Goal: Task Accomplishment & Management: Manage account settings

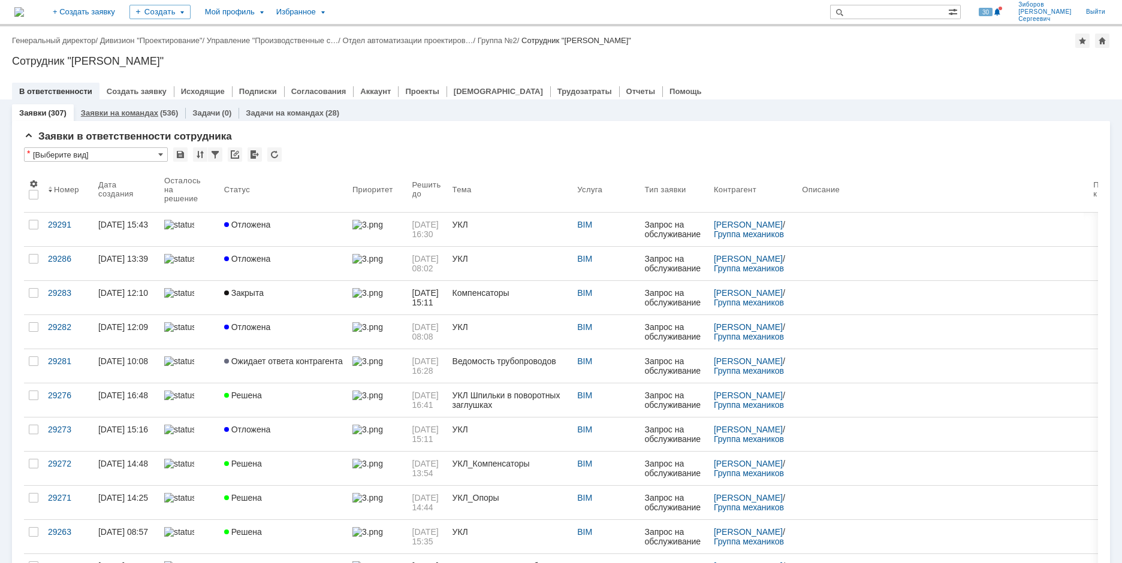
click at [148, 115] on link "Заявки на командах" at bounding box center [119, 112] width 77 height 9
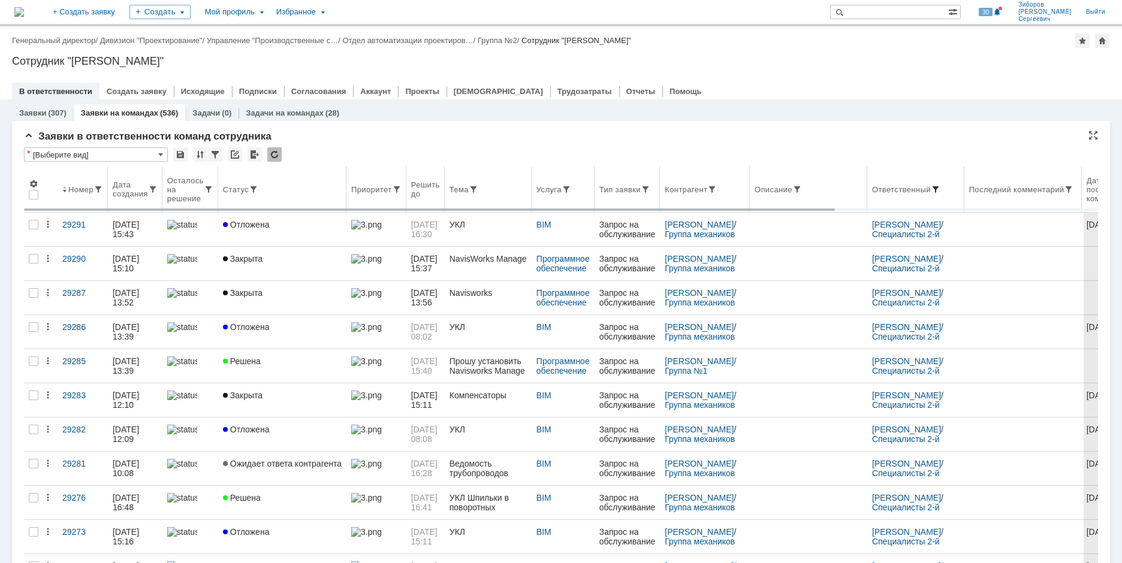
click at [940, 188] on span at bounding box center [936, 190] width 10 height 10
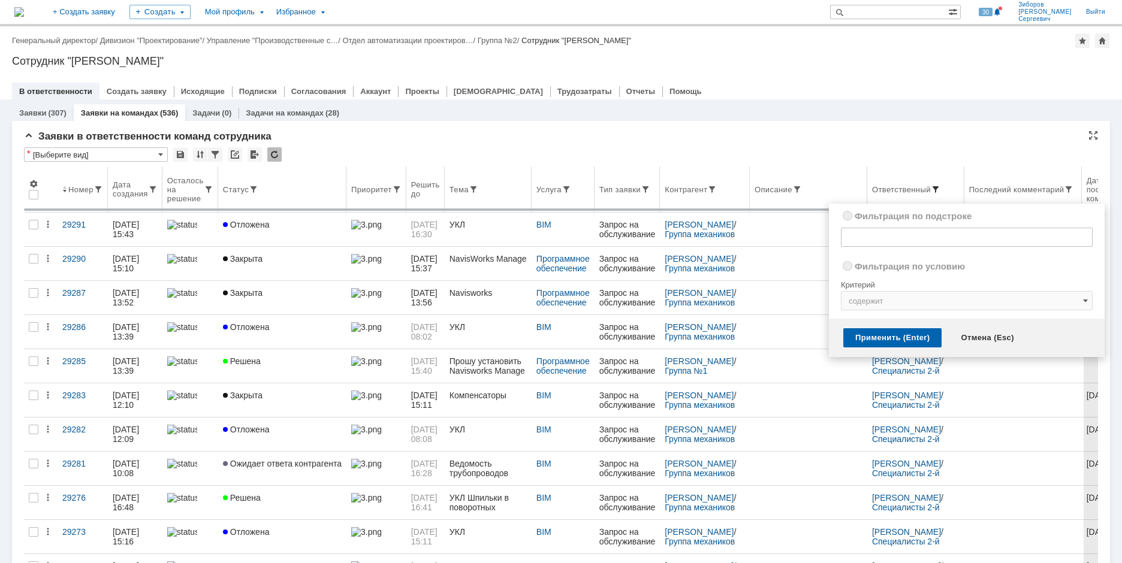
click at [940, 189] on span at bounding box center [936, 190] width 10 height 10
radio input "false"
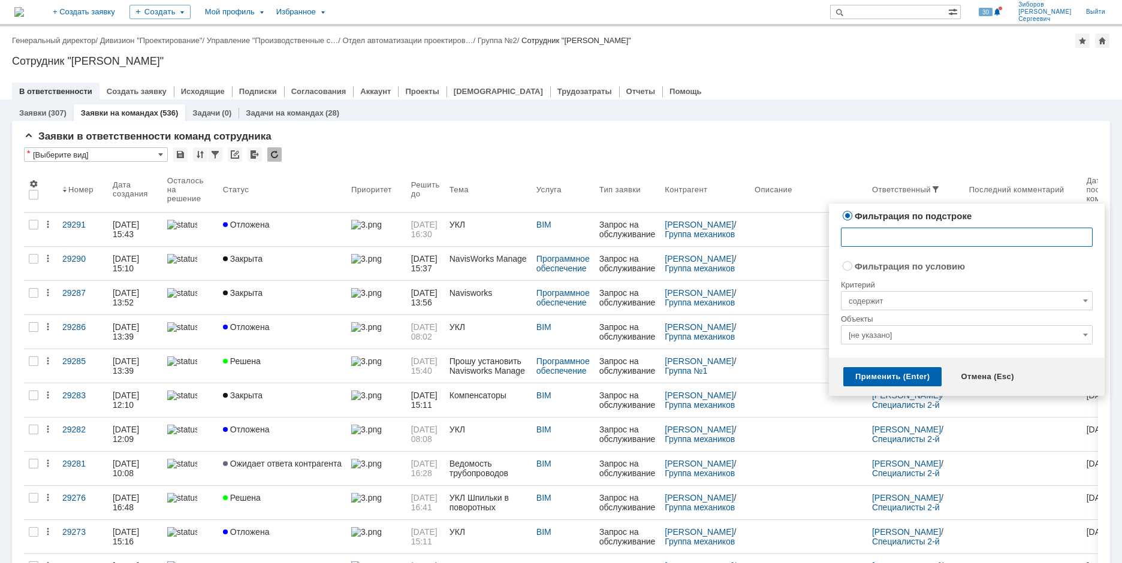
radio input "false"
radio input "true"
click at [1080, 331] on input "[не указано]" at bounding box center [967, 334] width 252 height 19
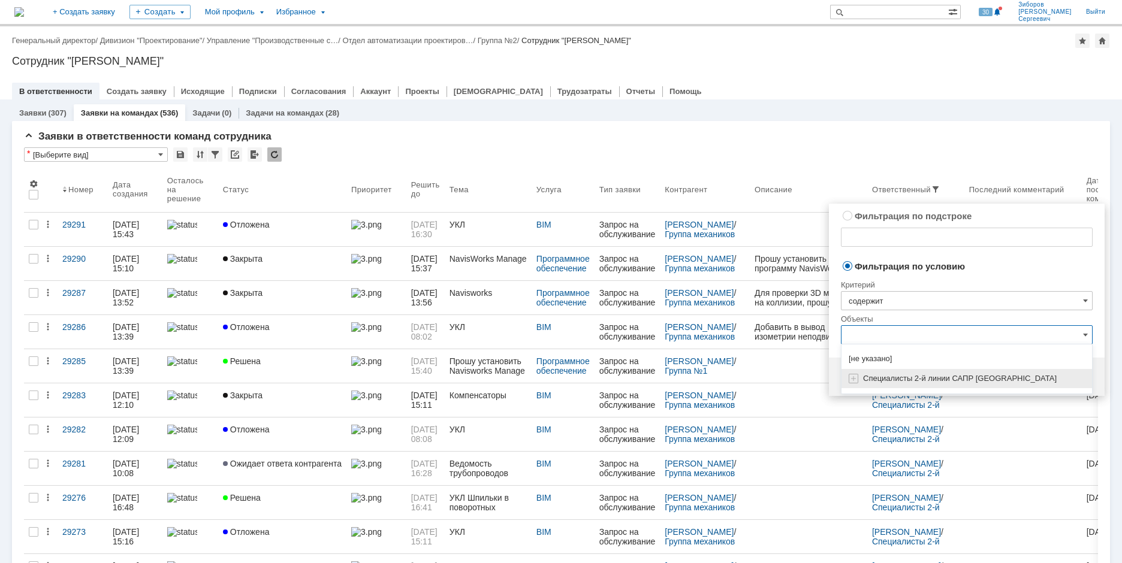
click at [928, 376] on span "Специалисты 2-й линии САПР [GEOGRAPHIC_DATA]" at bounding box center [960, 378] width 194 height 9
type input "Специалисты 2-й линии САПР [GEOGRAPHIC_DATA]"
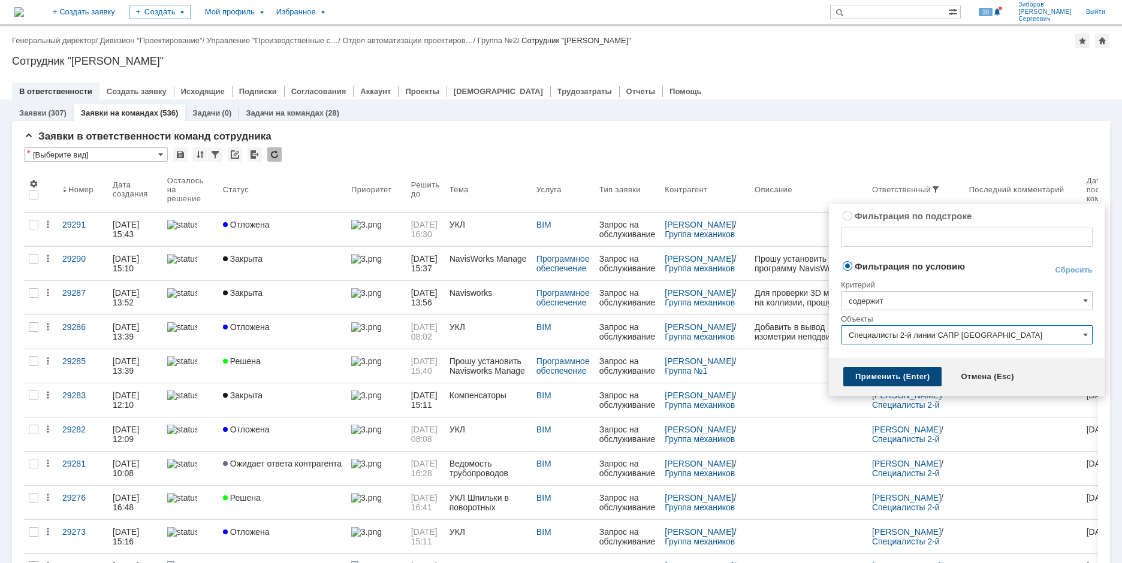
click at [886, 373] on div "Применить (Enter)" at bounding box center [892, 376] width 98 height 19
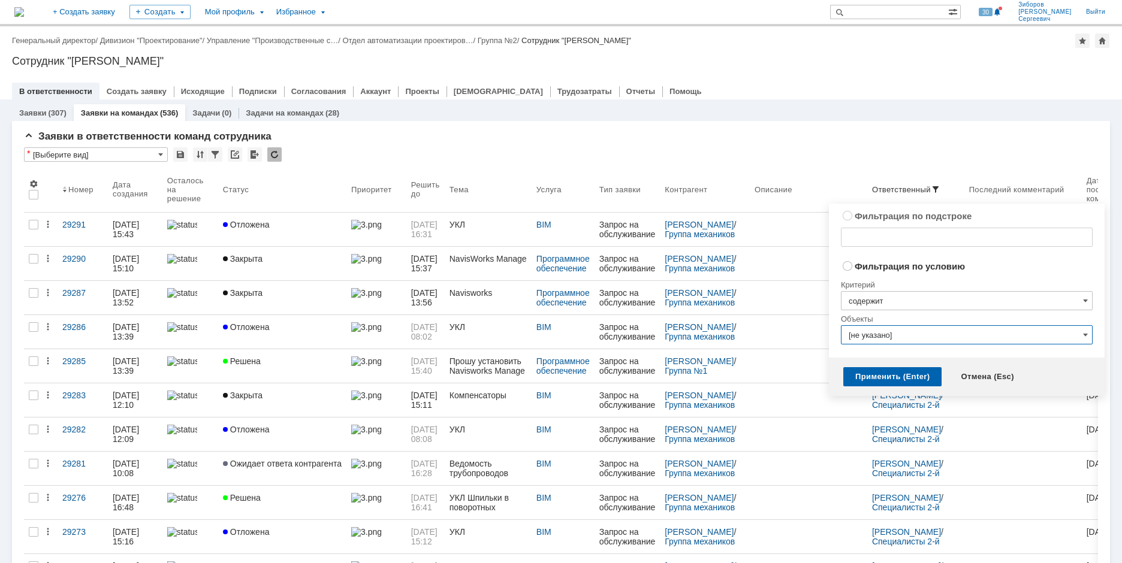
click at [1020, 329] on input "[не указано]" at bounding box center [967, 334] width 252 height 19
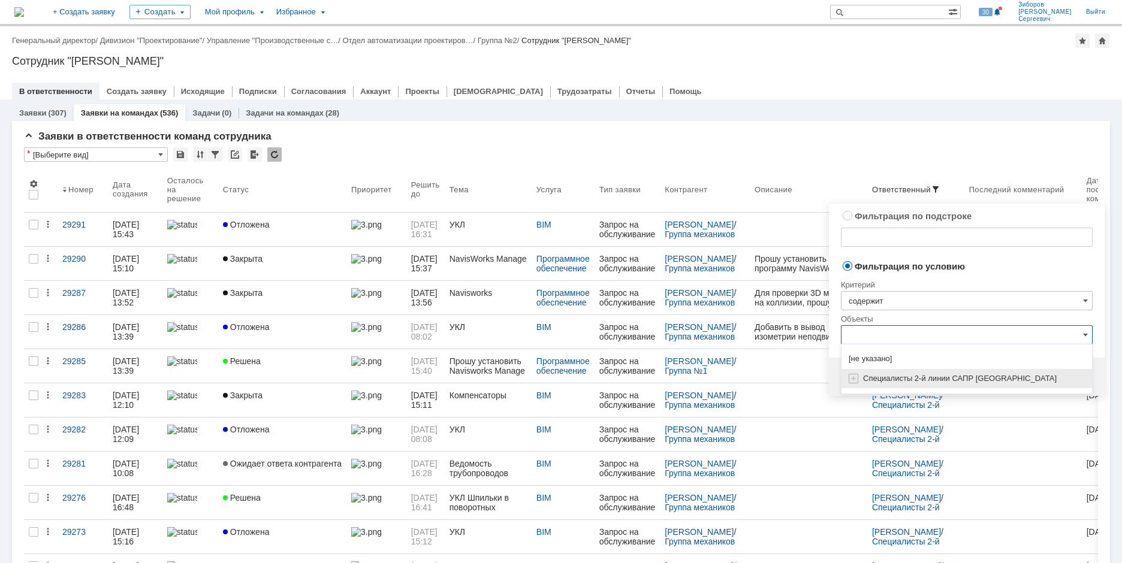
click at [880, 379] on span "Специалисты 2-й линии САПР [GEOGRAPHIC_DATA]" at bounding box center [960, 378] width 194 height 9
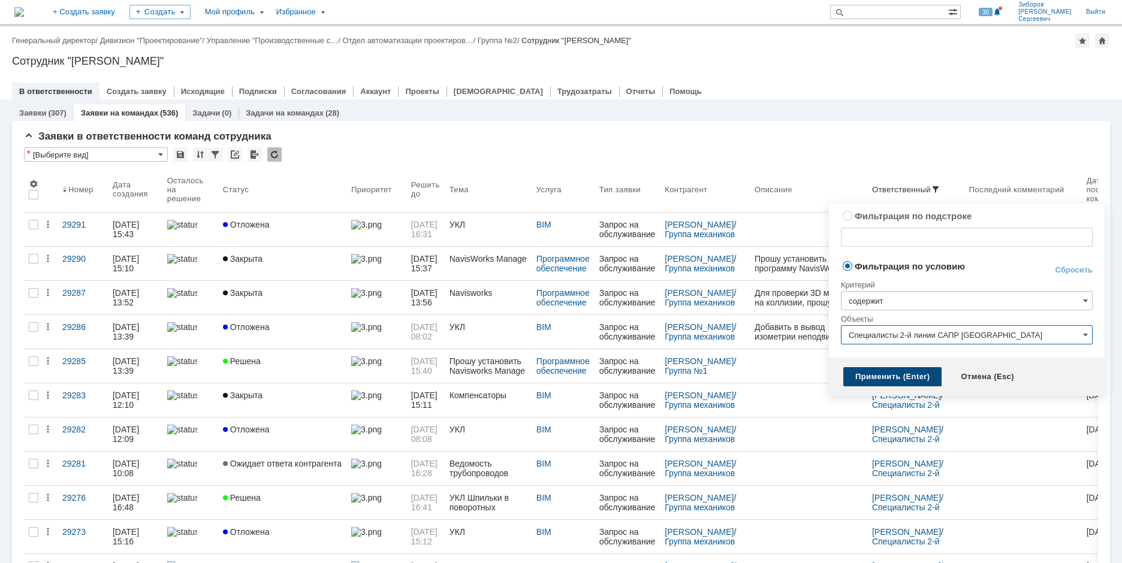
click at [886, 374] on div "Применить (Enter)" at bounding box center [892, 376] width 98 height 19
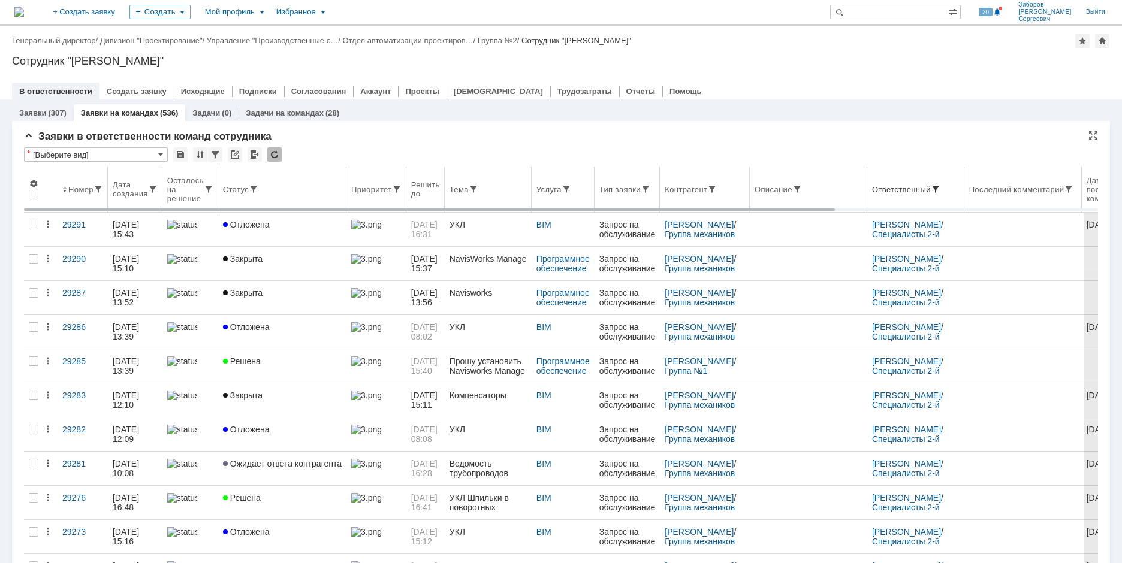
click at [940, 188] on span at bounding box center [936, 190] width 10 height 10
click at [940, 190] on span at bounding box center [936, 190] width 10 height 10
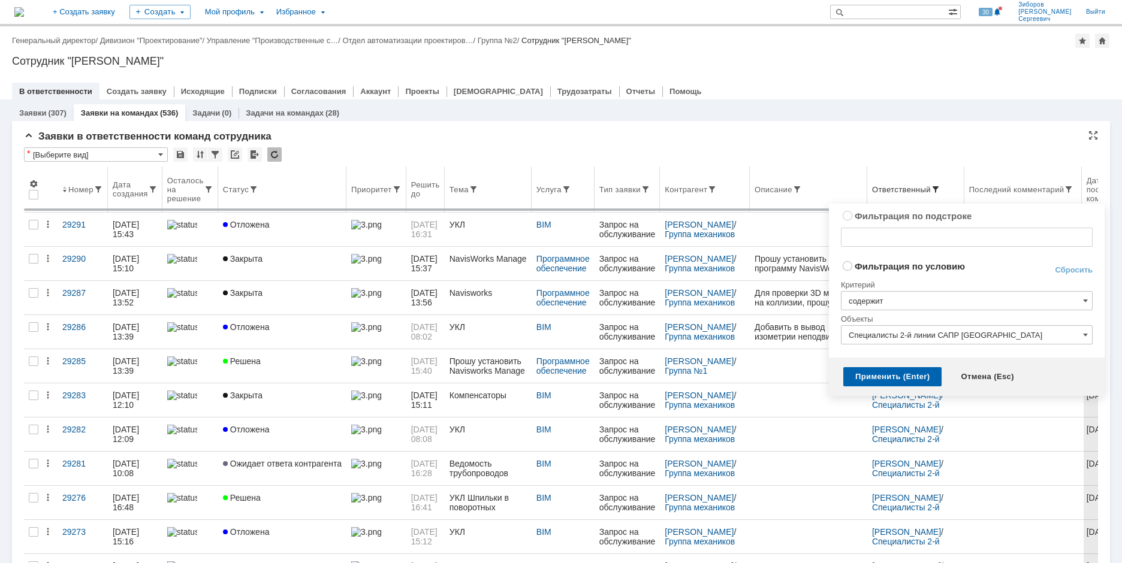
radio input "true"
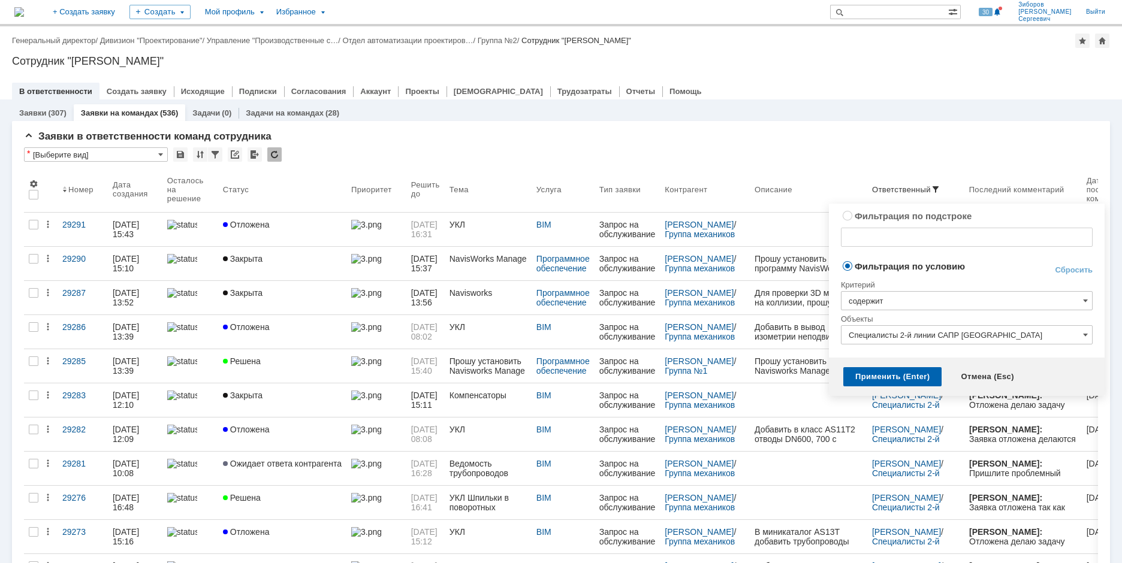
click at [854, 218] on label "Фильтрация по подстроке" at bounding box center [912, 216] width 117 height 10
click at [849, 218] on input "Фильтрация по подстроке" at bounding box center [848, 216] width 8 height 8
radio input "true"
click at [877, 235] on input "text" at bounding box center [967, 237] width 252 height 19
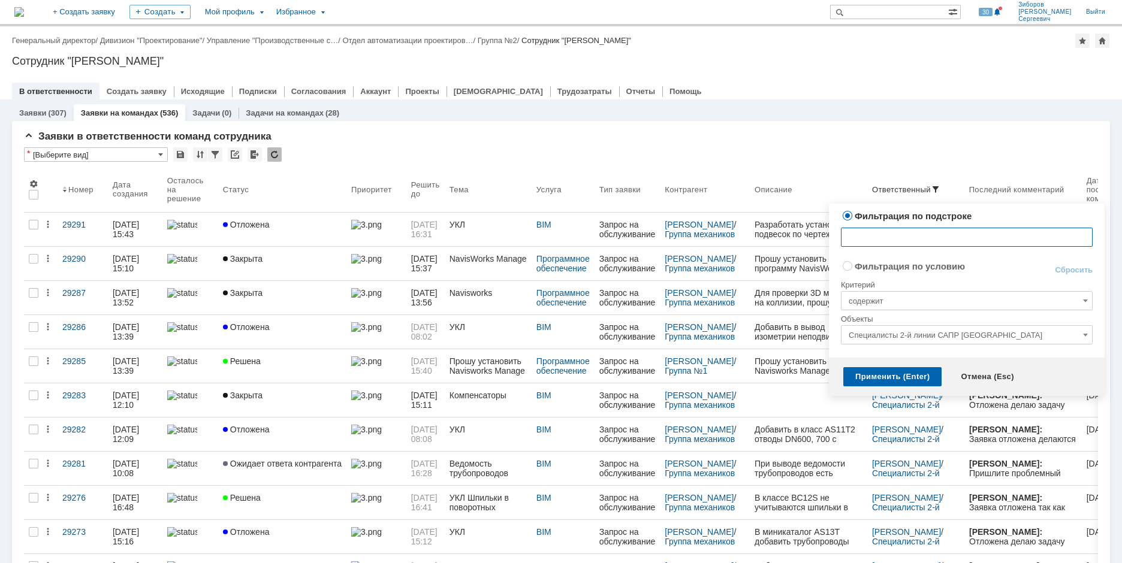
click at [854, 265] on label "Фильтрация по условию" at bounding box center [909, 266] width 110 height 10
click at [850, 265] on input "Фильтрация по условию" at bounding box center [848, 266] width 8 height 8
radio input "true"
click at [888, 382] on div "Применить (Enter)" at bounding box center [892, 376] width 98 height 19
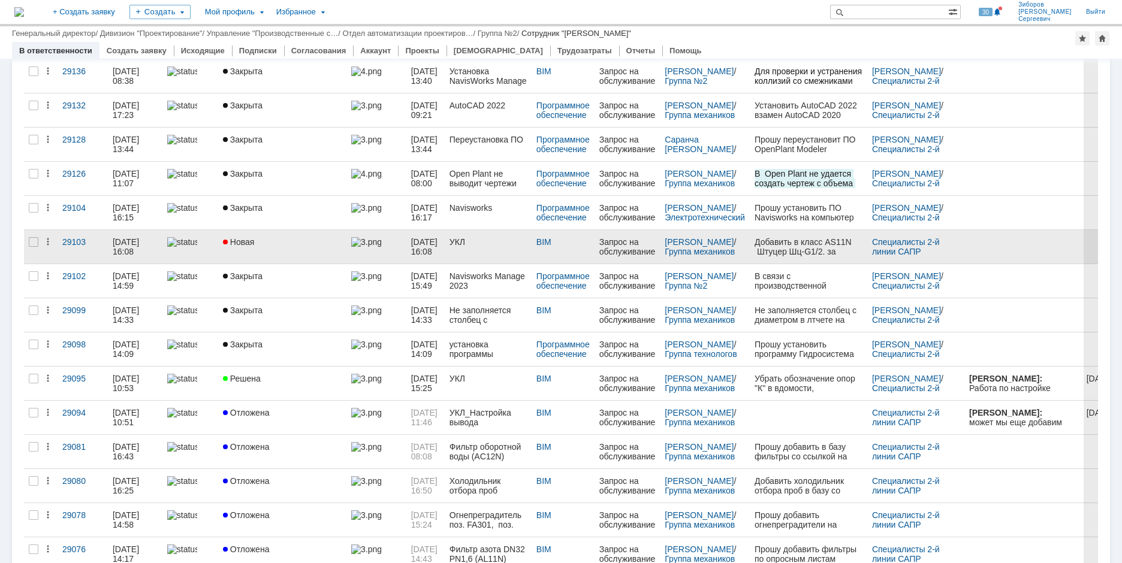
click at [366, 246] on span at bounding box center [366, 242] width 30 height 10
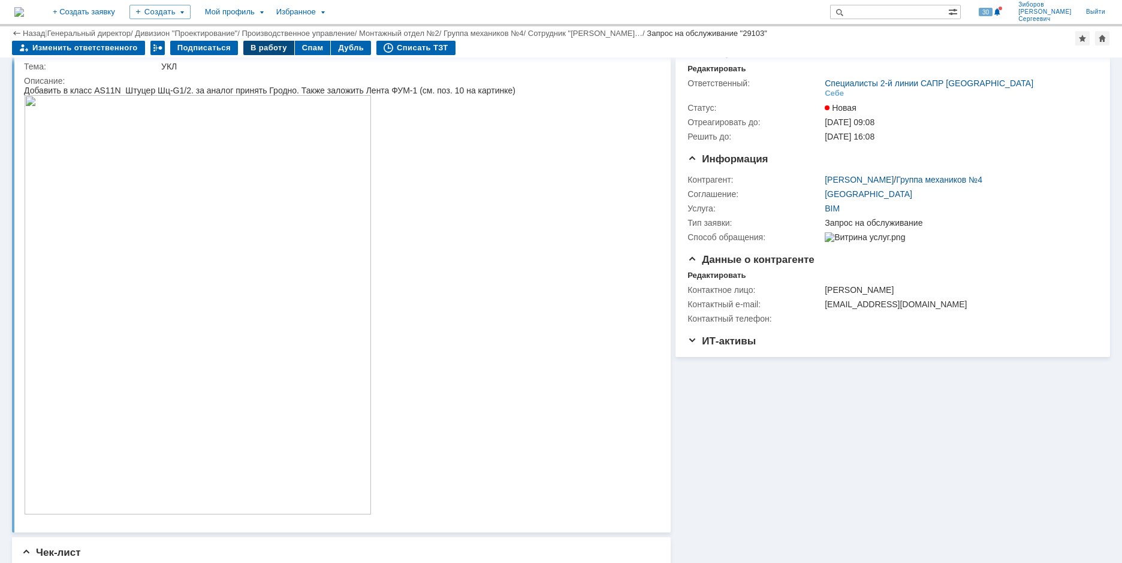
click at [267, 45] on div "В работу" at bounding box center [268, 48] width 51 height 14
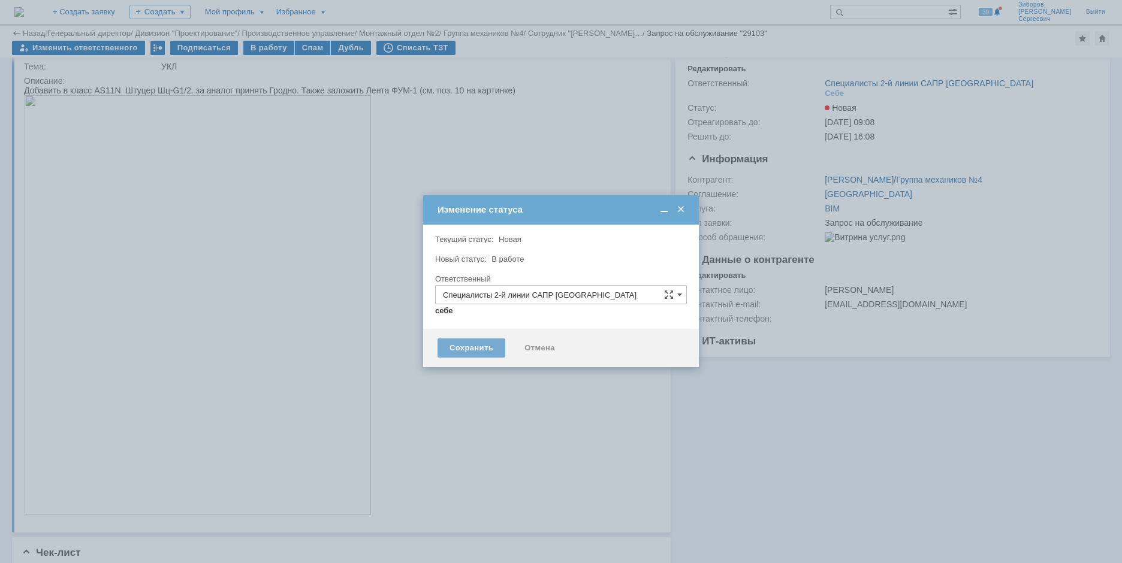
type input "[PERSON_NAME]"
click at [460, 348] on div "Сохранить" at bounding box center [471, 348] width 68 height 19
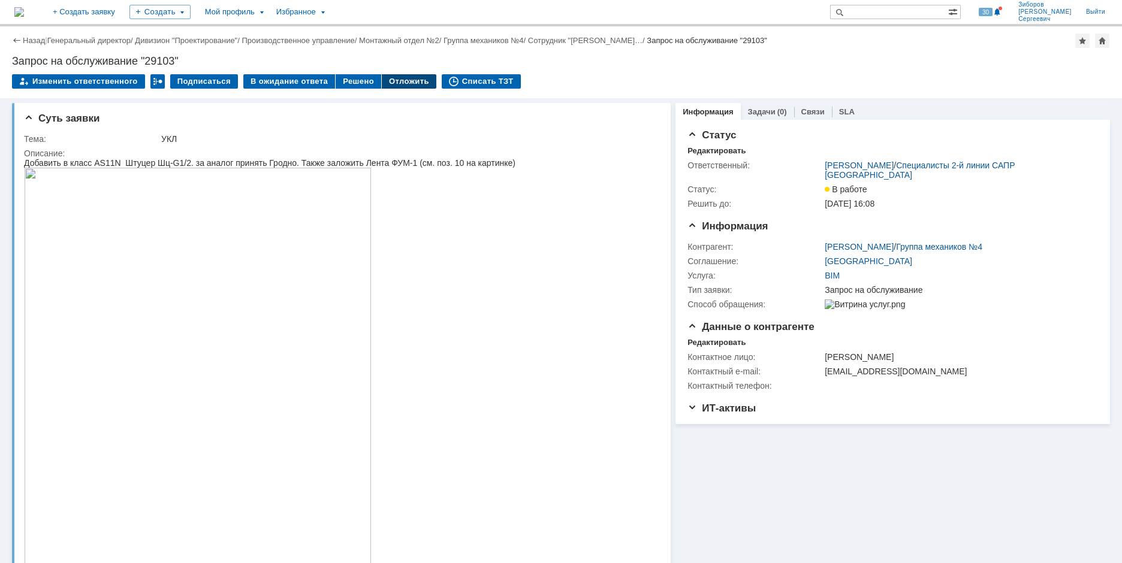
click at [401, 80] on div "Отложить" at bounding box center [409, 81] width 55 height 14
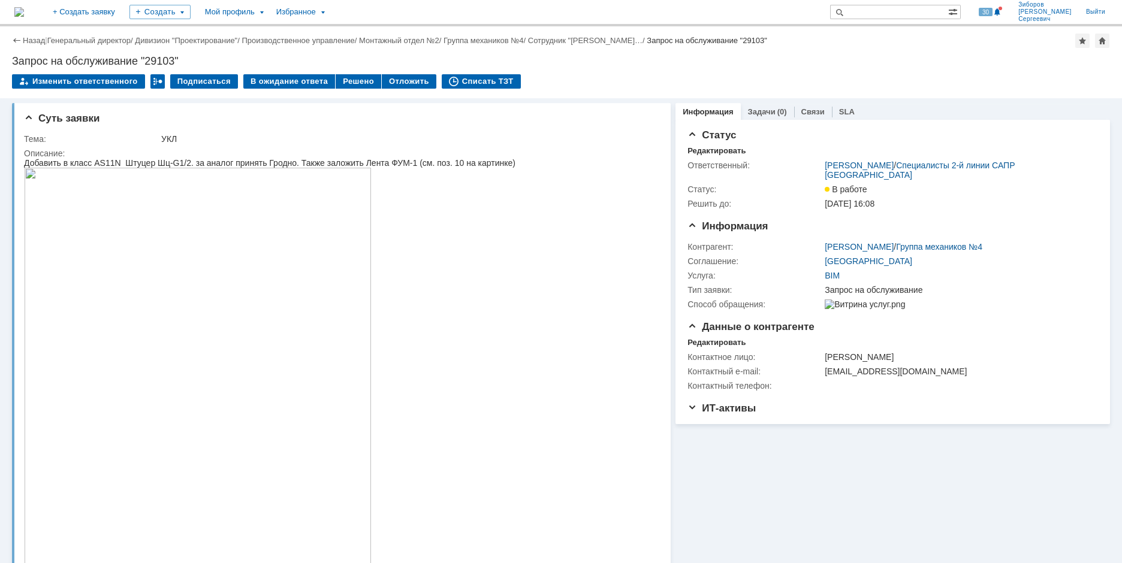
click at [24, 12] on img at bounding box center [19, 12] width 10 height 10
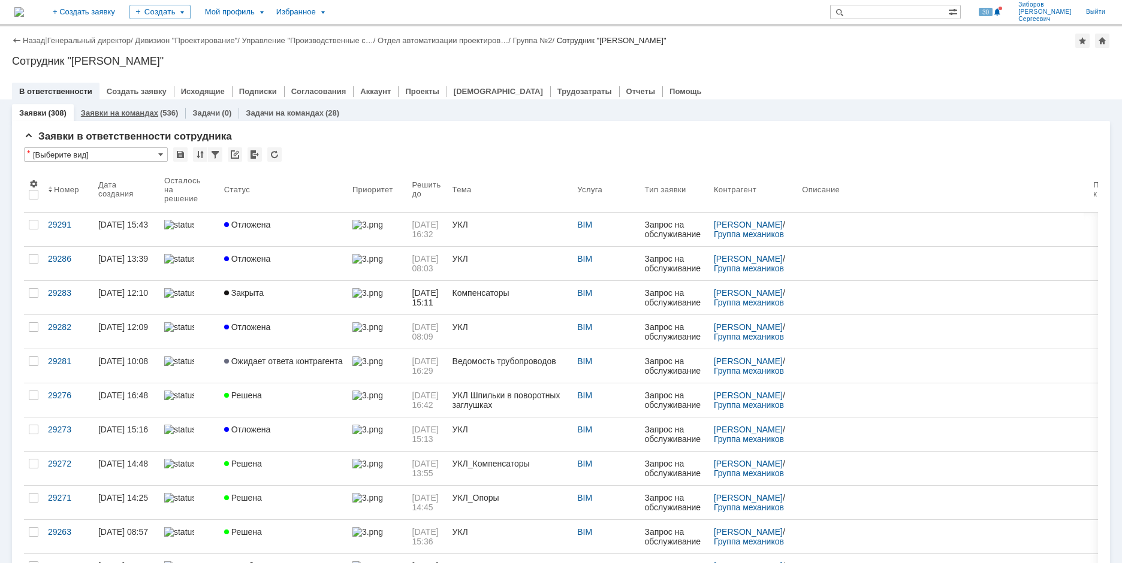
click at [127, 113] on link "Заявки на командах" at bounding box center [119, 112] width 77 height 9
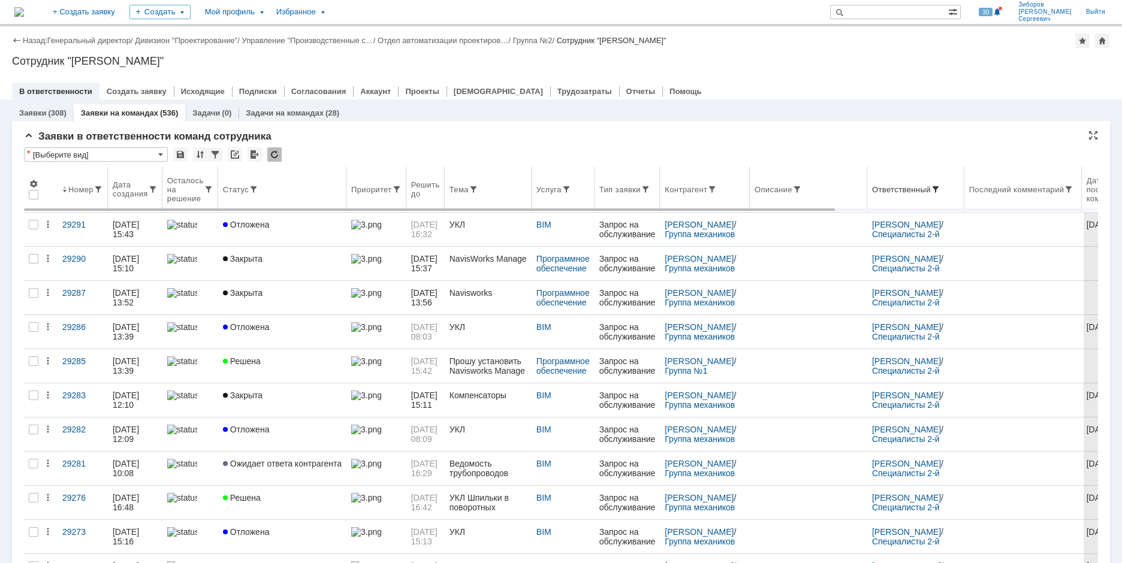
click at [940, 190] on span at bounding box center [936, 190] width 10 height 10
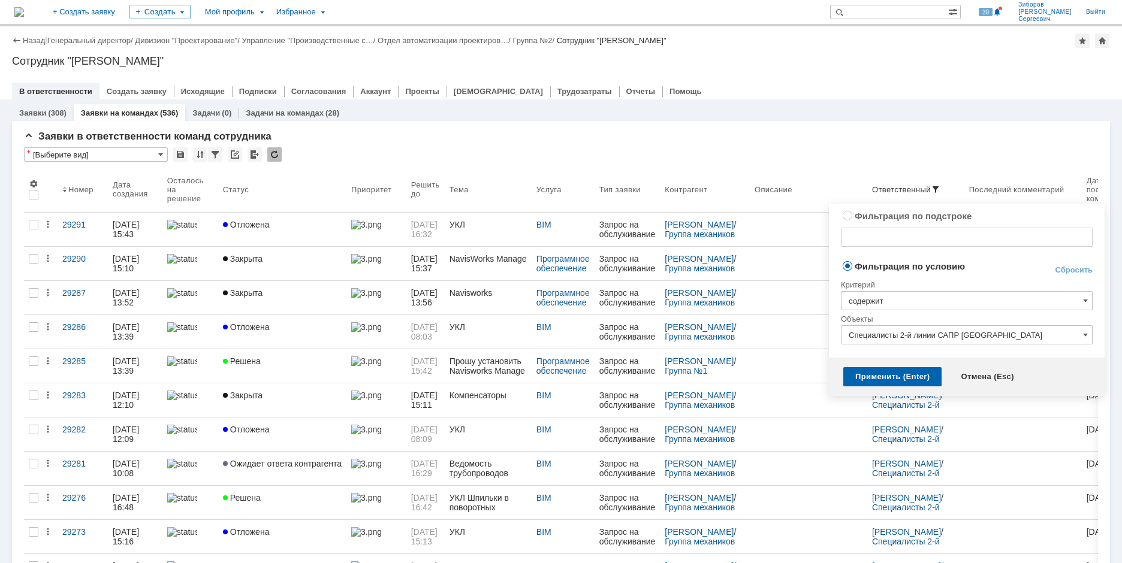
click at [1089, 299] on input "содержит" at bounding box center [967, 300] width 252 height 19
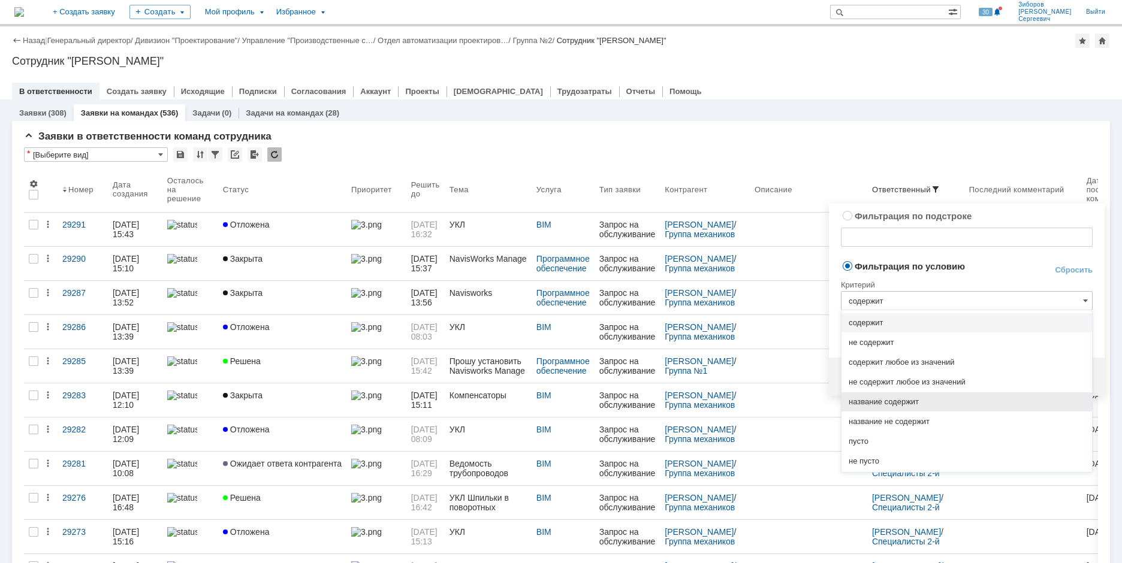
click at [901, 406] on span "название содержит" at bounding box center [966, 402] width 236 height 10
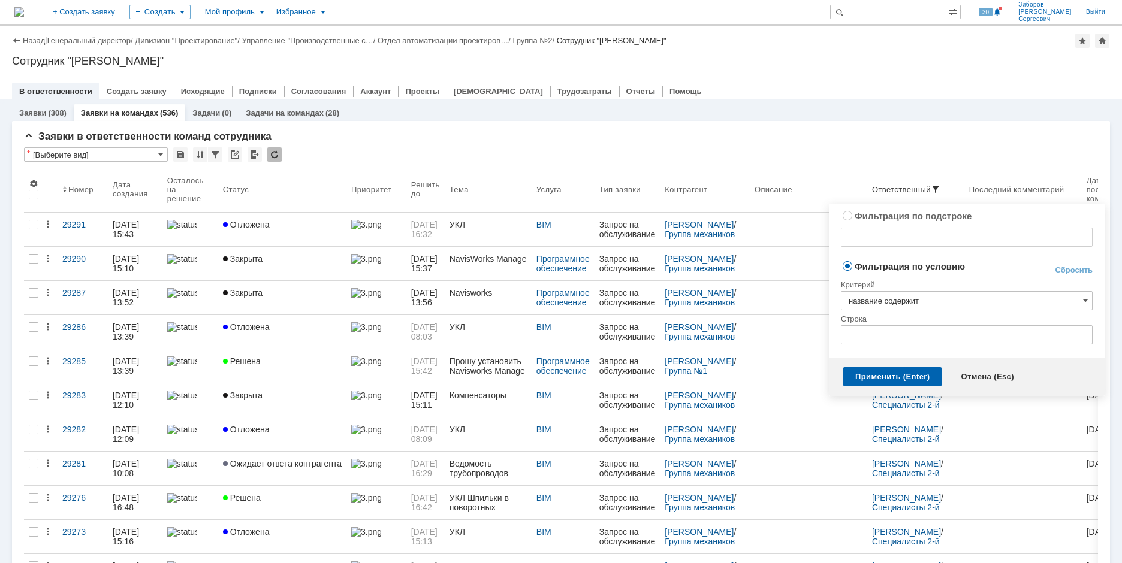
type input "название содержит"
click at [947, 336] on input "text" at bounding box center [967, 334] width 252 height 19
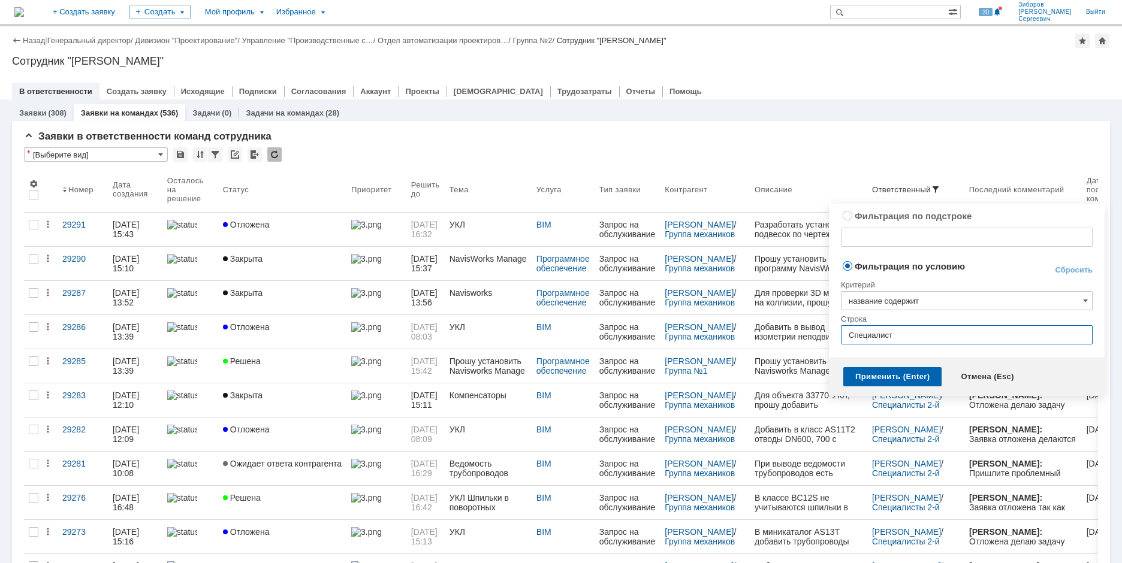
type input "Специалисты"
click at [887, 373] on div "Применить (Enter)" at bounding box center [892, 376] width 98 height 19
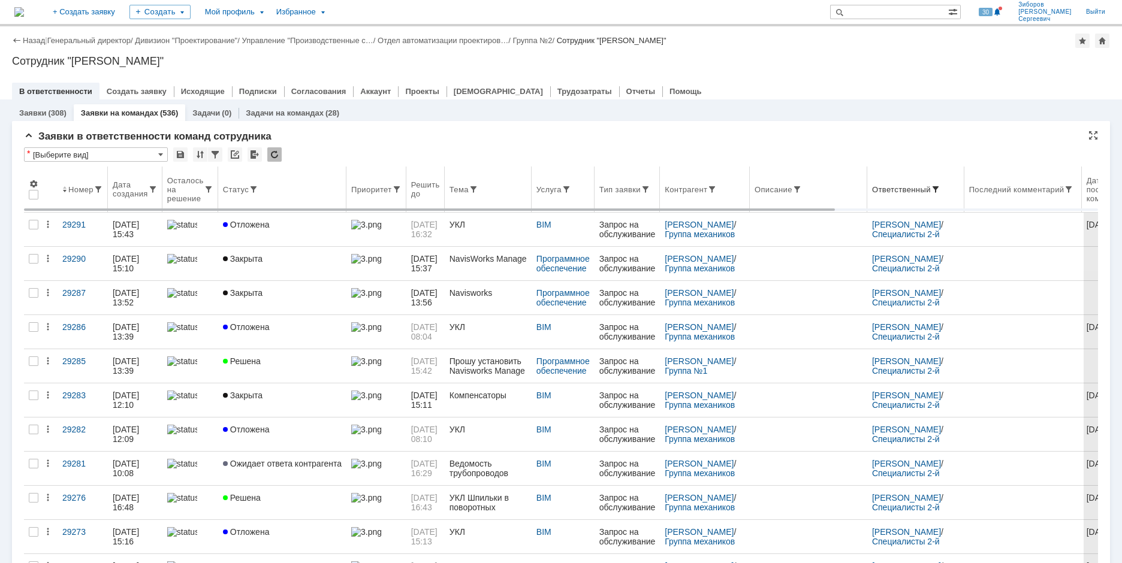
click at [940, 188] on span at bounding box center [936, 190] width 10 height 10
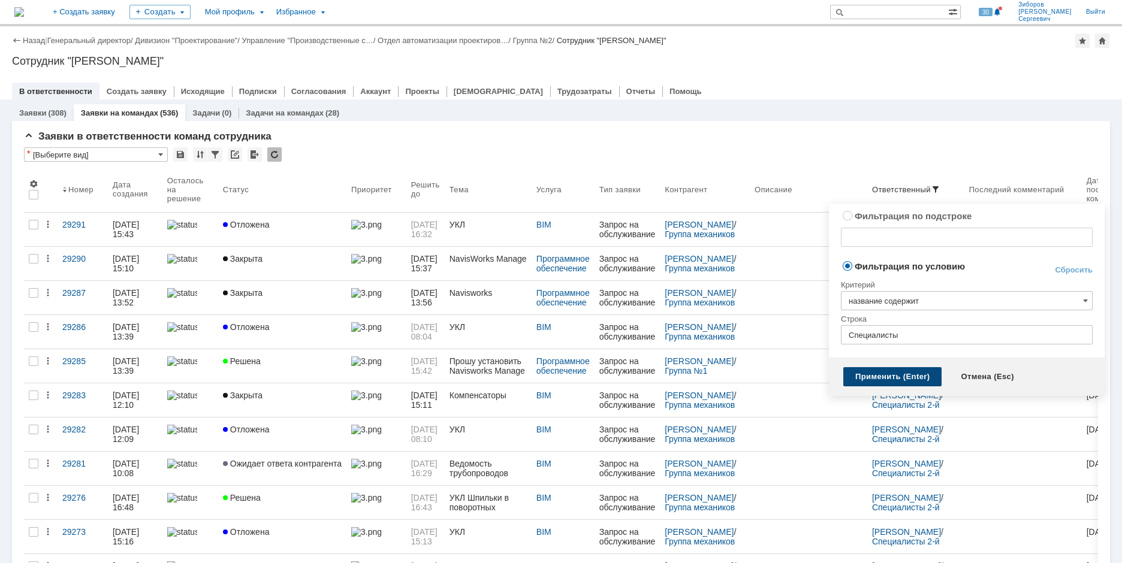
click at [904, 379] on div "Применить (Enter)" at bounding box center [892, 376] width 98 height 19
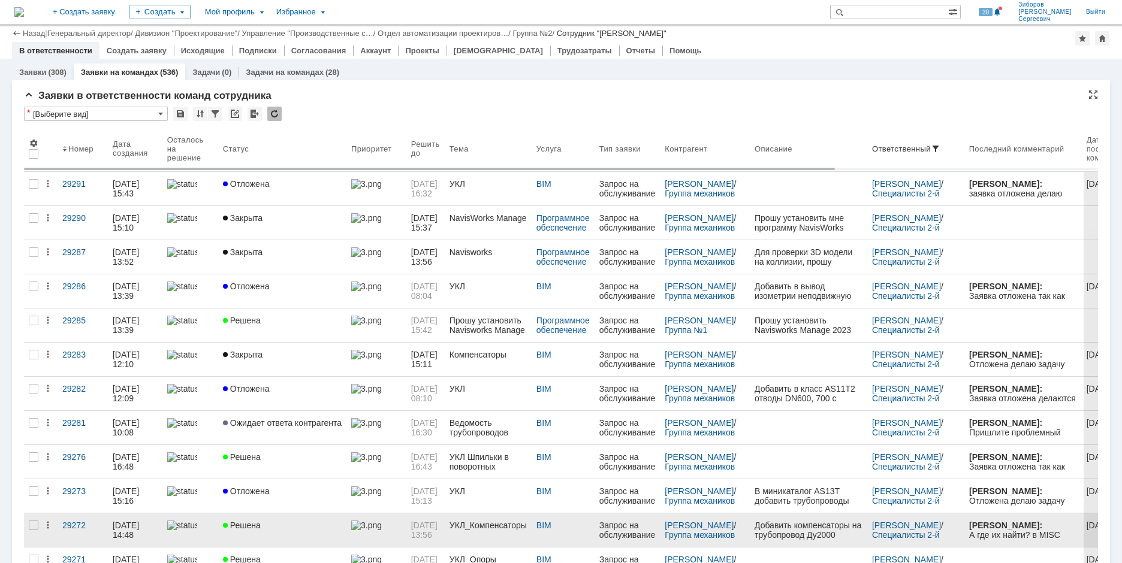
click at [261, 521] on span "Решена" at bounding box center [242, 526] width 38 height 10
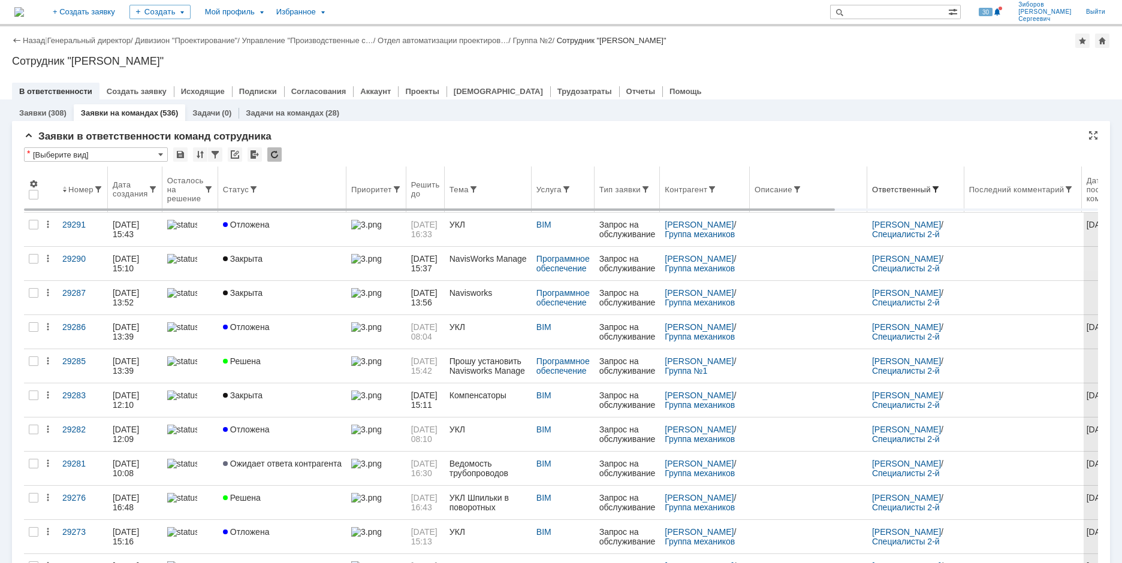
click at [940, 189] on span at bounding box center [936, 190] width 10 height 10
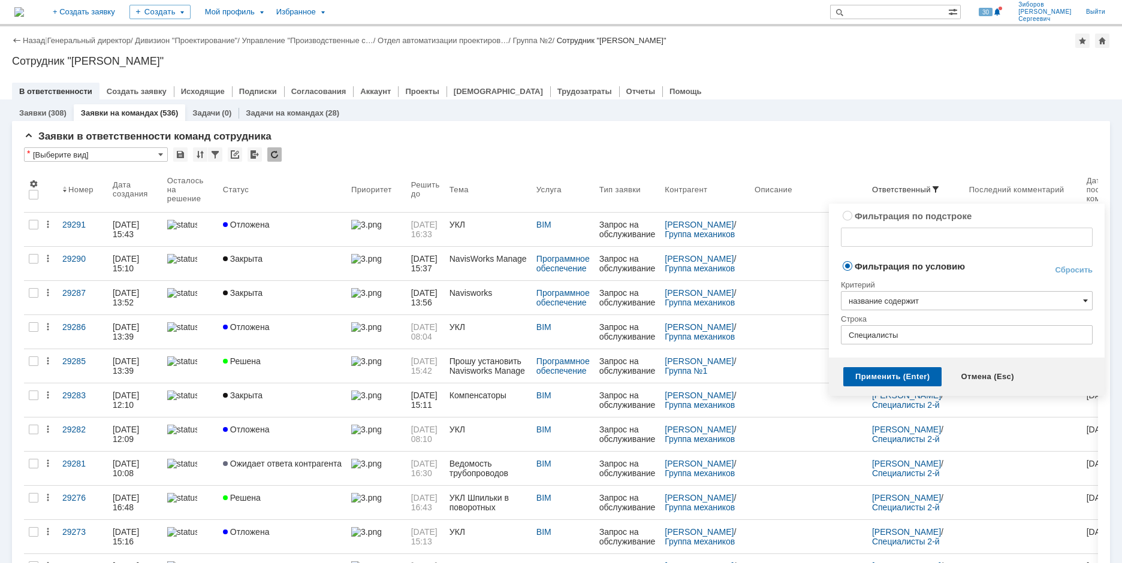
click at [1085, 298] on span at bounding box center [1085, 301] width 5 height 10
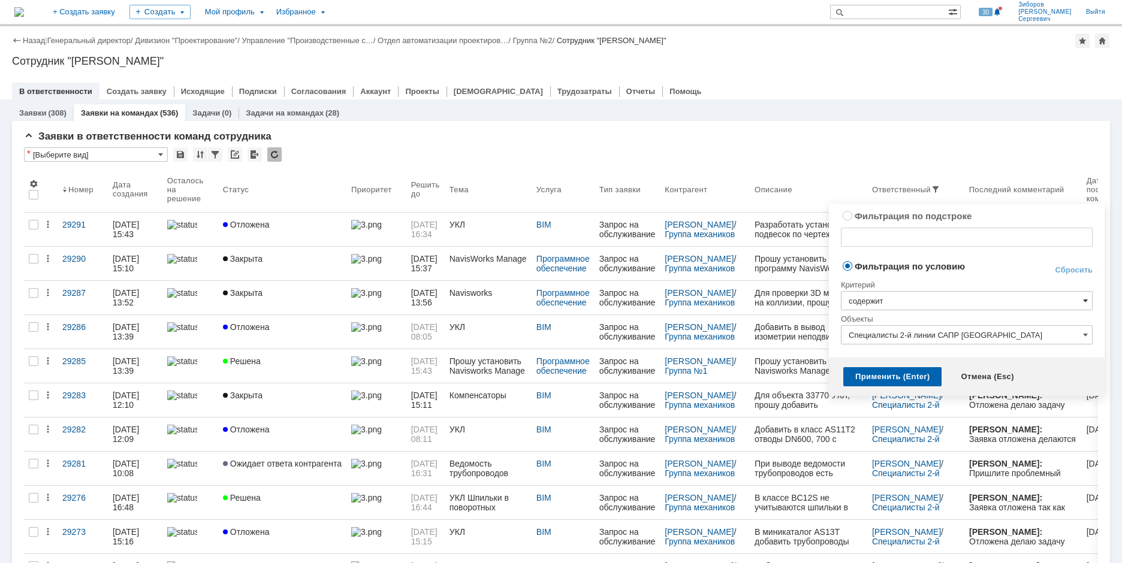
click at [1083, 297] on span at bounding box center [1085, 301] width 5 height 10
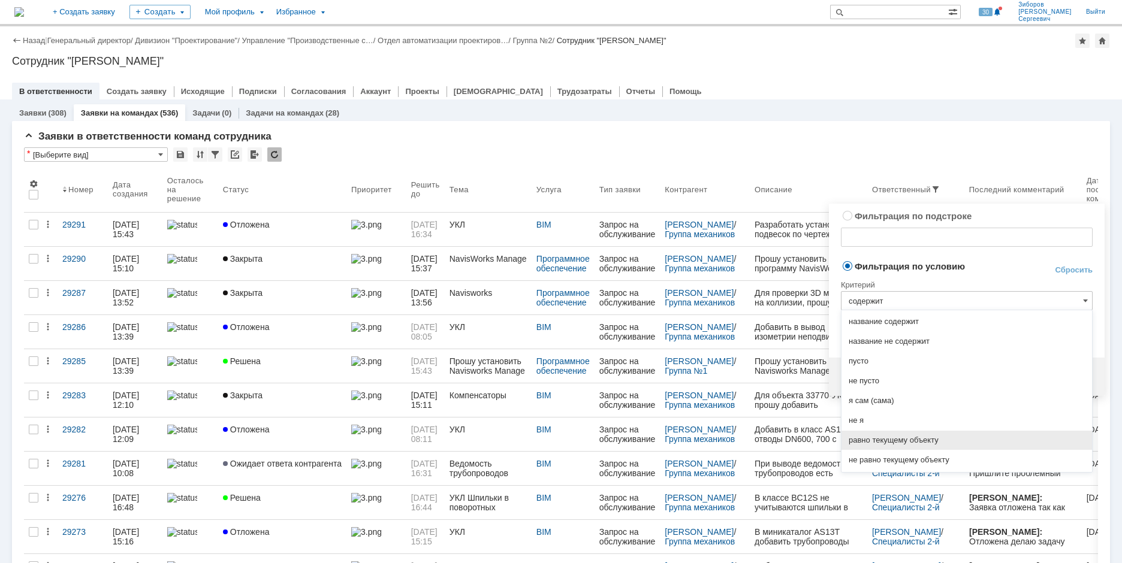
click at [926, 439] on span "равно текущему объекту" at bounding box center [966, 441] width 236 height 10
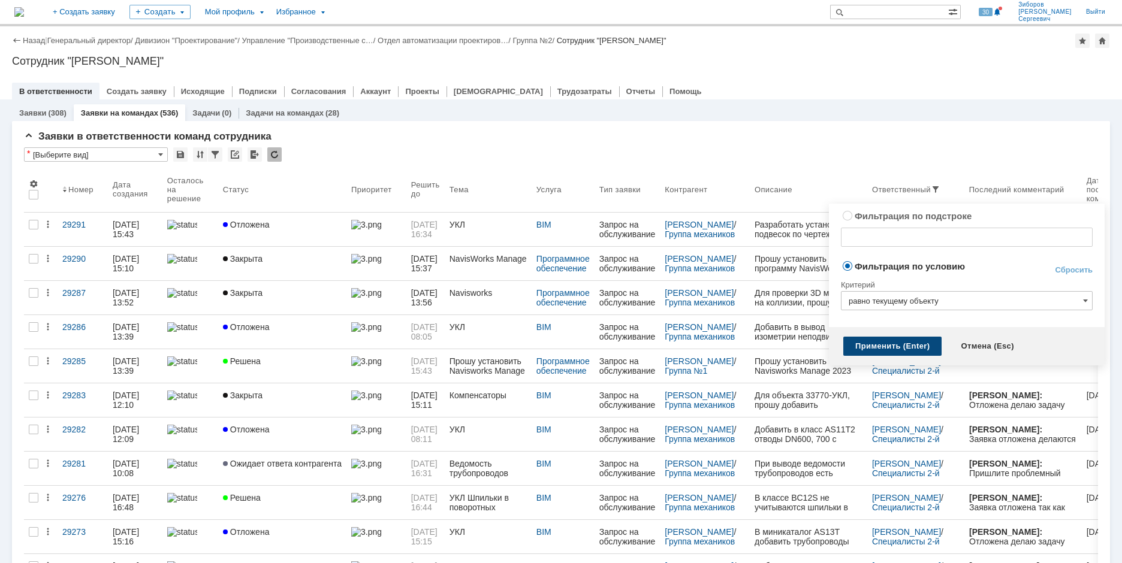
type input "равно текущему объекту"
click at [889, 346] on div "Применить (Enter)" at bounding box center [892, 346] width 98 height 19
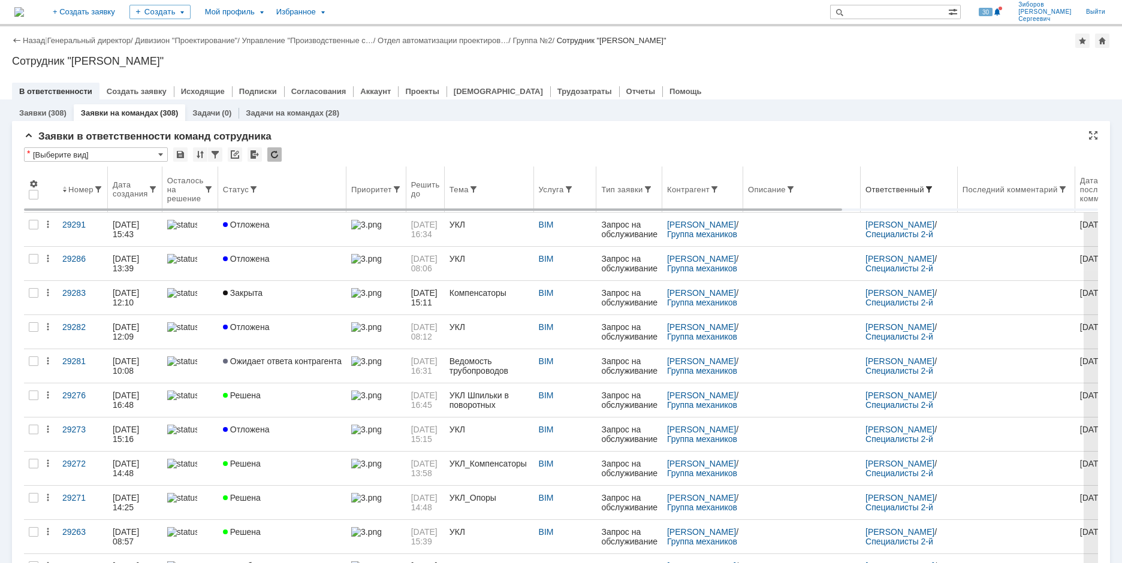
click at [934, 189] on span at bounding box center [929, 190] width 10 height 10
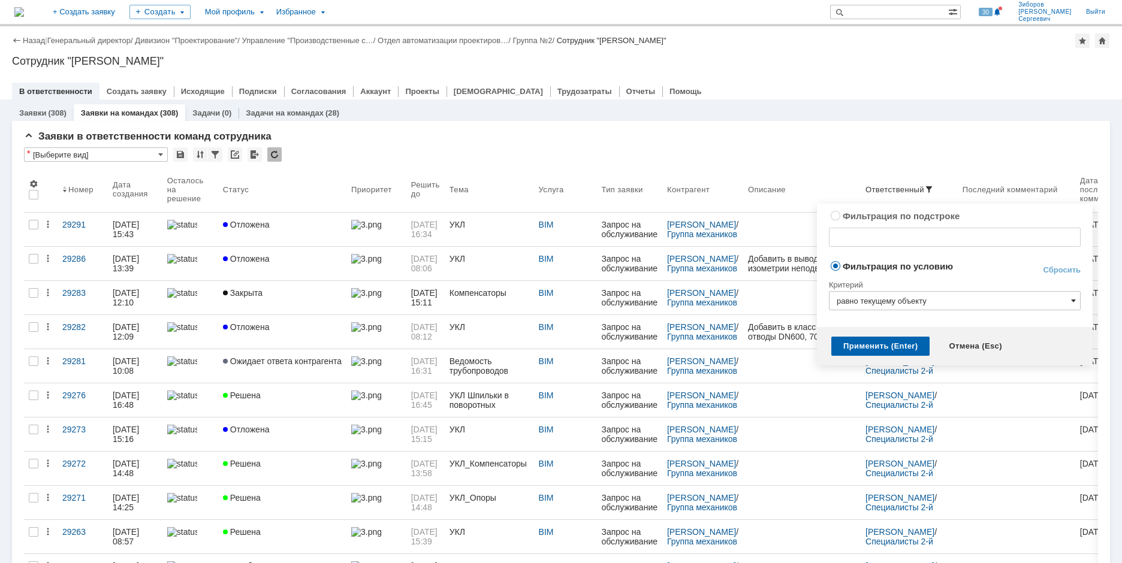
click at [1073, 298] on span at bounding box center [1073, 301] width 5 height 10
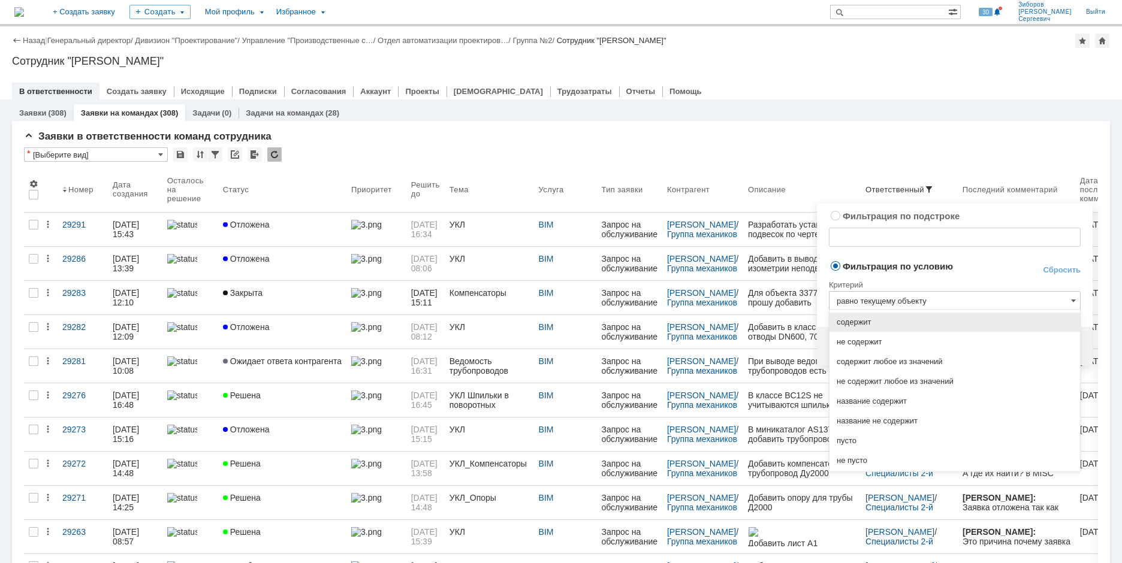
click at [873, 324] on span "содержит" at bounding box center [954, 323] width 236 height 10
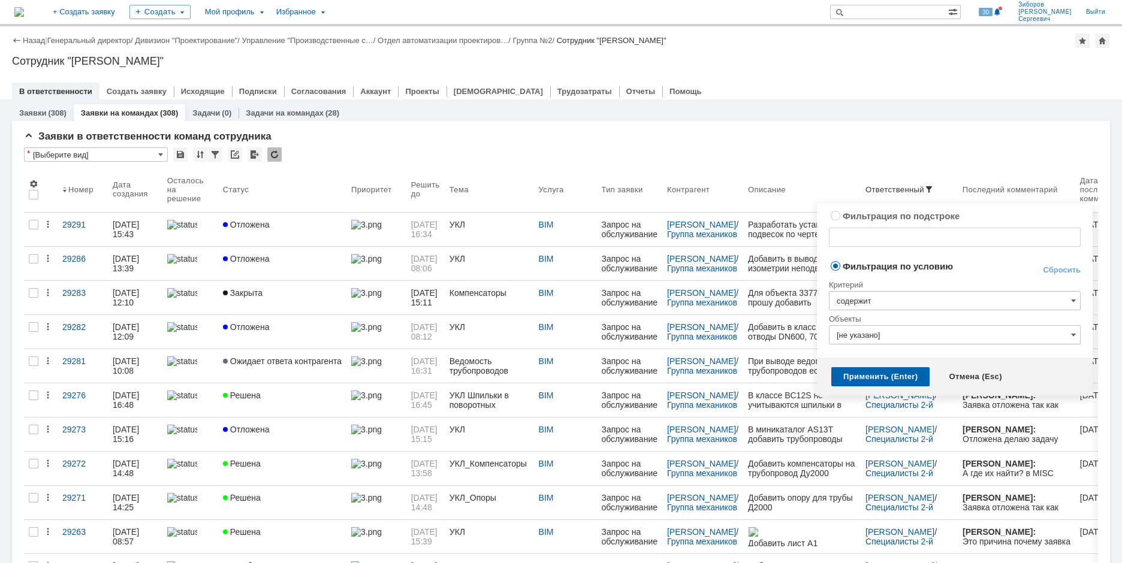
type input "содержит"
click at [1076, 332] on span at bounding box center [1073, 335] width 5 height 10
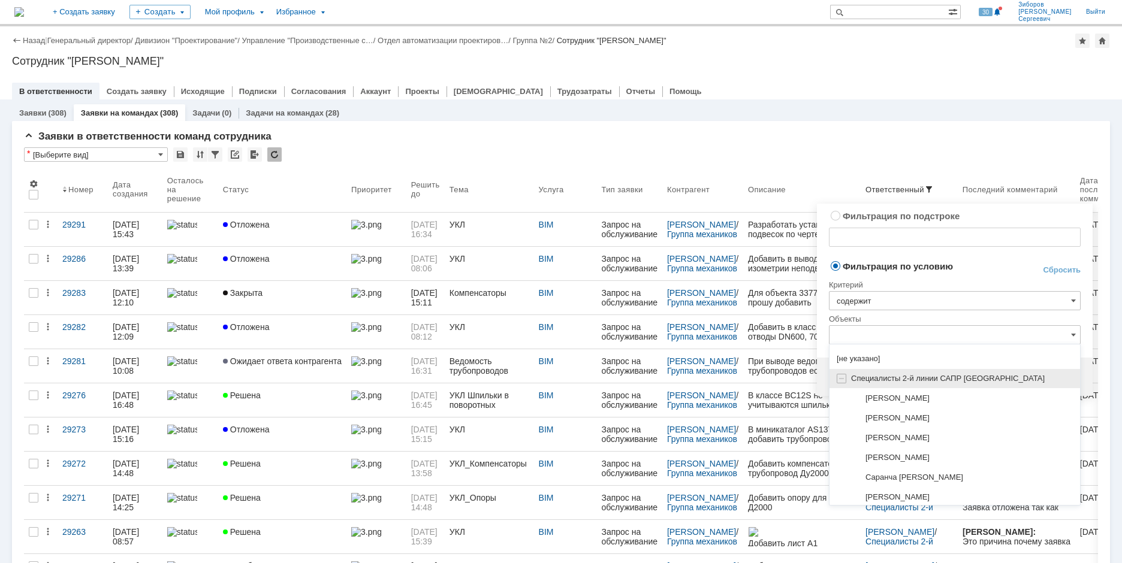
click at [938, 381] on span "Специалисты 2-й линии САПР [GEOGRAPHIC_DATA]" at bounding box center [948, 378] width 194 height 9
type input "Специалисты 2-й линии САПР [GEOGRAPHIC_DATA]"
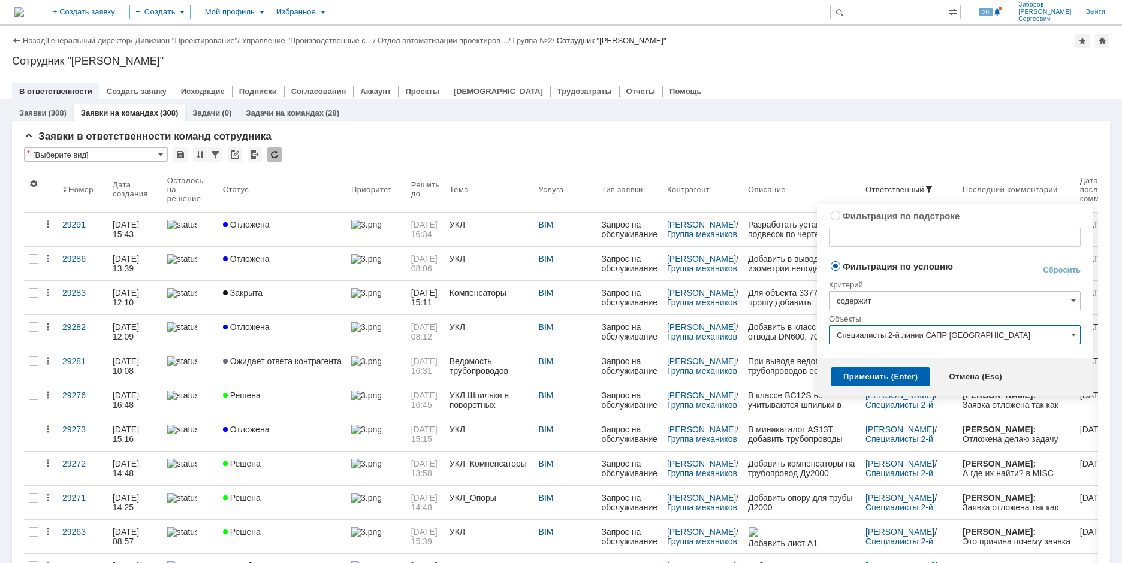
click at [1026, 297] on input "содержит" at bounding box center [955, 300] width 252 height 19
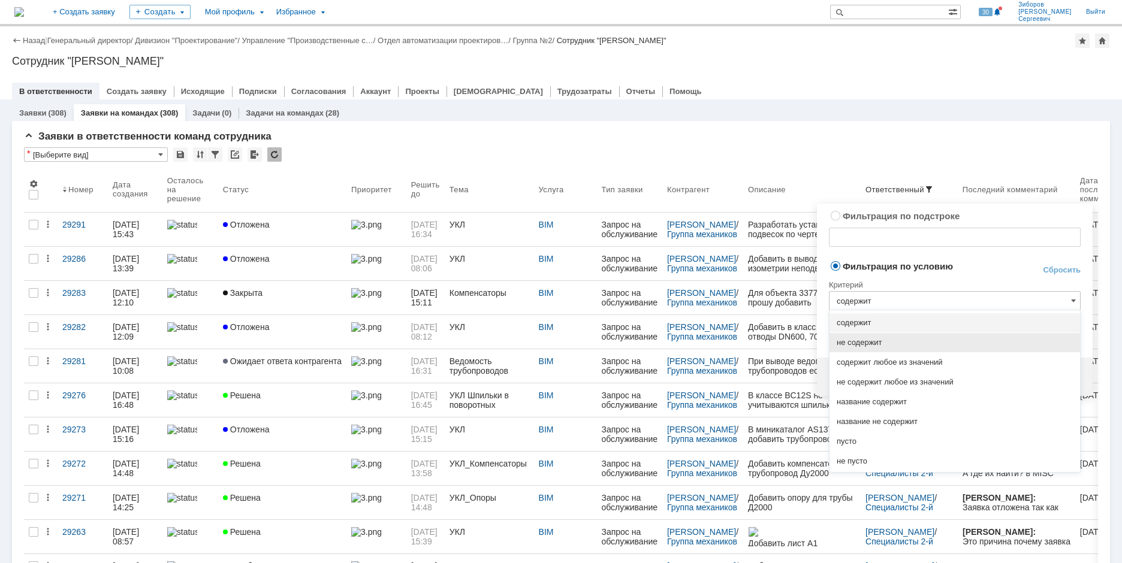
click at [880, 341] on span "не содержит" at bounding box center [954, 343] width 236 height 10
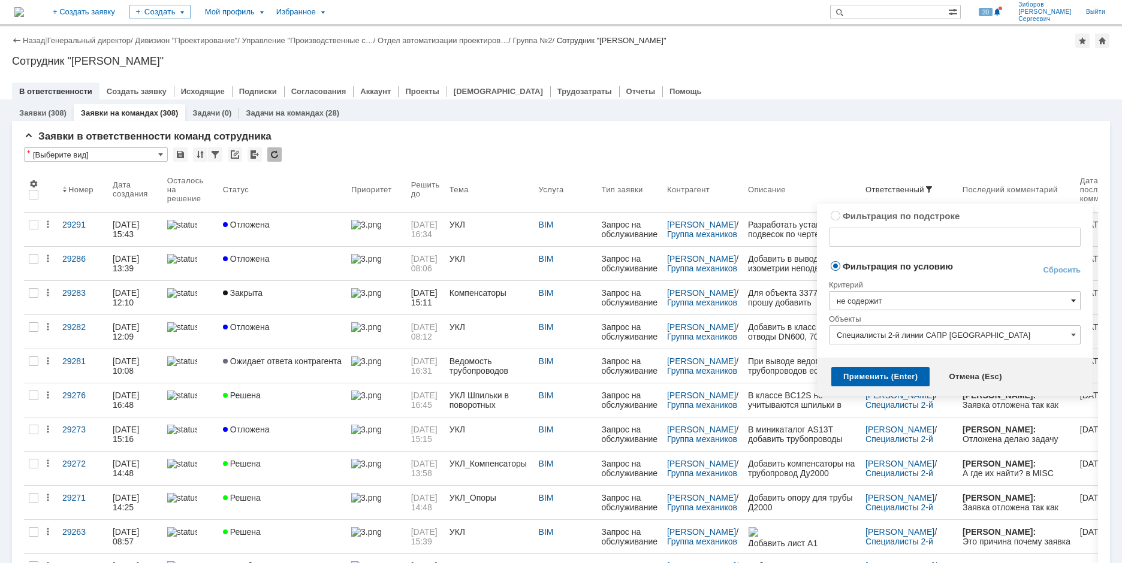
click at [1075, 303] on span at bounding box center [1073, 301] width 5 height 10
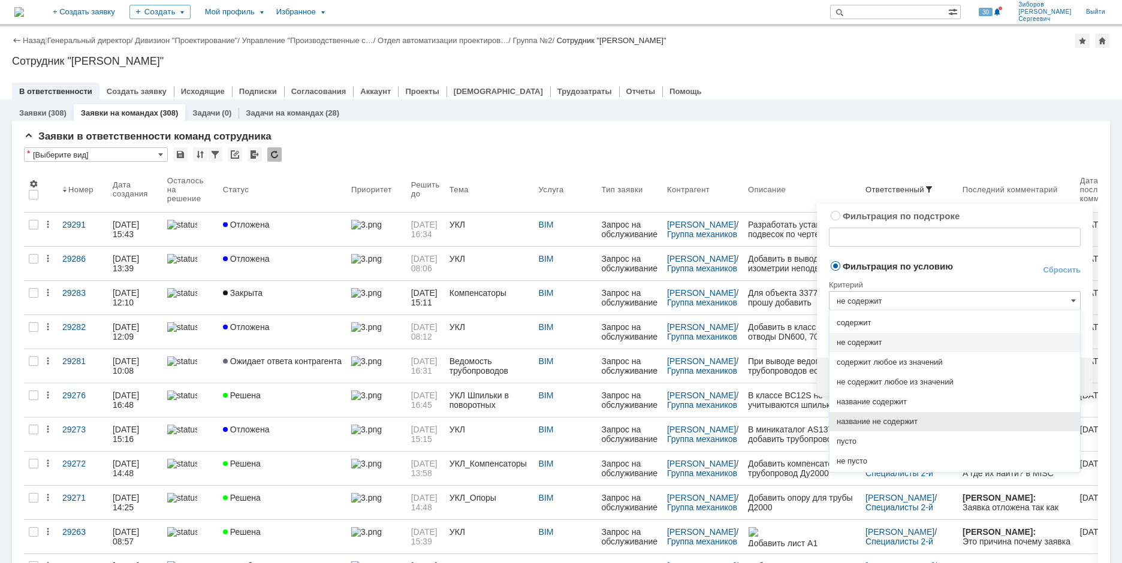
click at [893, 418] on span "название не содержит" at bounding box center [954, 422] width 236 height 10
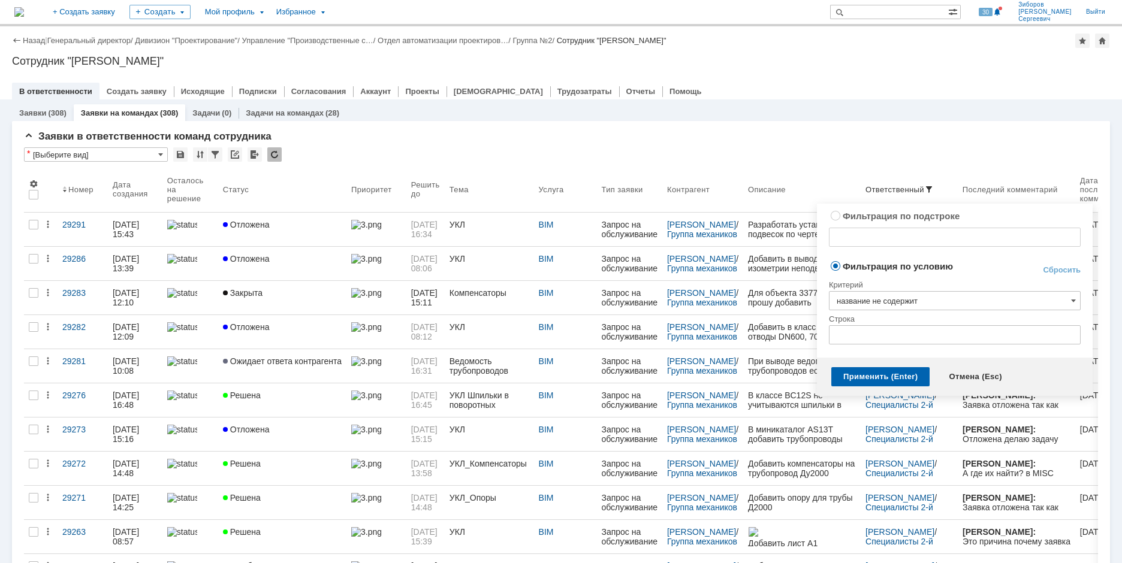
type input "название не содержит"
click at [845, 333] on input "text" at bounding box center [955, 334] width 252 height 19
type input "\Специалисты"
click at [874, 375] on div "Применить (Enter)" at bounding box center [880, 376] width 98 height 19
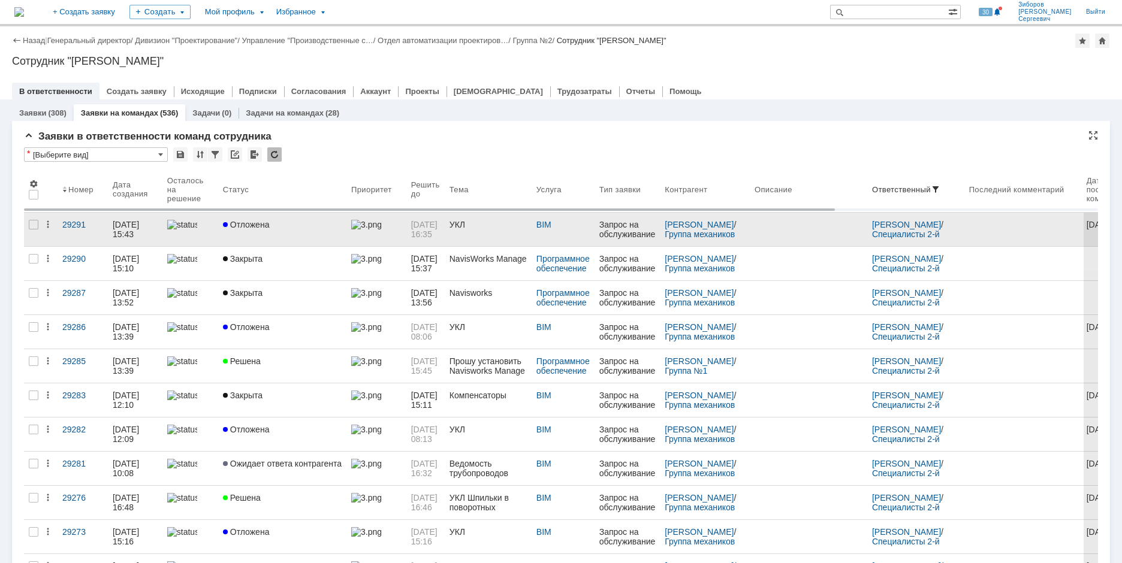
click at [273, 231] on link "Отложена" at bounding box center [282, 230] width 128 height 34
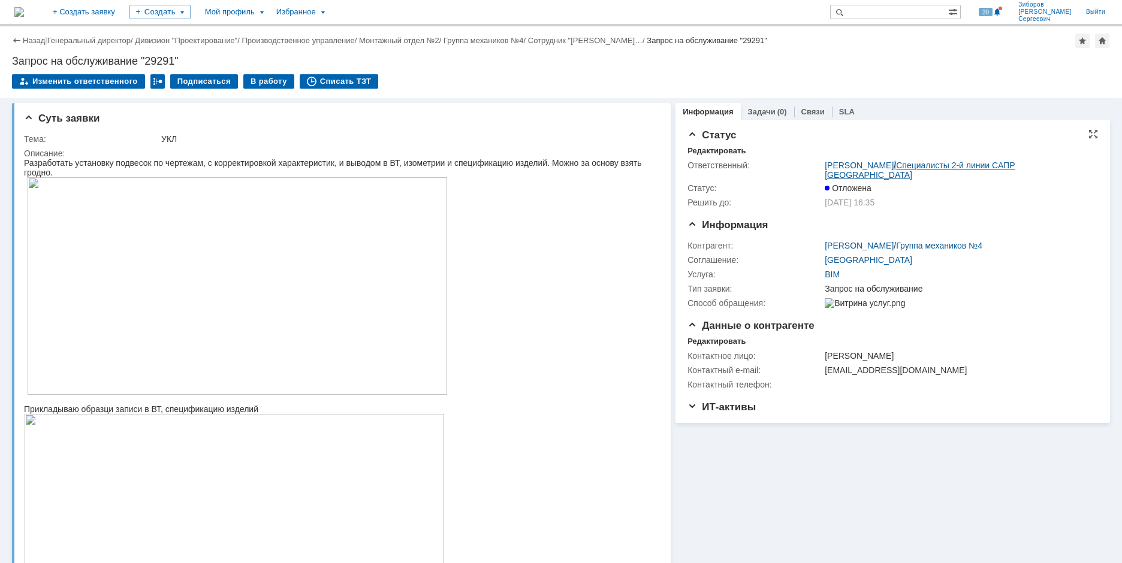
click at [936, 163] on div "Зиборов Валерий Сергеевич / Специалисты 2-й линии САПР Новомосковск" at bounding box center [957, 170] width 267 height 19
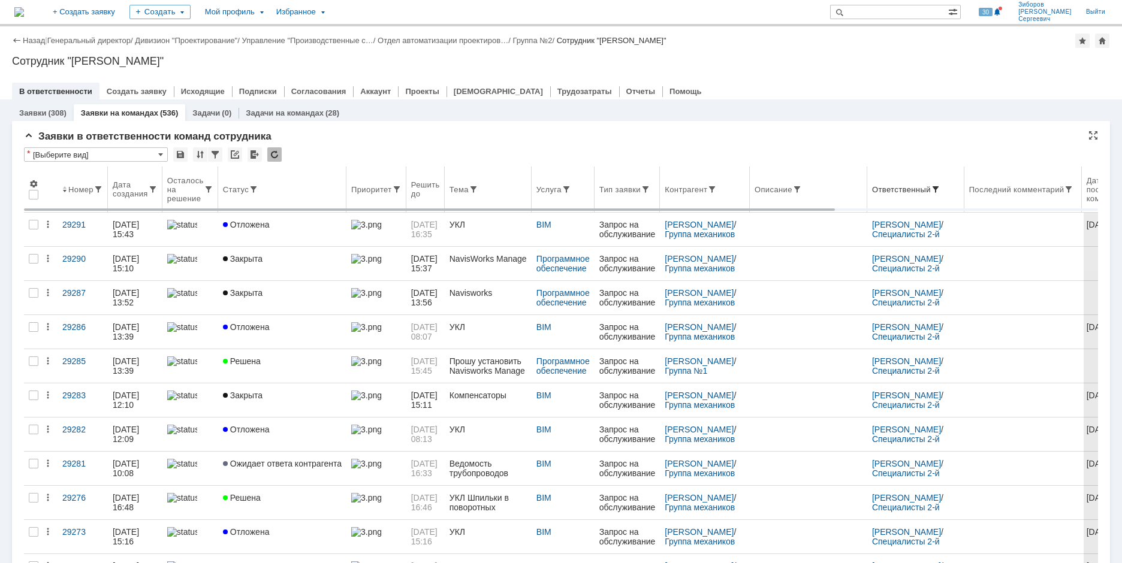
click at [940, 188] on span at bounding box center [936, 190] width 10 height 10
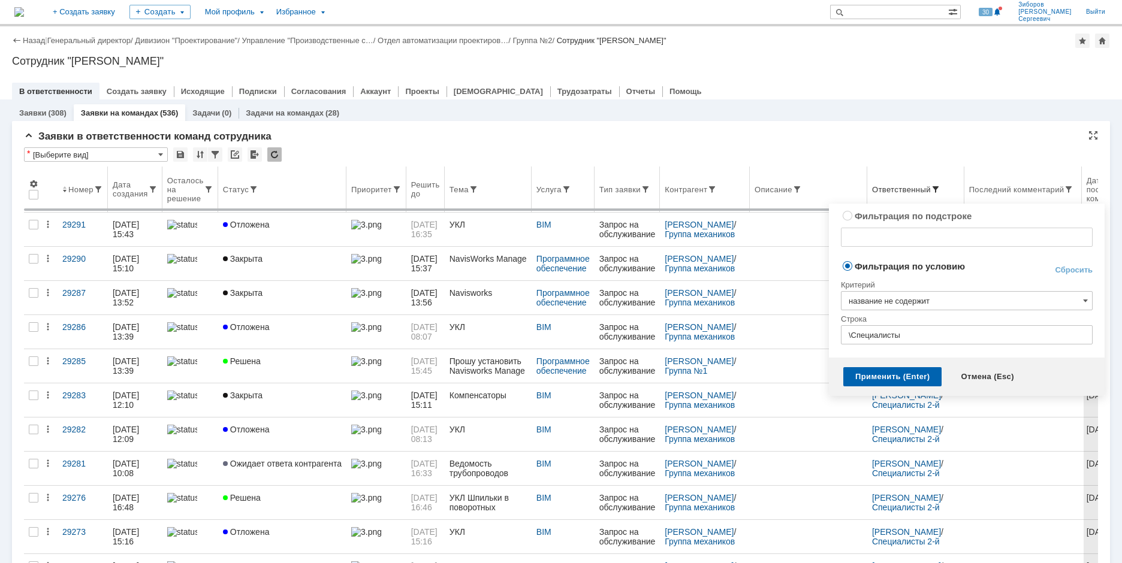
click at [940, 188] on span at bounding box center [936, 190] width 10 height 10
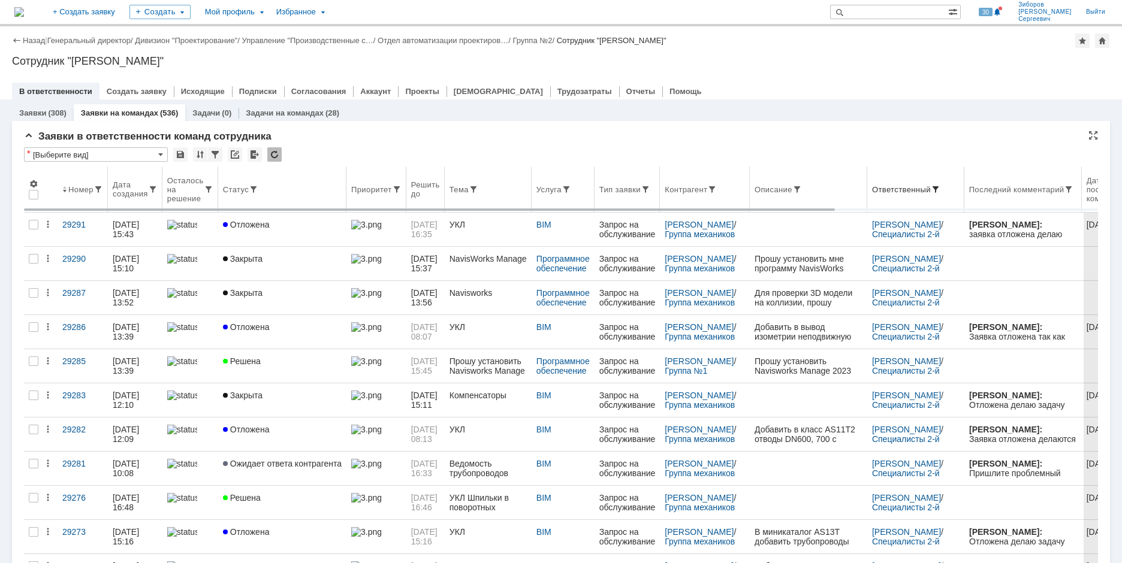
click at [940, 188] on span at bounding box center [936, 190] width 10 height 10
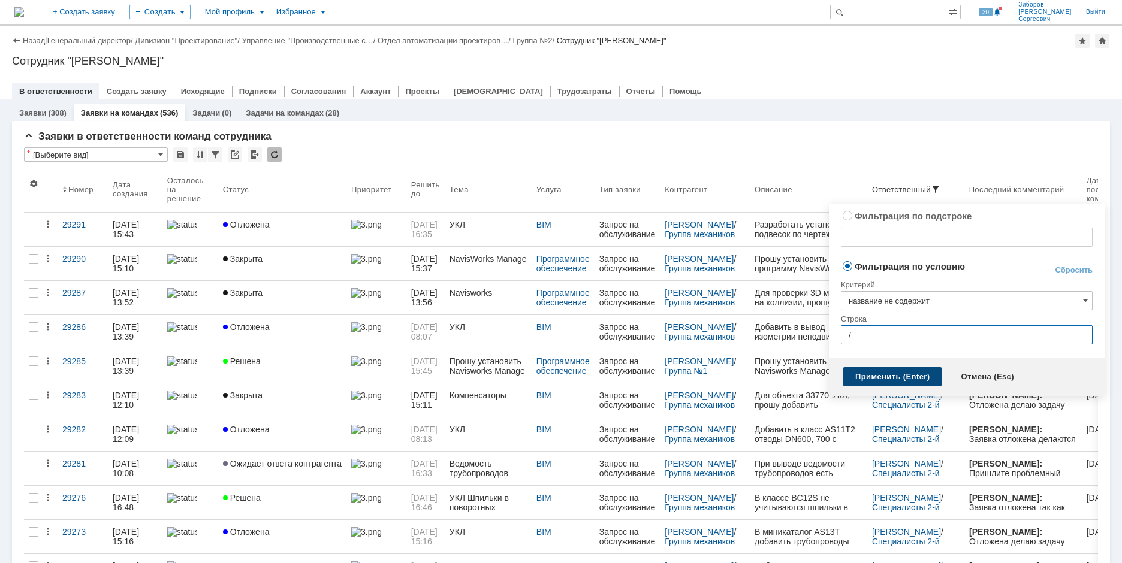
type input "/"
click at [887, 377] on div "Применить (Enter)" at bounding box center [892, 376] width 98 height 19
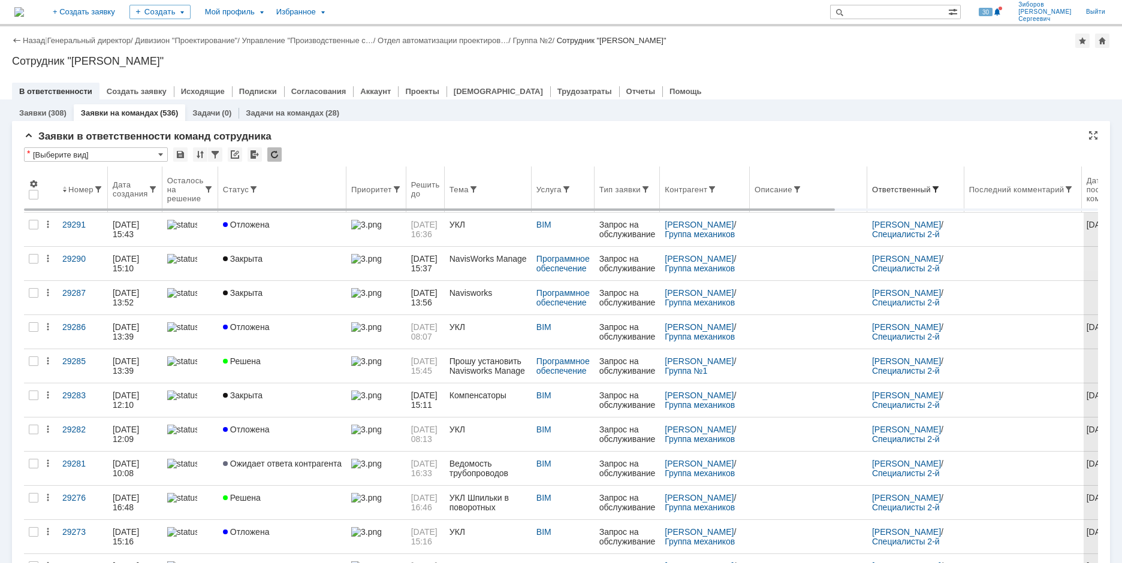
click at [940, 191] on span at bounding box center [936, 190] width 10 height 10
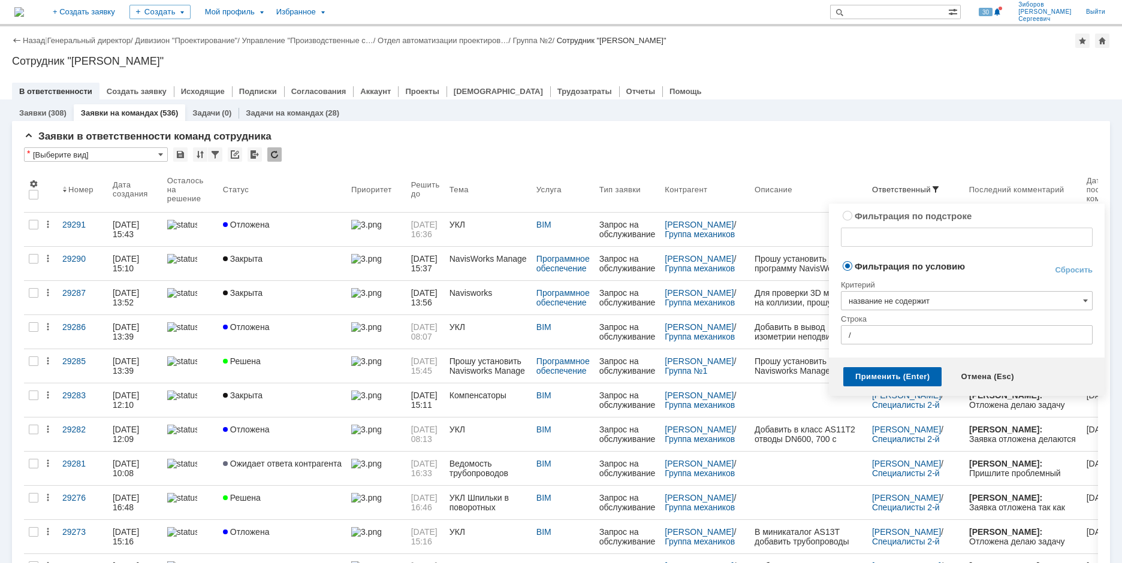
click at [1080, 296] on input "название не содержит" at bounding box center [967, 300] width 252 height 19
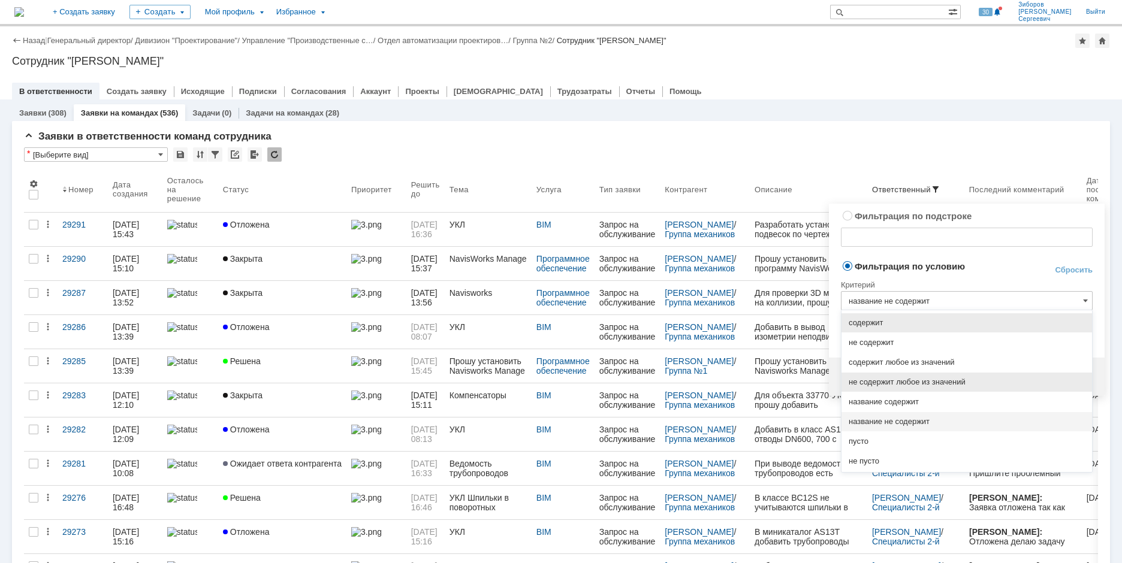
click at [922, 380] on span "не содержит любое из значений" at bounding box center [966, 382] width 236 height 10
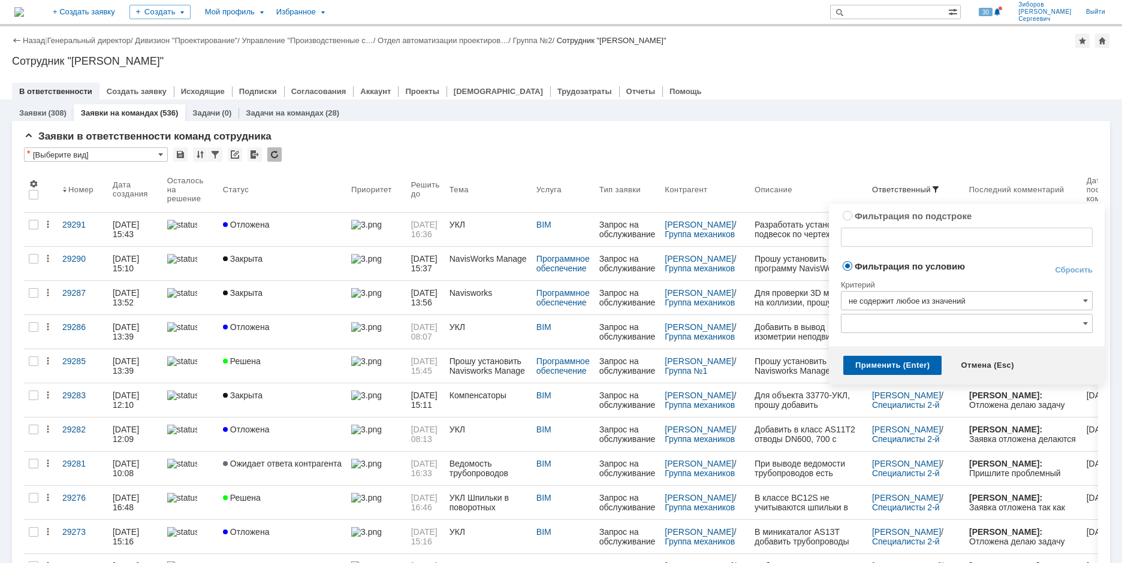
click at [878, 325] on input "text" at bounding box center [967, 323] width 252 height 19
click at [947, 295] on input "не содержит любое из значений" at bounding box center [967, 300] width 252 height 19
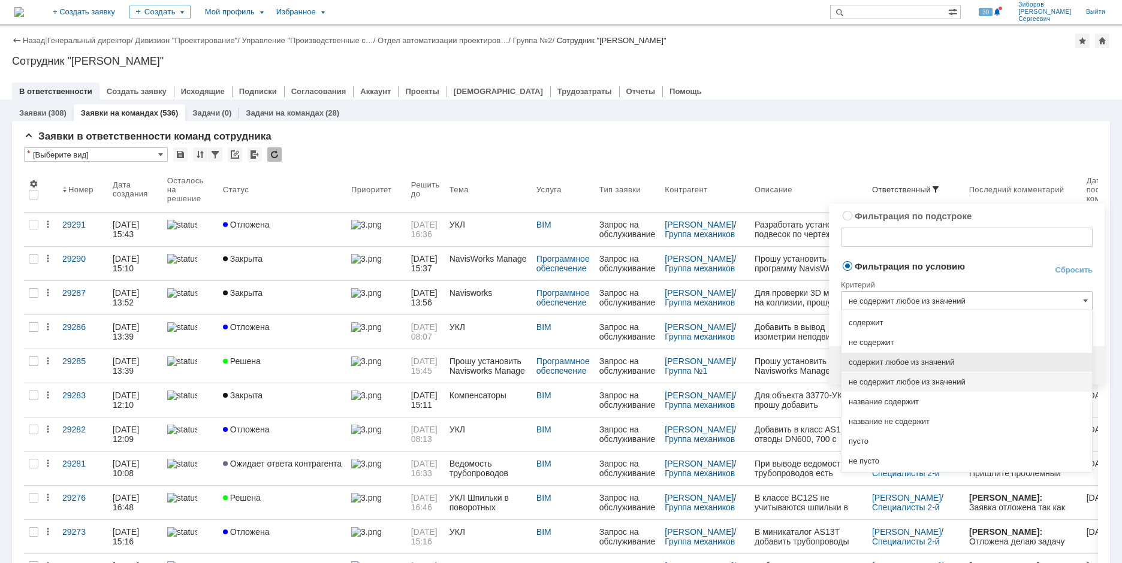
click at [913, 359] on span "содержит любое из значений" at bounding box center [966, 363] width 236 height 10
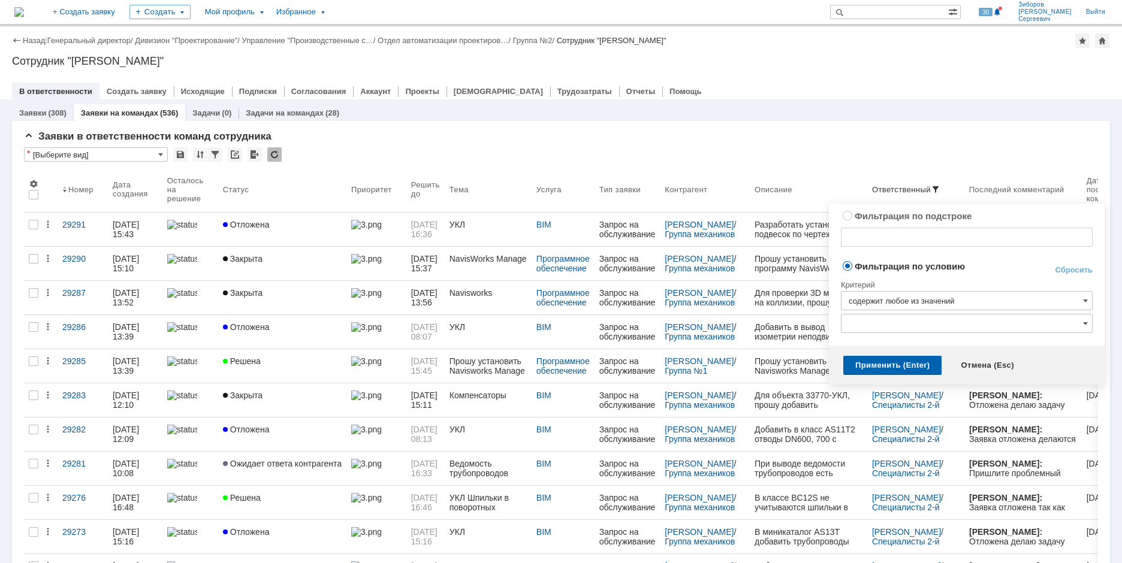
type input "содержит любое из значений"
click at [1073, 319] on input "text" at bounding box center [967, 323] width 252 height 19
click at [877, 348] on span at bounding box center [877, 346] width 0 height 6
click at [866, 348] on input "Специалисты 2-й линии САПР [GEOGRAPHIC_DATA]" at bounding box center [869, 348] width 8 height 8
type input "Специалисты 2-й линии САПР [GEOGRAPHIC_DATA]"
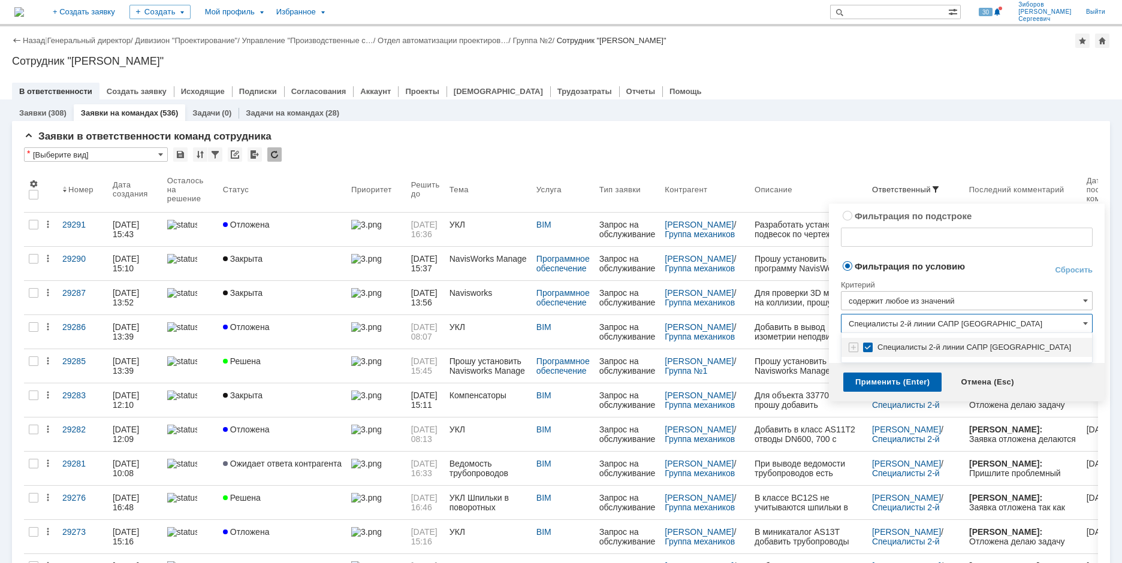
click at [888, 385] on div "Применить (Enter)" at bounding box center [892, 382] width 98 height 19
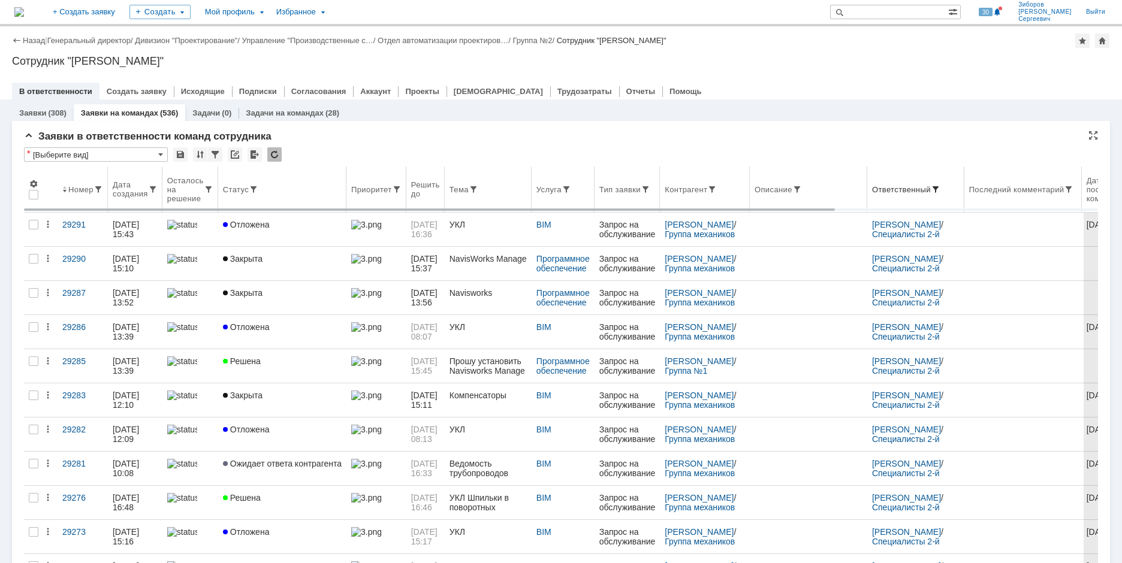
click at [940, 189] on span at bounding box center [936, 190] width 10 height 10
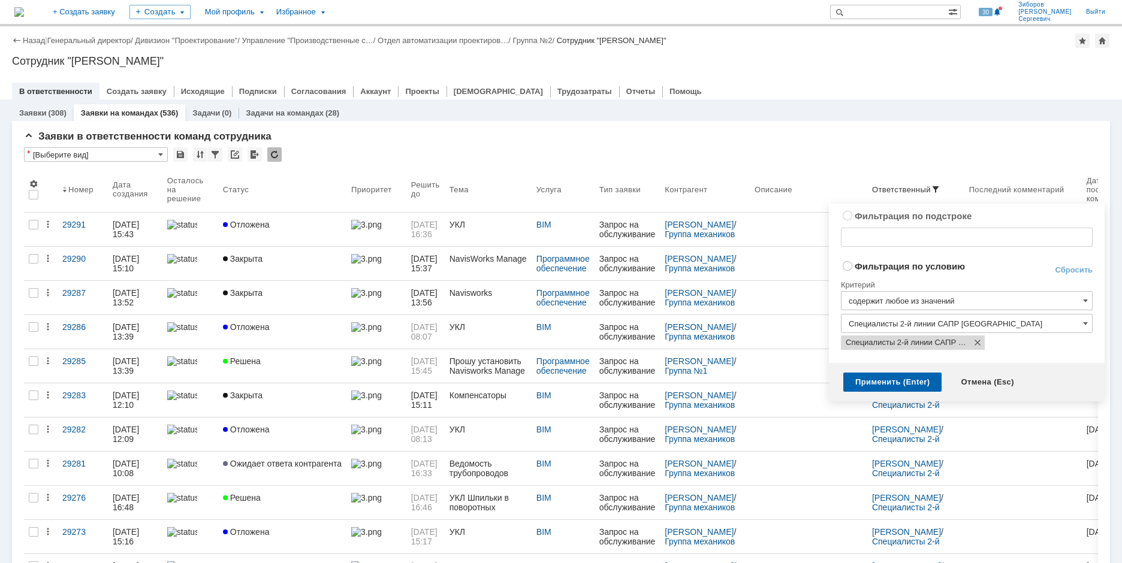
radio input "true"
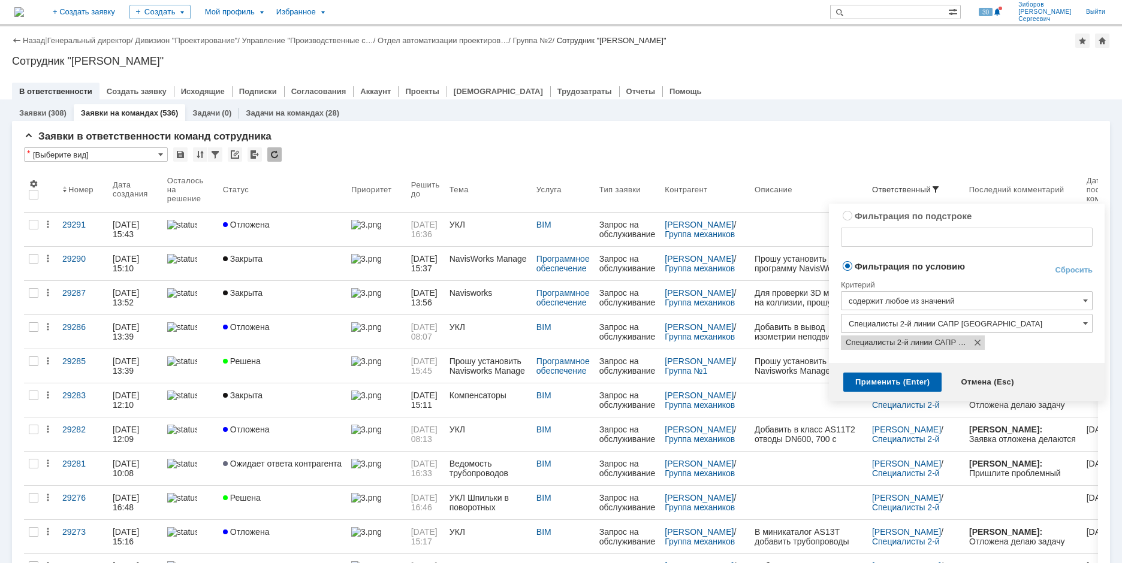
click at [1082, 298] on input "содержит любое из значений" at bounding box center [967, 300] width 252 height 19
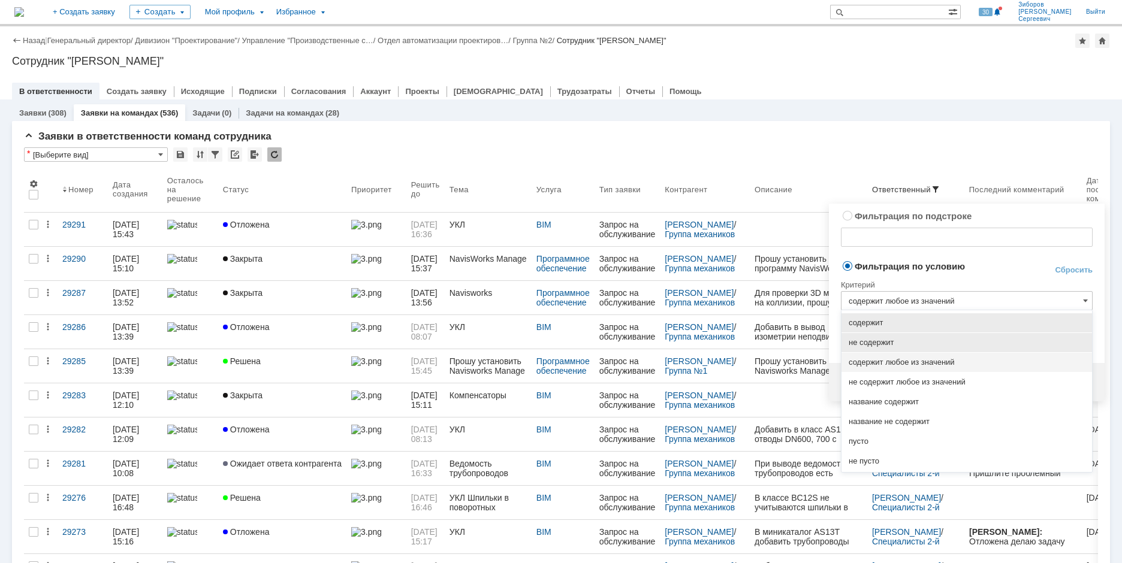
click at [891, 340] on span "не содержит" at bounding box center [966, 343] width 236 height 10
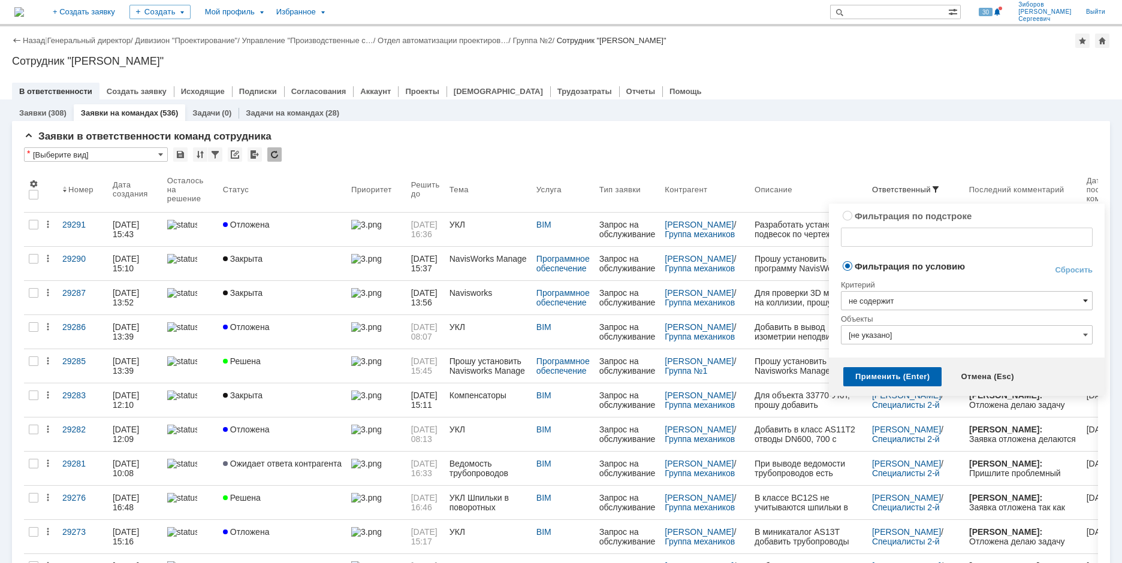
click at [1083, 302] on span at bounding box center [1085, 301] width 5 height 10
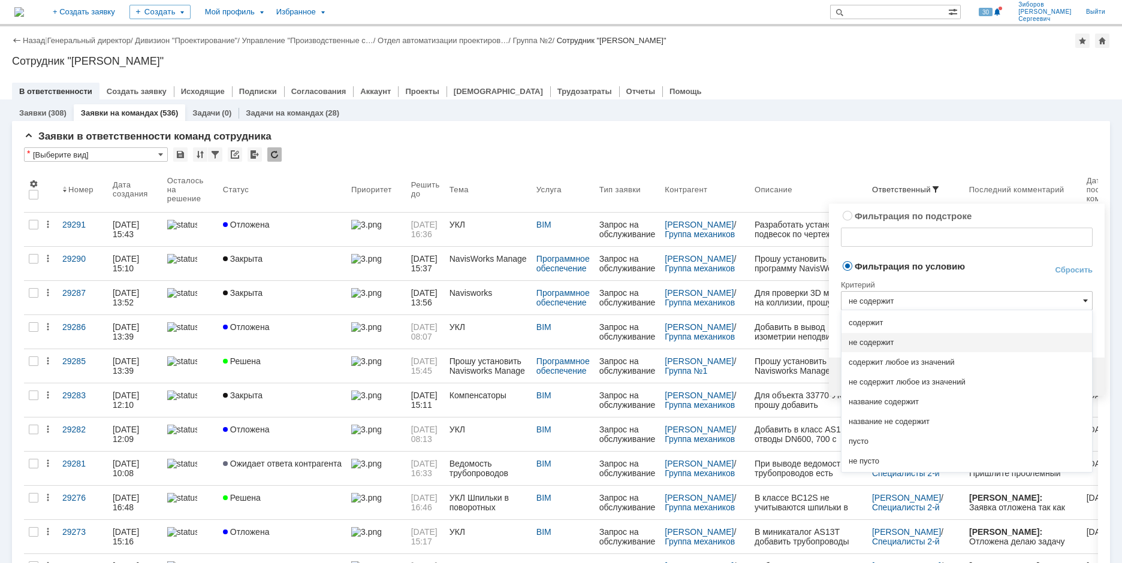
click at [1083, 302] on span at bounding box center [1085, 301] width 5 height 10
click at [912, 383] on span "не содержит любое из значений" at bounding box center [966, 382] width 236 height 10
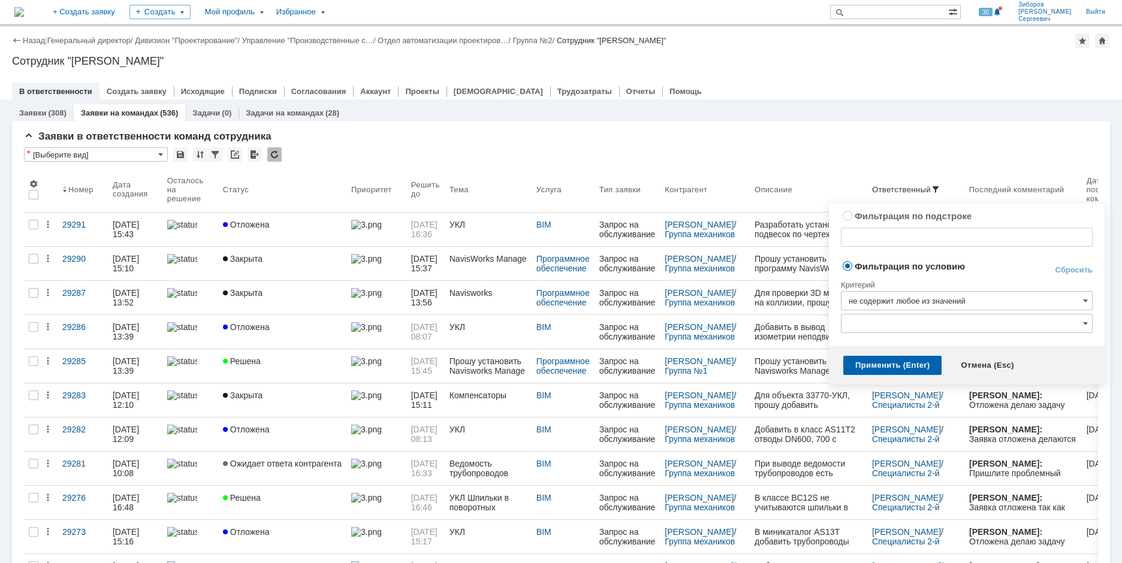
type input "не содержит любое из значений"
click at [1080, 325] on input "text" at bounding box center [967, 323] width 252 height 19
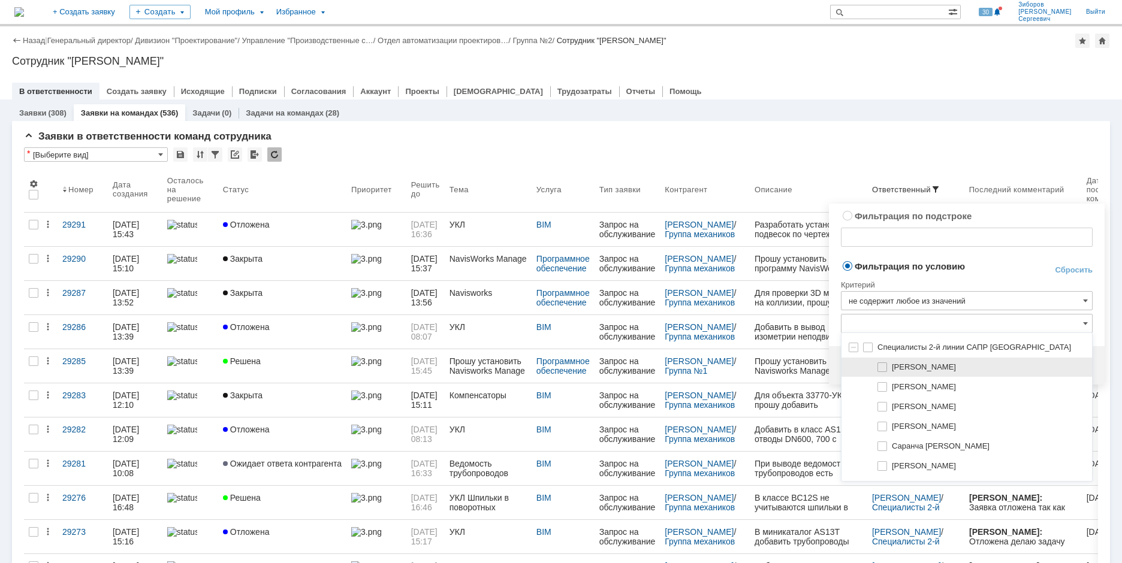
click at [892, 365] on span at bounding box center [892, 366] width 0 height 6
click at [879, 365] on input "[PERSON_NAME]" at bounding box center [883, 368] width 8 height 8
click at [892, 388] on span at bounding box center [892, 385] width 0 height 6
click at [883, 389] on input "[PERSON_NAME]" at bounding box center [883, 387] width 8 height 8
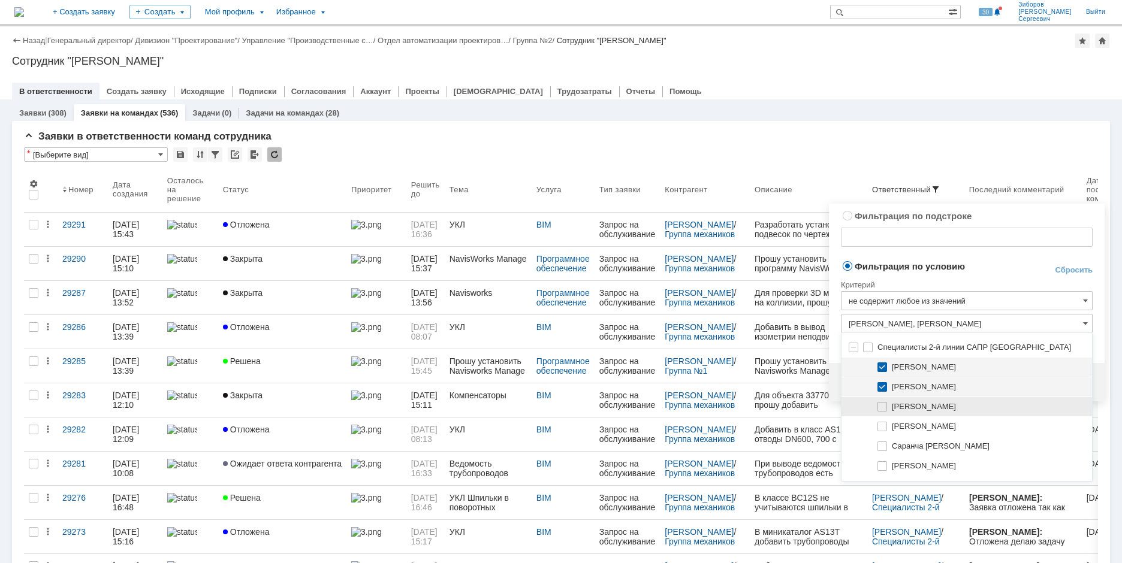
click at [892, 403] on span at bounding box center [892, 405] width 0 height 6
click at [881, 403] on input "[PERSON_NAME]" at bounding box center [883, 407] width 8 height 8
click at [892, 426] on span at bounding box center [892, 425] width 0 height 6
click at [883, 426] on input "Лузгин Михаил Владимирович" at bounding box center [883, 427] width 8 height 8
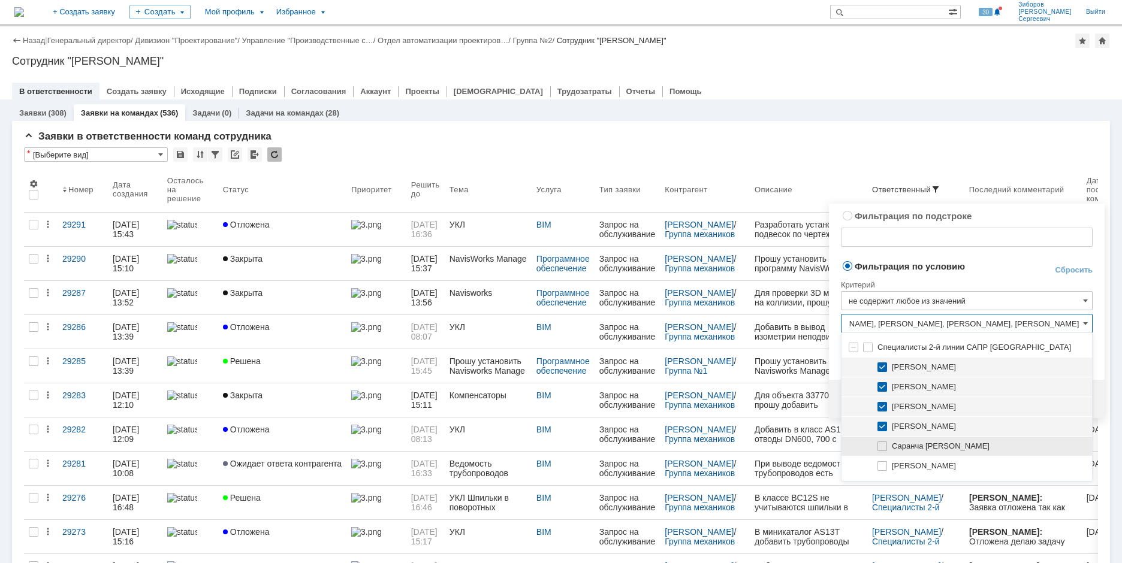
click at [892, 448] on span at bounding box center [892, 445] width 0 height 6
click at [881, 448] on input "Саранча [PERSON_NAME]" at bounding box center [883, 447] width 8 height 8
click at [892, 467] on span at bounding box center [892, 464] width 0 height 6
click at [883, 467] on input "Хотина Ирина Алексеевна" at bounding box center [883, 467] width 8 height 8
type input "Бородин Олег Иванович, Гвоздков Александр Геннадьевич, Зиборов Валерий Сергееви…"
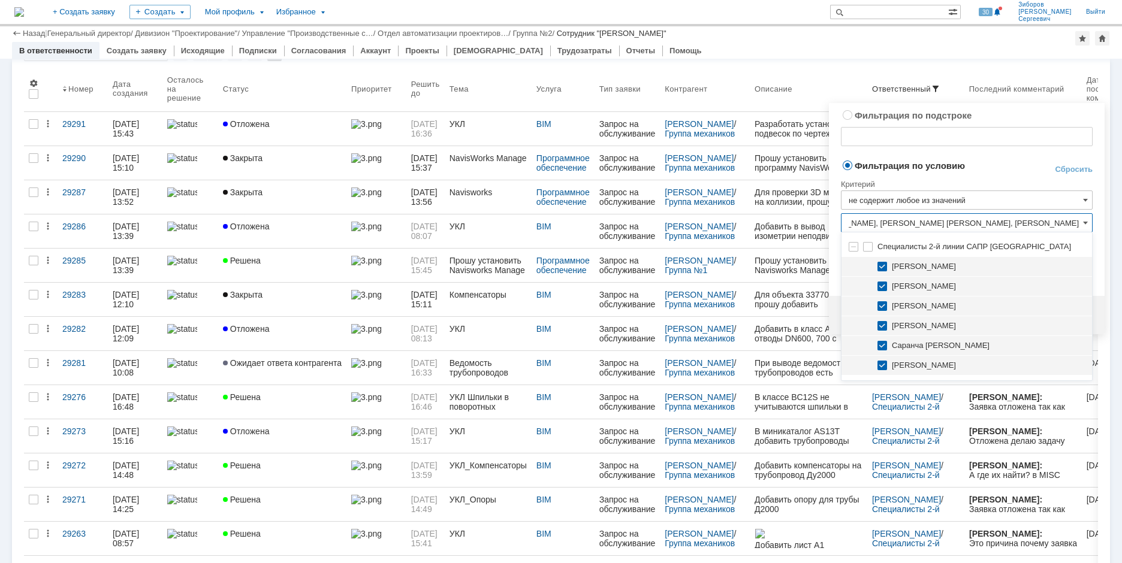
click at [1008, 173] on td "Фильтрация по условию" at bounding box center [938, 166] width 194 height 16
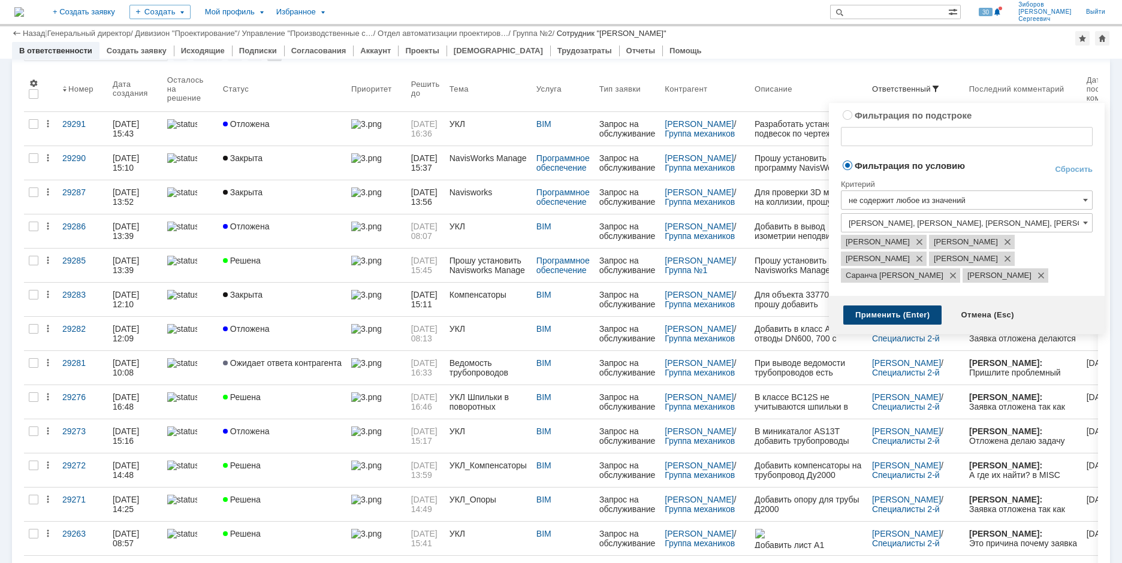
click at [900, 325] on div "Применить (Enter)" at bounding box center [892, 315] width 98 height 19
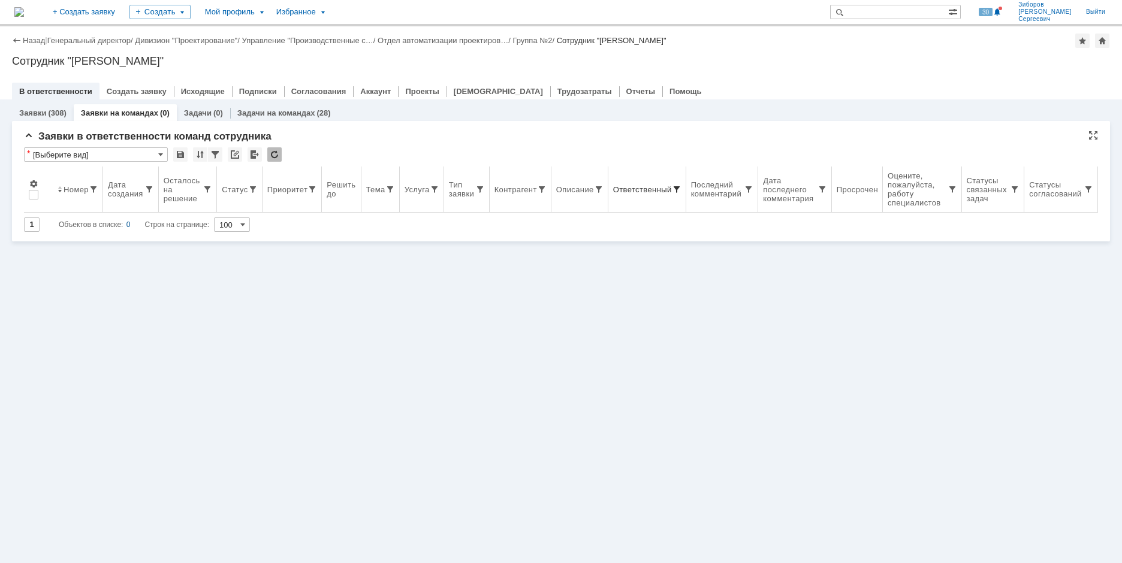
click at [678, 183] on th "Ответственный" at bounding box center [647, 190] width 78 height 46
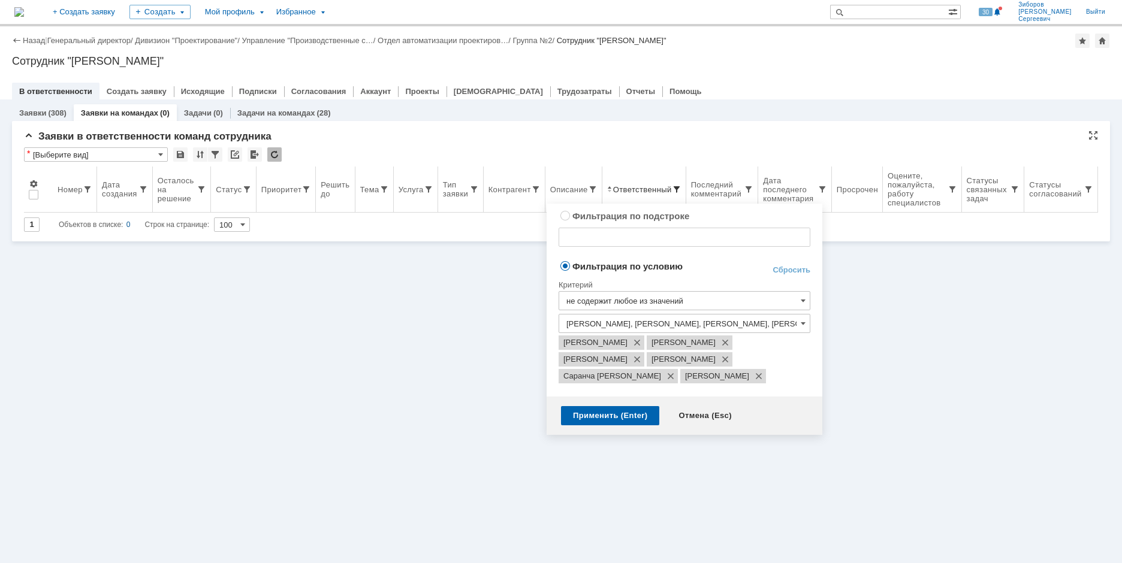
click at [681, 186] on span at bounding box center [677, 190] width 10 height 10
click at [715, 364] on span at bounding box center [722, 360] width 14 height 10
click at [749, 364] on span at bounding box center [756, 360] width 14 height 10
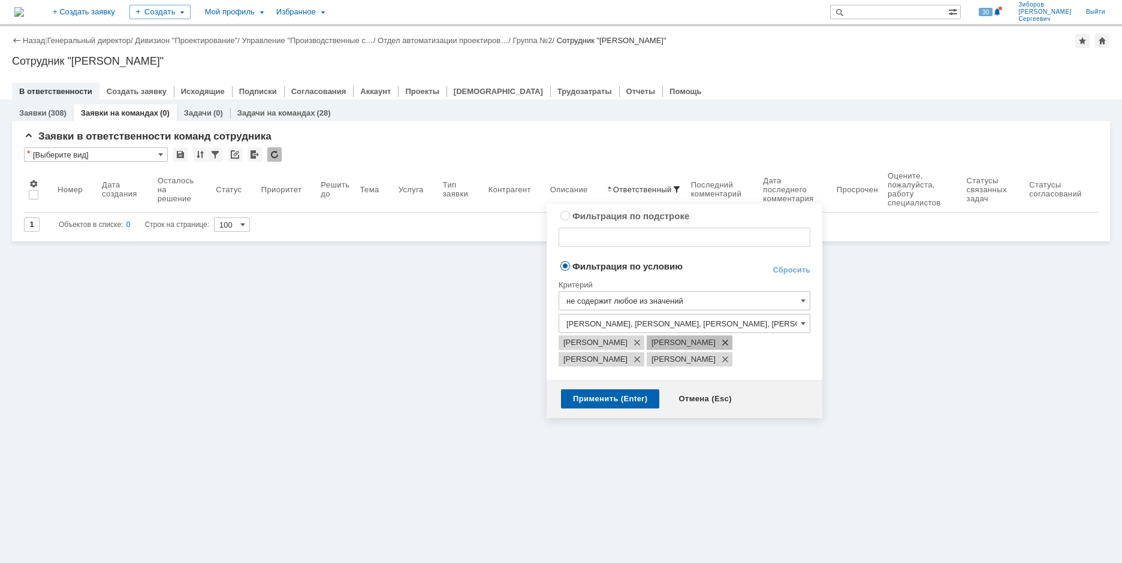
click at [715, 348] on span at bounding box center [722, 343] width 14 height 10
click at [642, 361] on span at bounding box center [634, 360] width 14 height 10
type input "Бородин Олег Иванович, Зиборов Валерий Сергеевич"
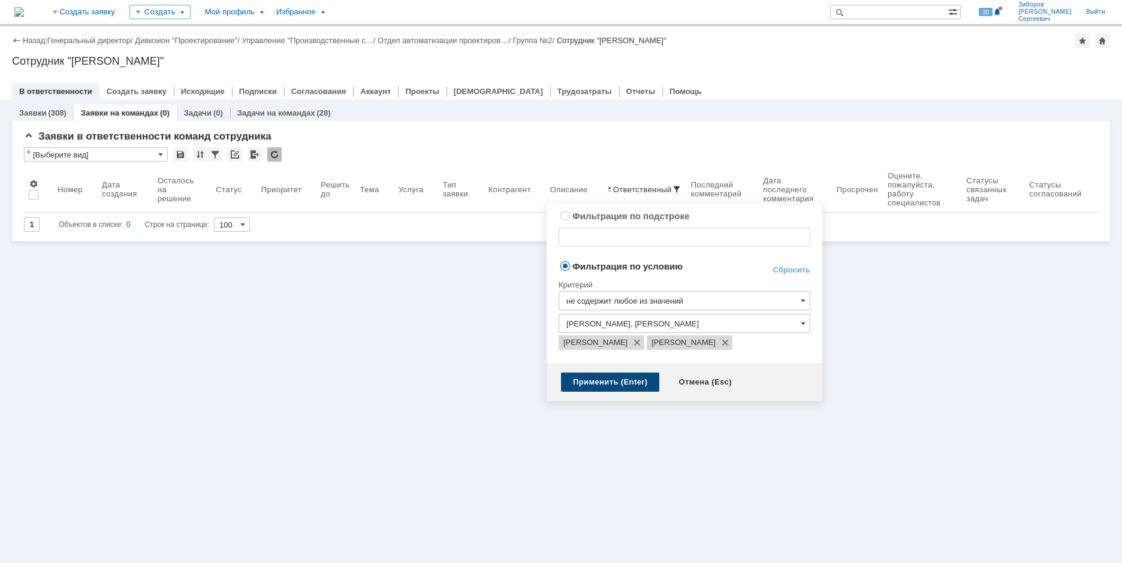
click at [608, 385] on div "Применить (Enter)" at bounding box center [610, 382] width 98 height 19
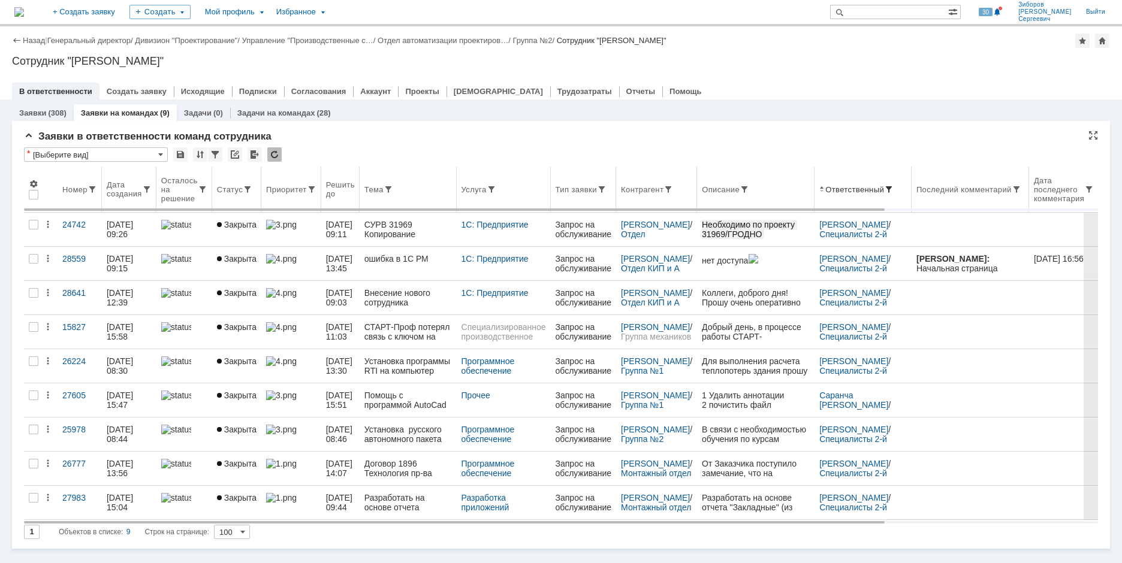
click at [884, 188] on span at bounding box center [889, 190] width 10 height 10
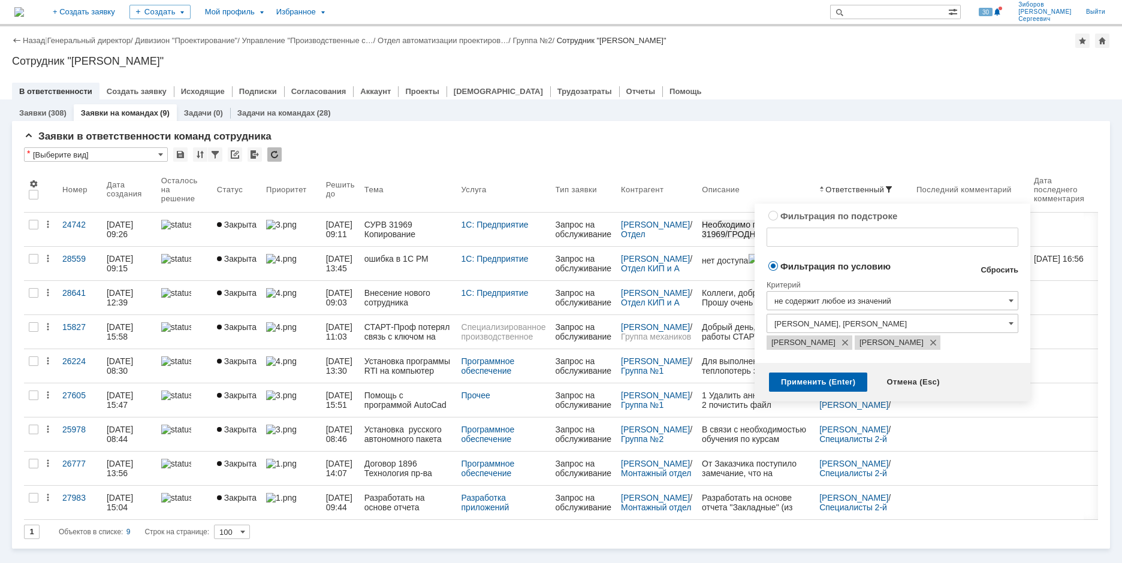
click at [997, 268] on link "Сбросить" at bounding box center [999, 270] width 38 height 10
type input "содержит"
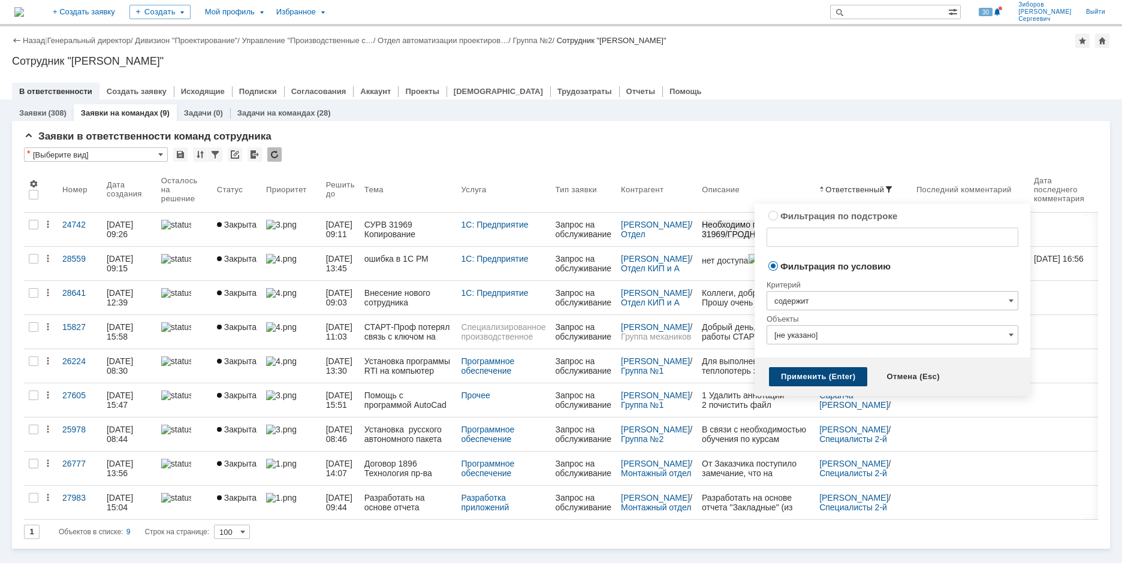
click at [789, 375] on div "Применить (Enter)" at bounding box center [818, 376] width 98 height 19
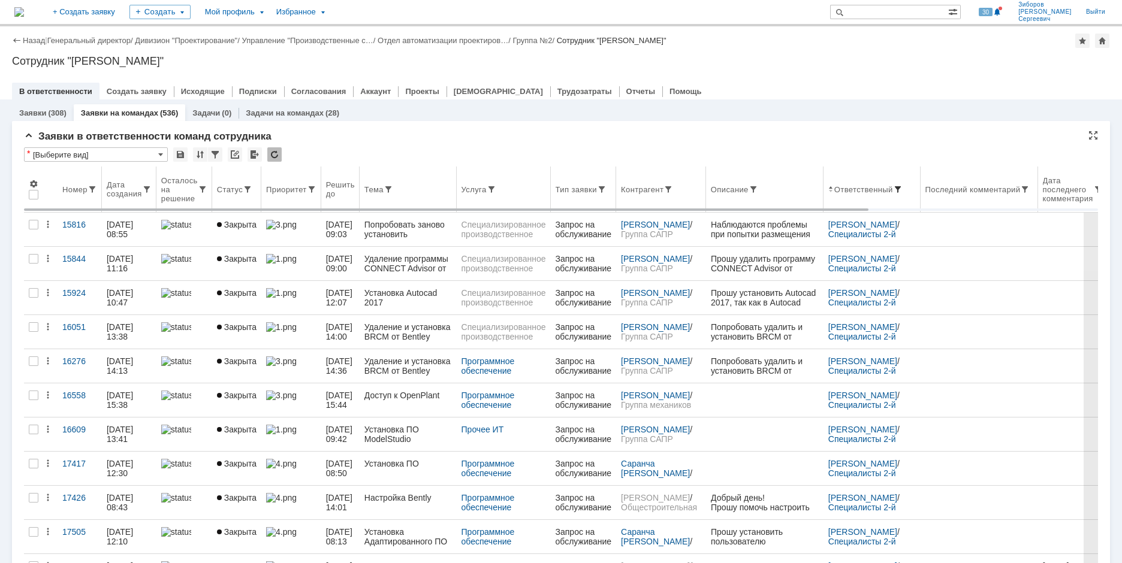
click at [902, 188] on span at bounding box center [898, 190] width 10 height 10
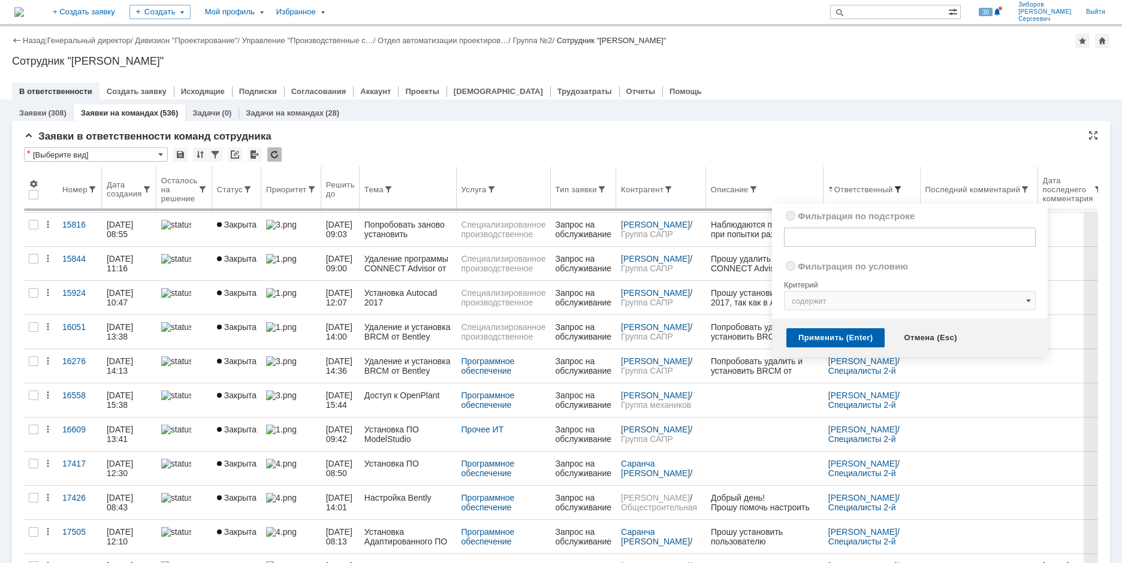
radio input "true"
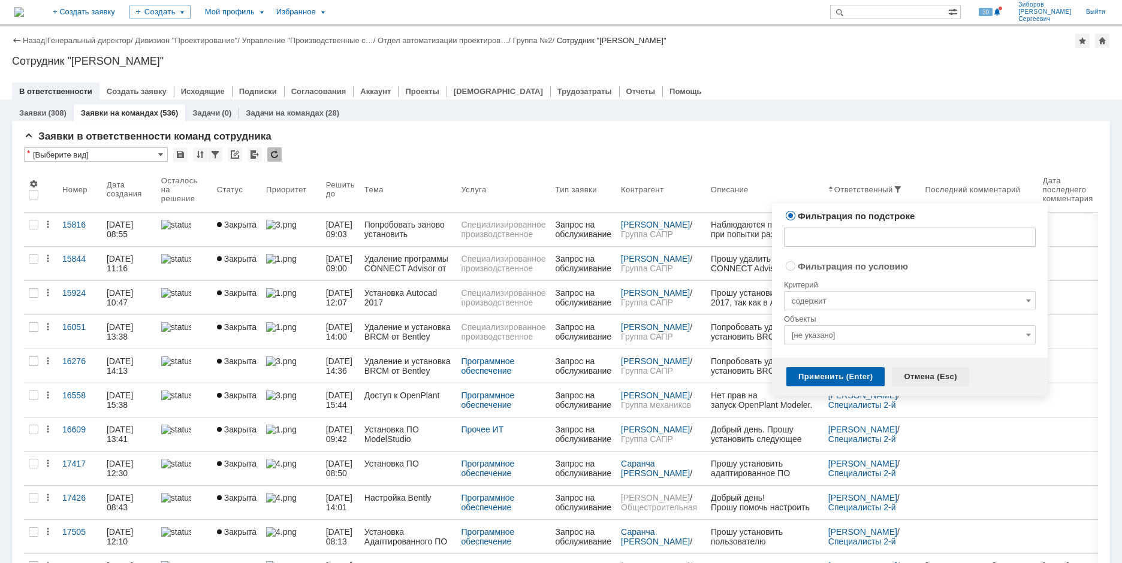
click at [924, 372] on div "Отмена (Esc)" at bounding box center [930, 376] width 77 height 19
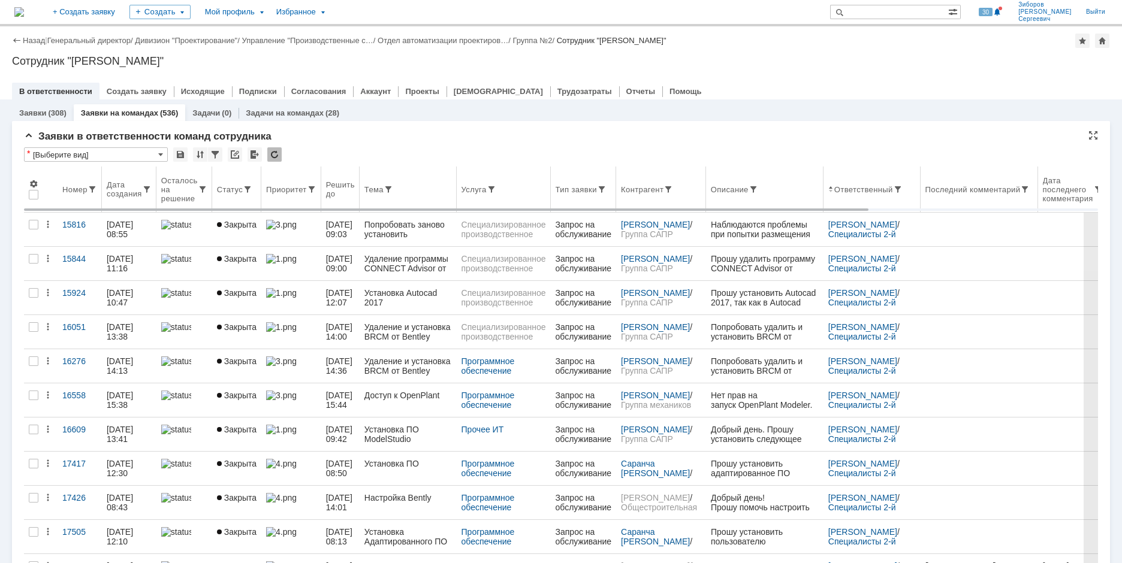
click at [132, 188] on div "Дата создания" at bounding box center [124, 189] width 35 height 18
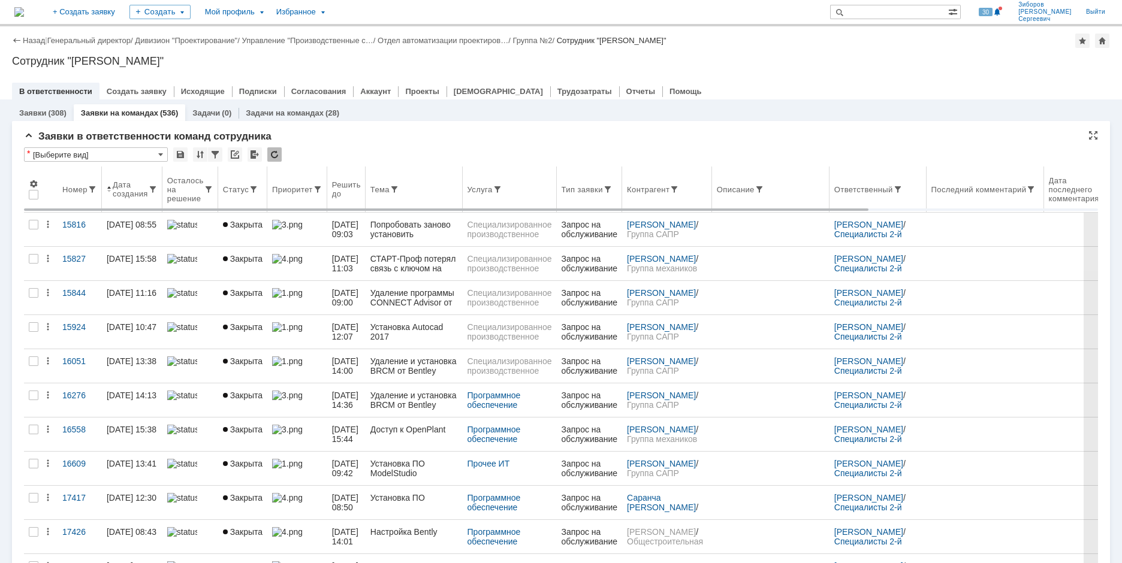
click at [110, 185] on span at bounding box center [109, 190] width 5 height 10
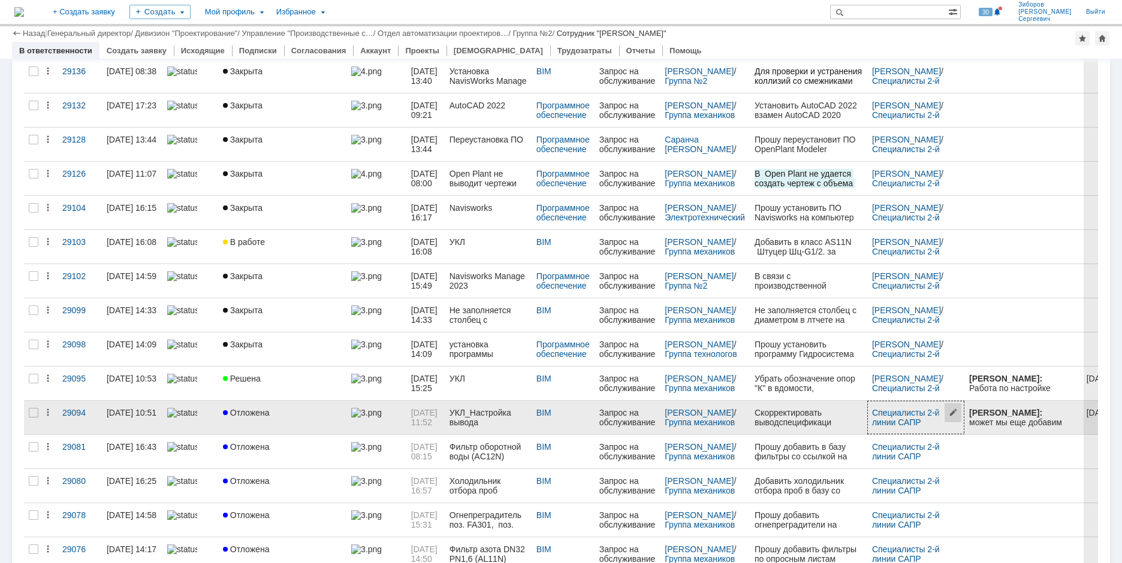
click at [958, 412] on span at bounding box center [954, 417] width 19 height 32
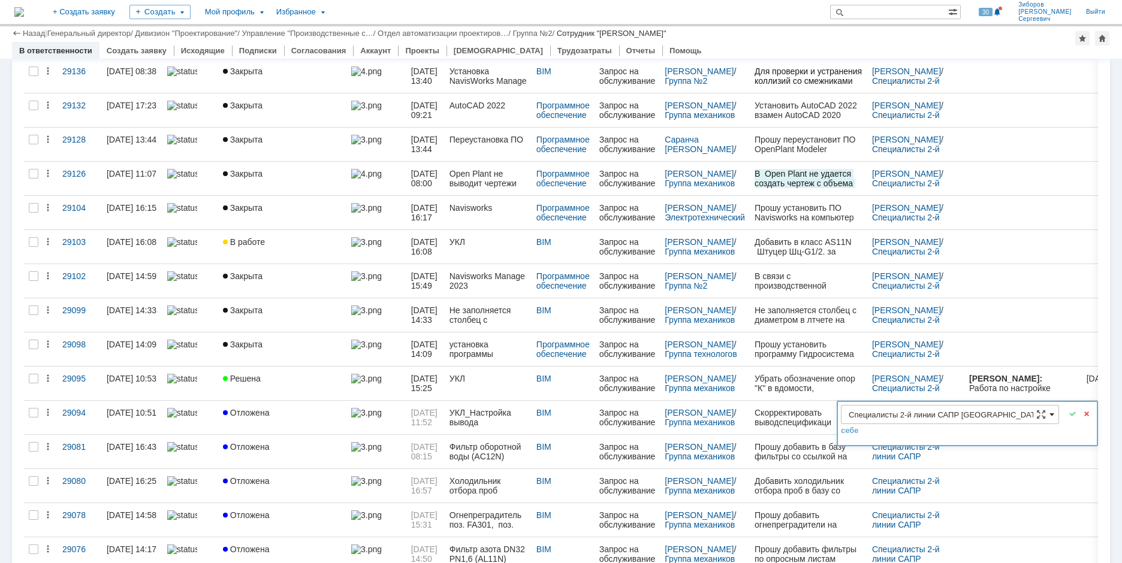
click at [1050, 414] on span at bounding box center [1051, 415] width 5 height 10
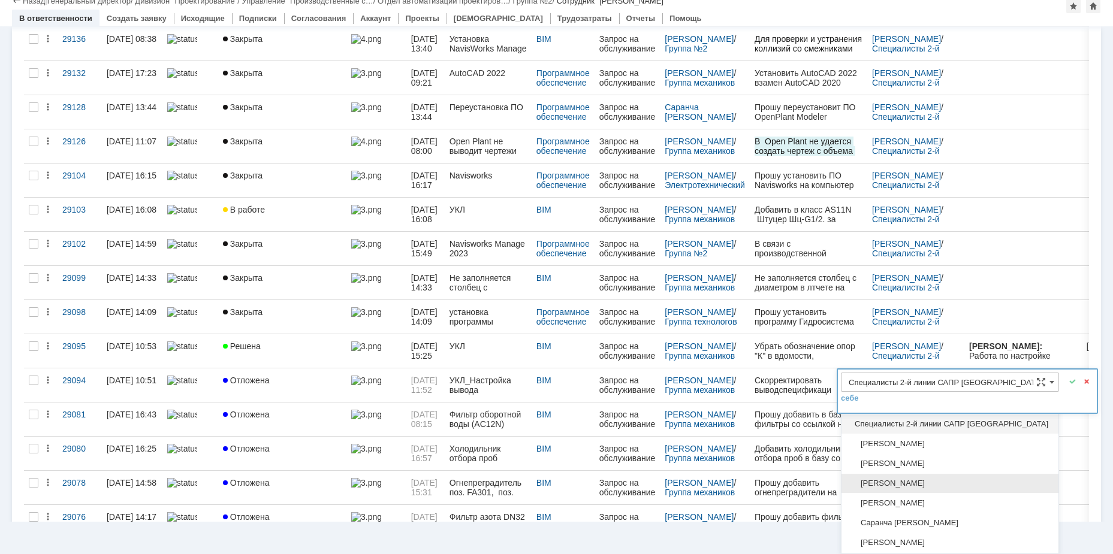
click at [920, 481] on span "[PERSON_NAME]" at bounding box center [949, 484] width 203 height 10
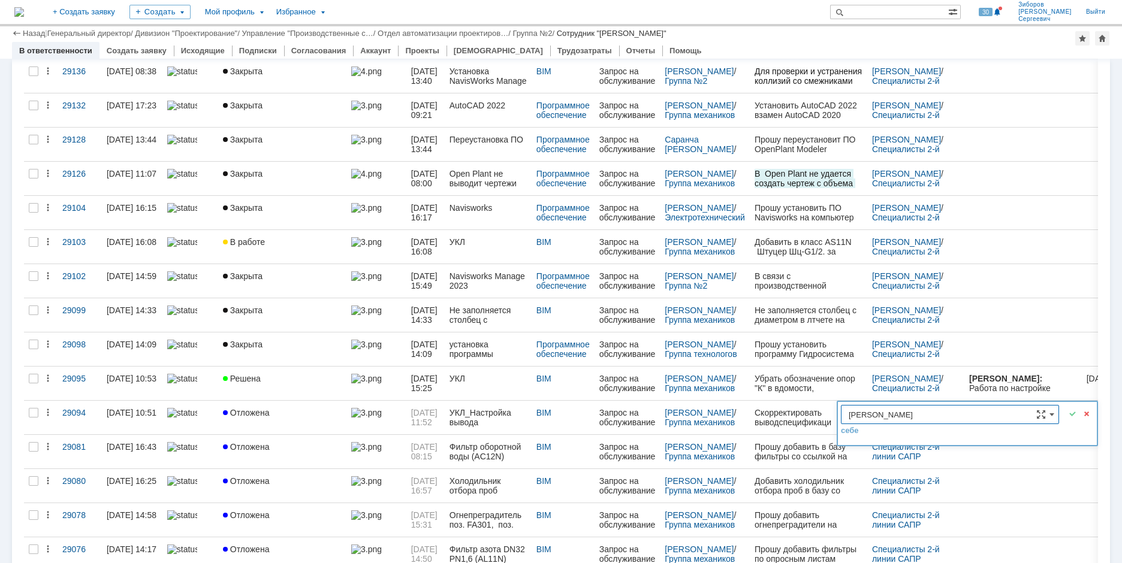
type input "[PERSON_NAME]"
click at [1072, 415] on span at bounding box center [1072, 414] width 14 height 14
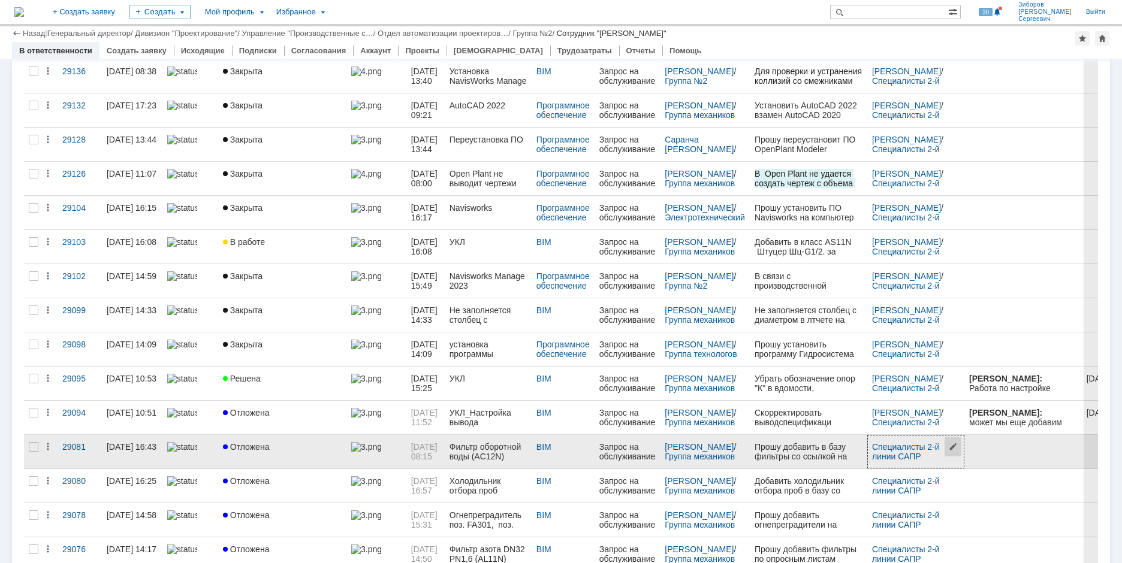
click at [964, 447] on span at bounding box center [954, 452] width 19 height 32
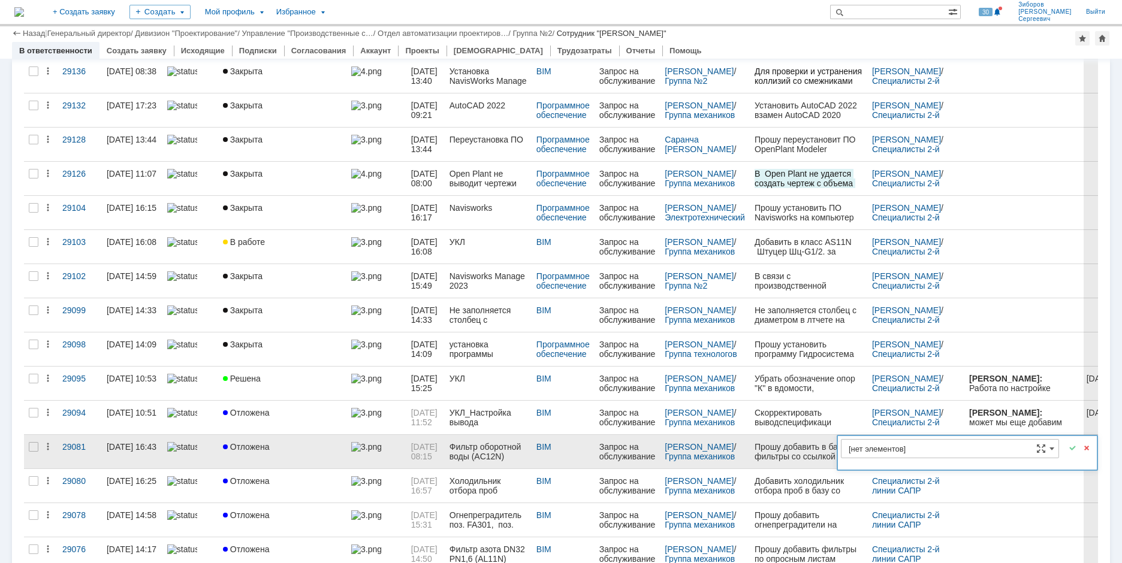
type input "Специалисты 2-й линии САПР [GEOGRAPHIC_DATA]"
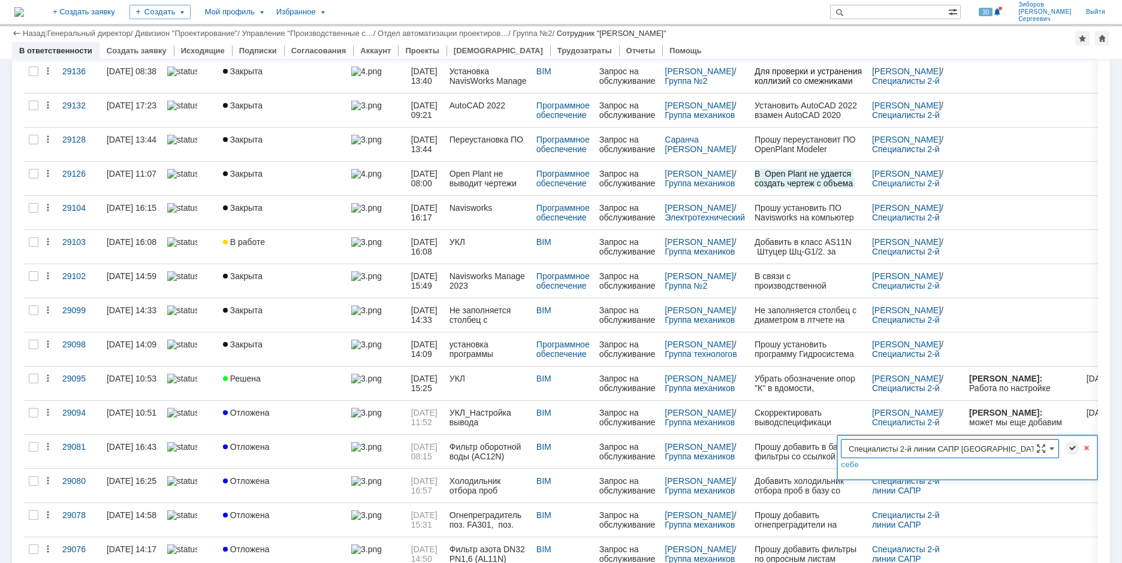
click at [1068, 447] on span at bounding box center [1072, 448] width 14 height 14
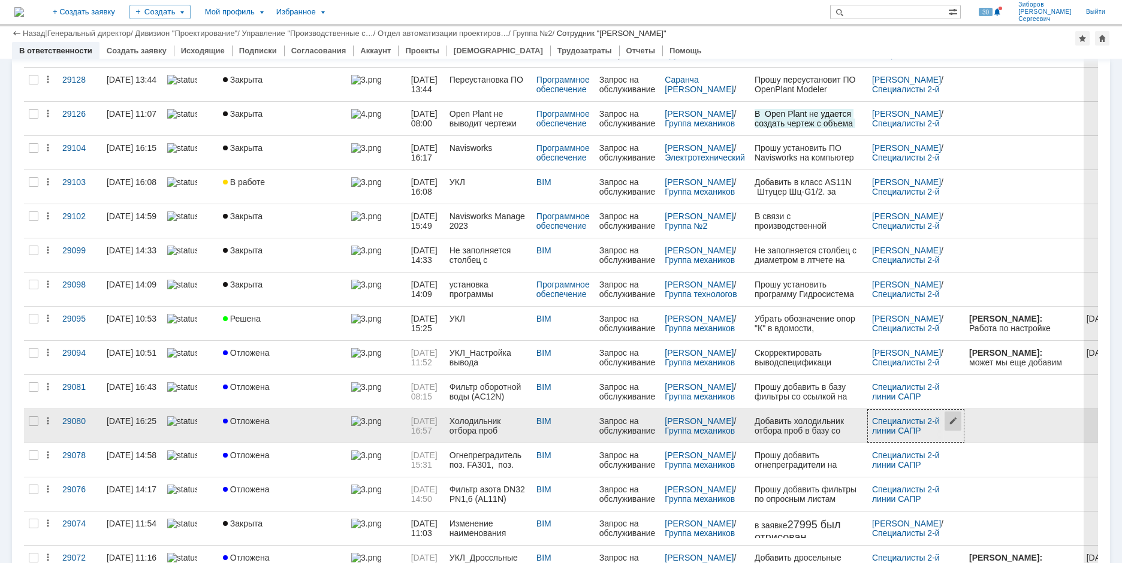
click at [964, 421] on span at bounding box center [954, 426] width 19 height 32
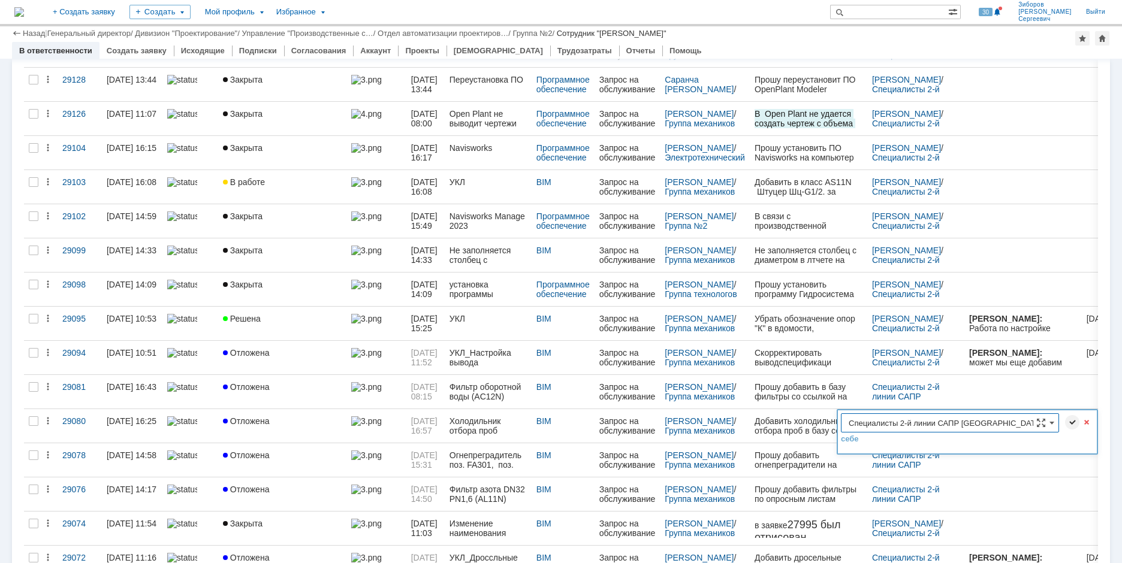
click at [1071, 421] on span at bounding box center [1072, 422] width 14 height 14
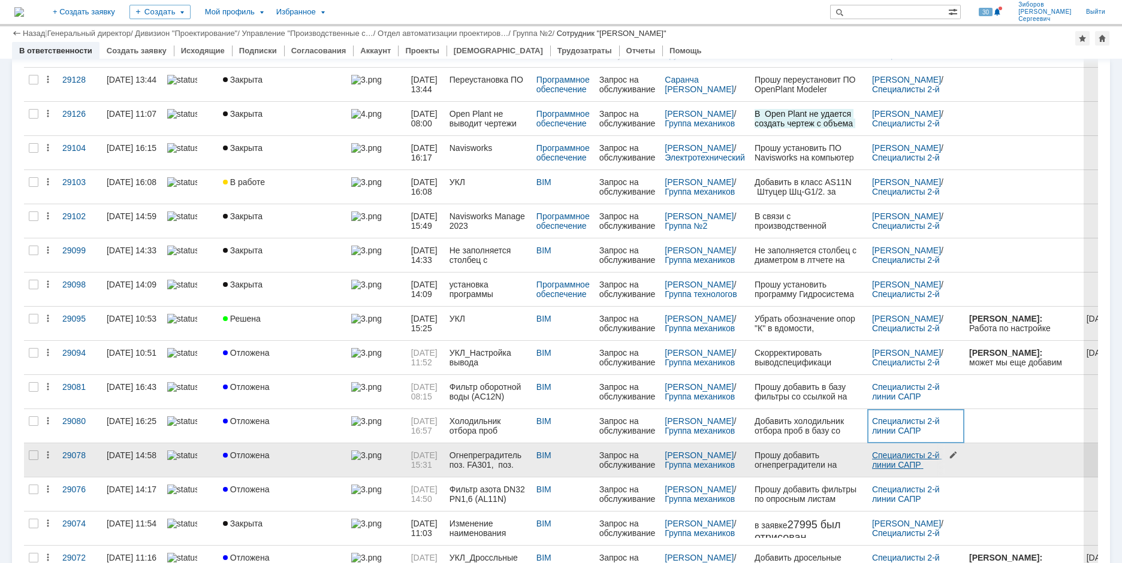
click at [933, 460] on link "Специалисты 2-й линии САПР [GEOGRAPHIC_DATA]" at bounding box center [915, 465] width 87 height 29
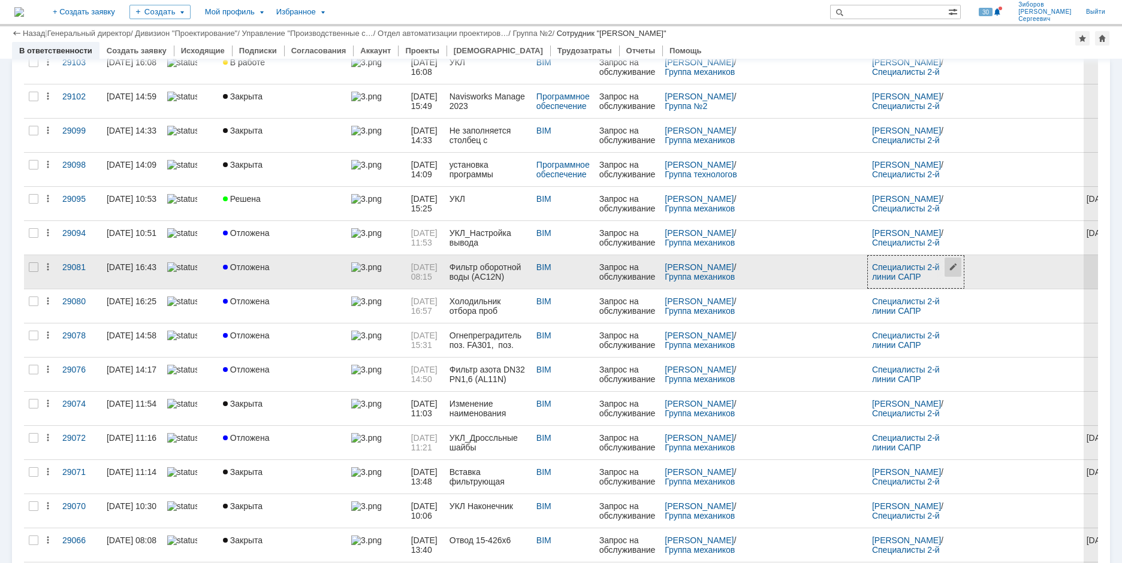
click at [964, 268] on span at bounding box center [954, 272] width 19 height 32
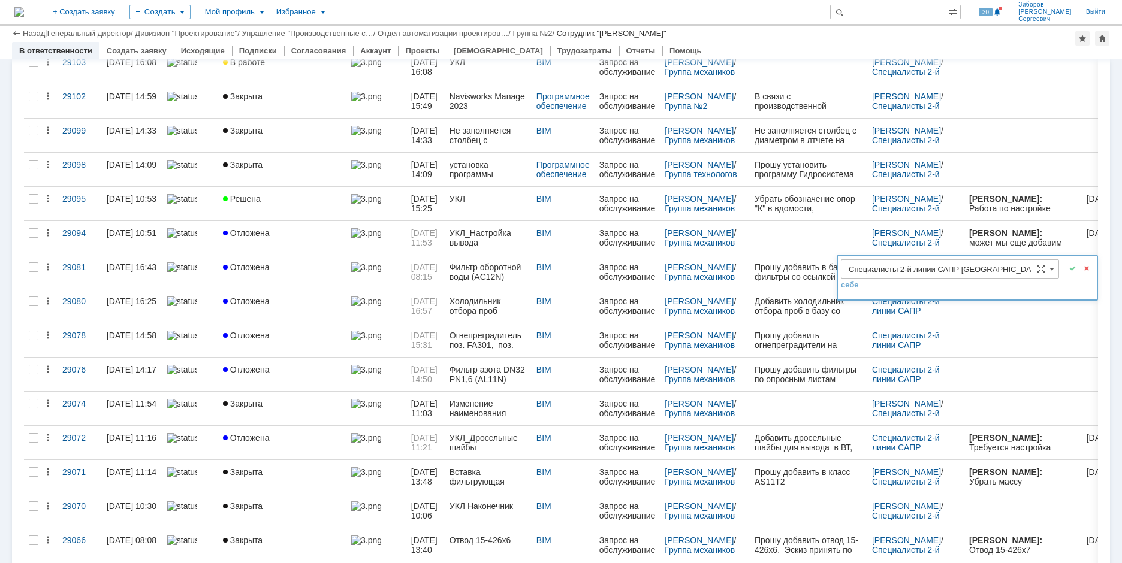
click at [1049, 269] on input "Специалисты 2-й линии САПР [GEOGRAPHIC_DATA]" at bounding box center [950, 268] width 218 height 19
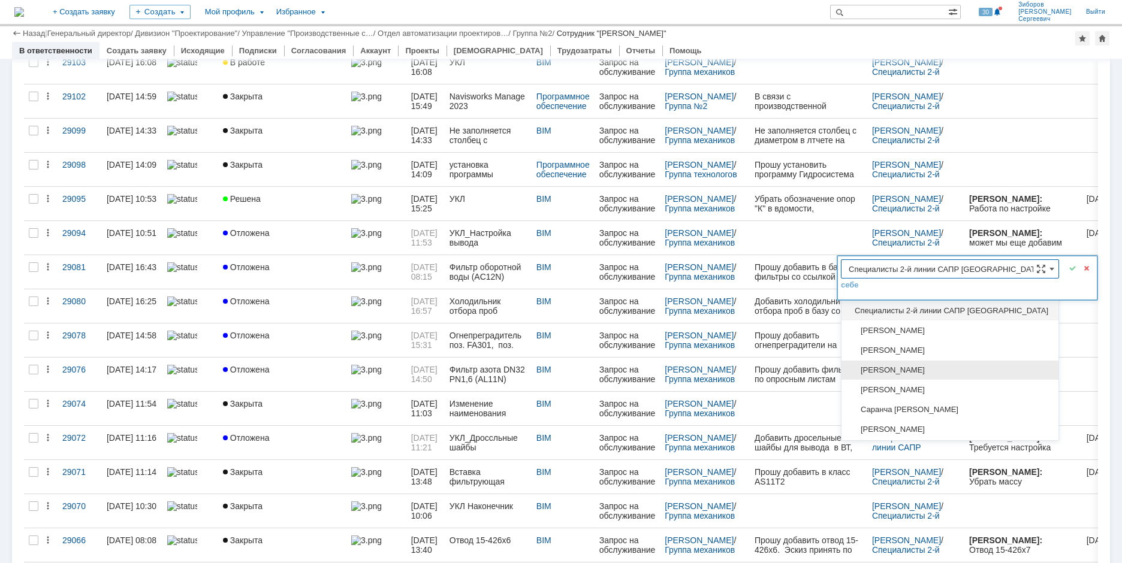
click at [919, 367] on span "[PERSON_NAME]" at bounding box center [949, 371] width 203 height 10
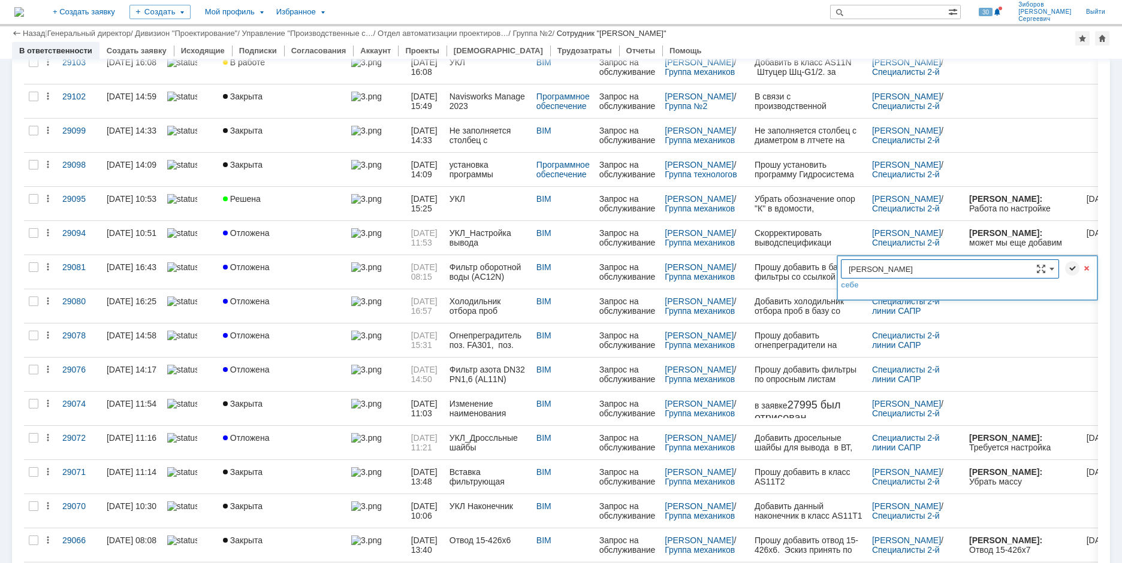
type input "[PERSON_NAME]"
click at [1068, 268] on span at bounding box center [1072, 268] width 14 height 14
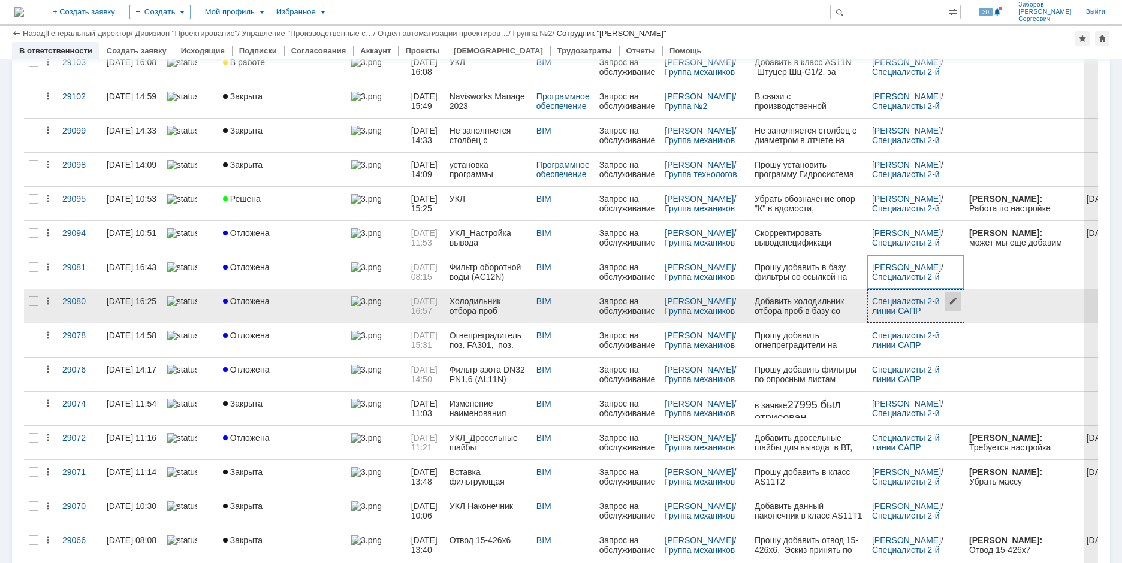
click at [964, 306] on span at bounding box center [954, 306] width 19 height 32
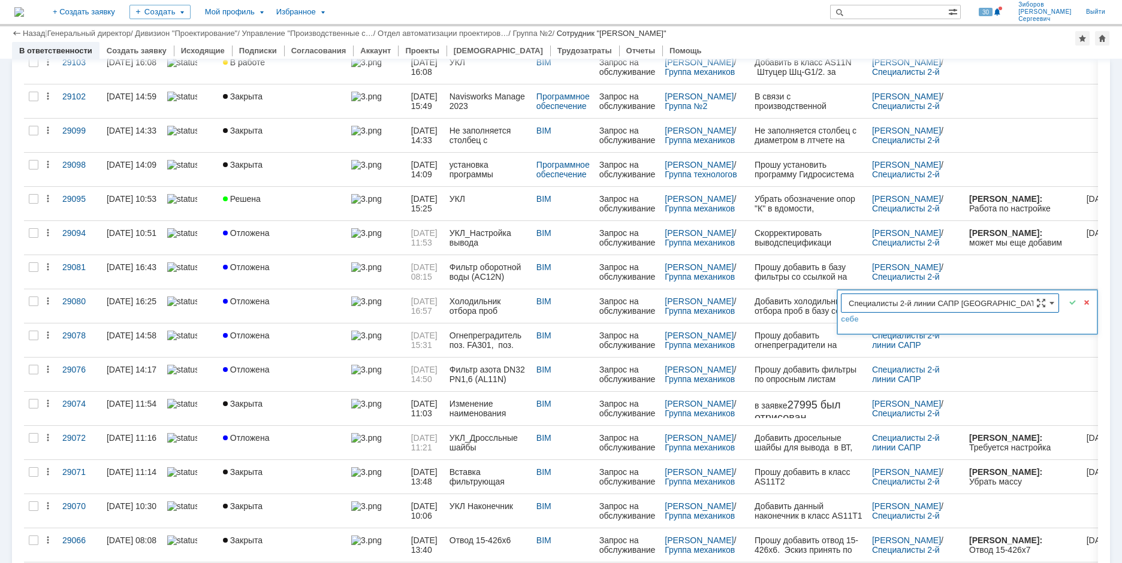
click at [1047, 303] on input "Специалисты 2-й линии САПР [GEOGRAPHIC_DATA]" at bounding box center [950, 303] width 218 height 19
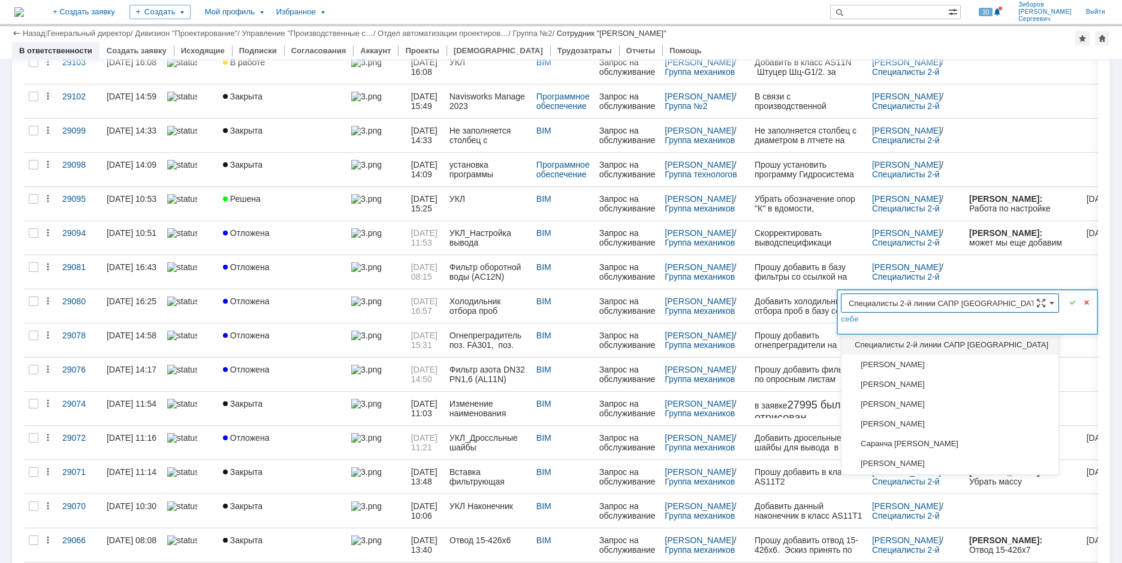
click at [1047, 303] on input "Специалисты 2-й линии САПР [GEOGRAPHIC_DATA]" at bounding box center [950, 303] width 218 height 19
click at [1070, 295] on div at bounding box center [1079, 302] width 35 height 22
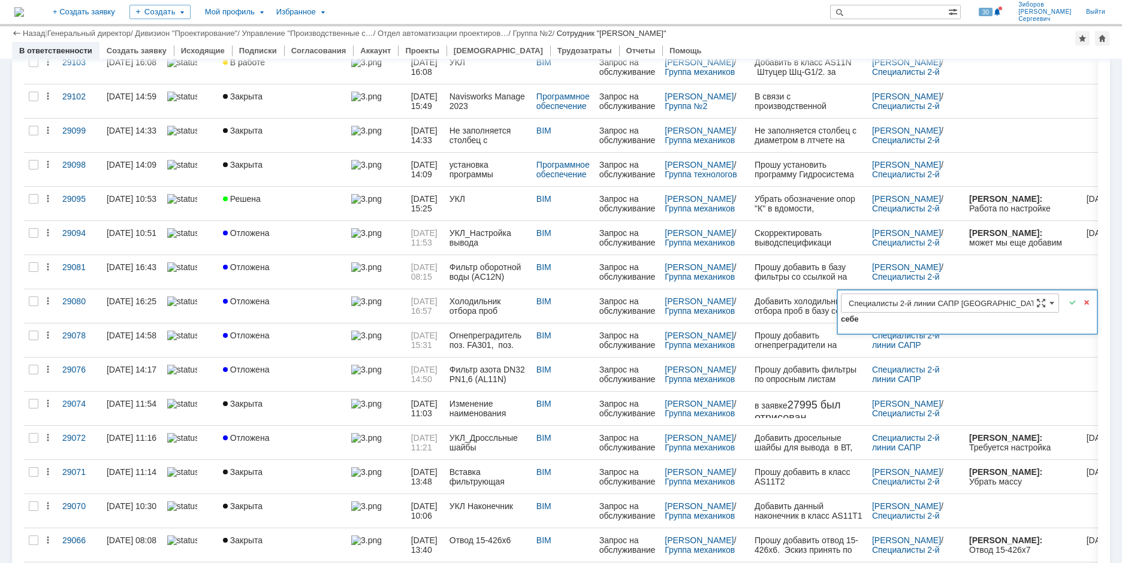
click at [851, 321] on link "себе" at bounding box center [850, 320] width 18 height 10
type input "[PERSON_NAME]"
click at [1071, 306] on span at bounding box center [1072, 302] width 14 height 14
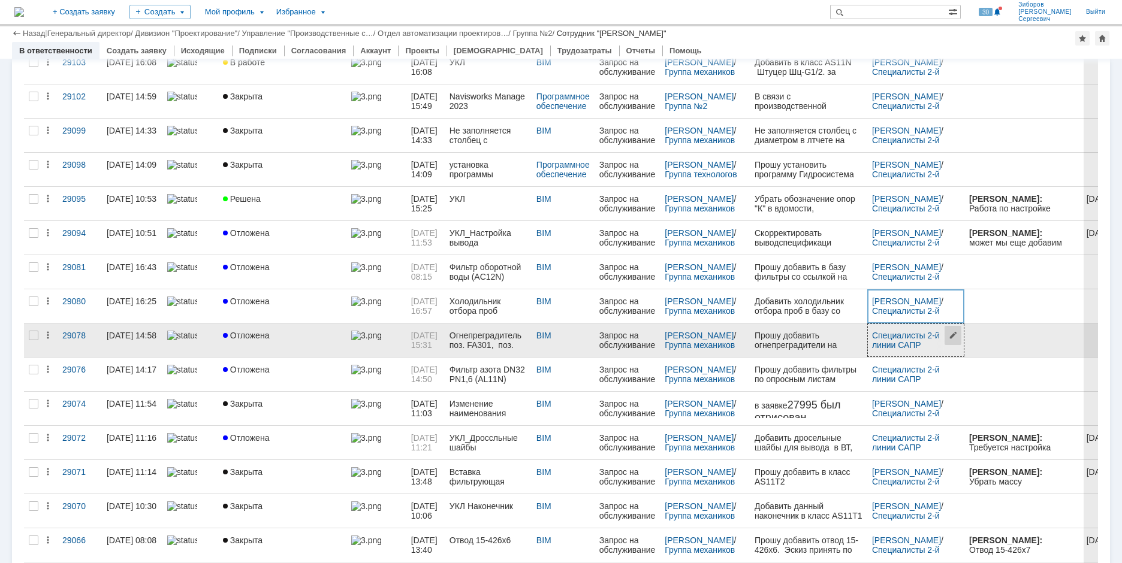
click at [957, 335] on span at bounding box center [954, 340] width 19 height 32
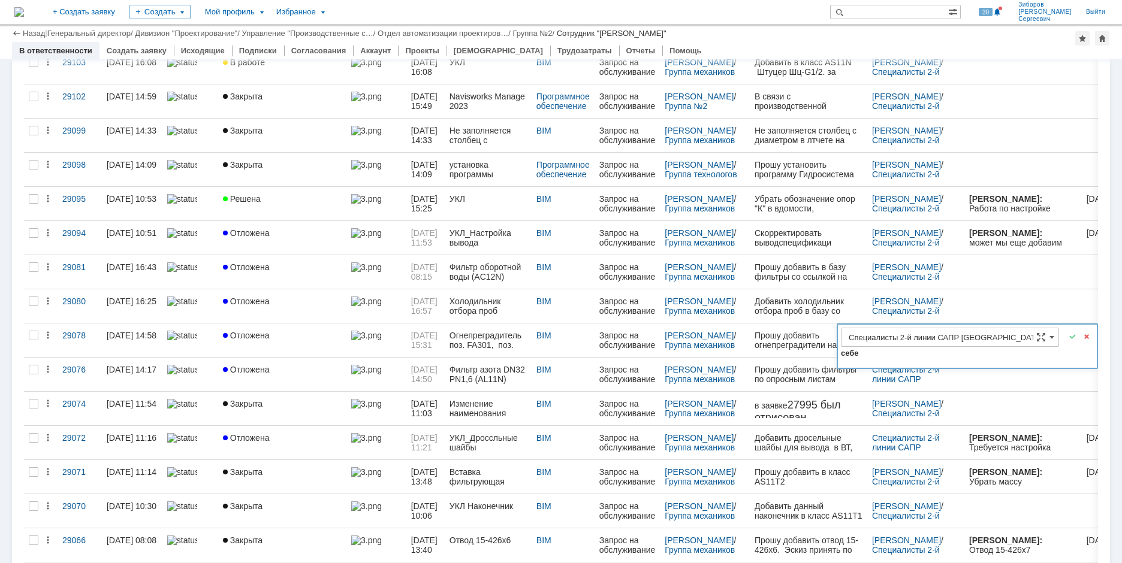
click at [849, 354] on link "себе" at bounding box center [850, 354] width 18 height 10
type input "[PERSON_NAME]"
click at [1068, 336] on span at bounding box center [1072, 337] width 14 height 14
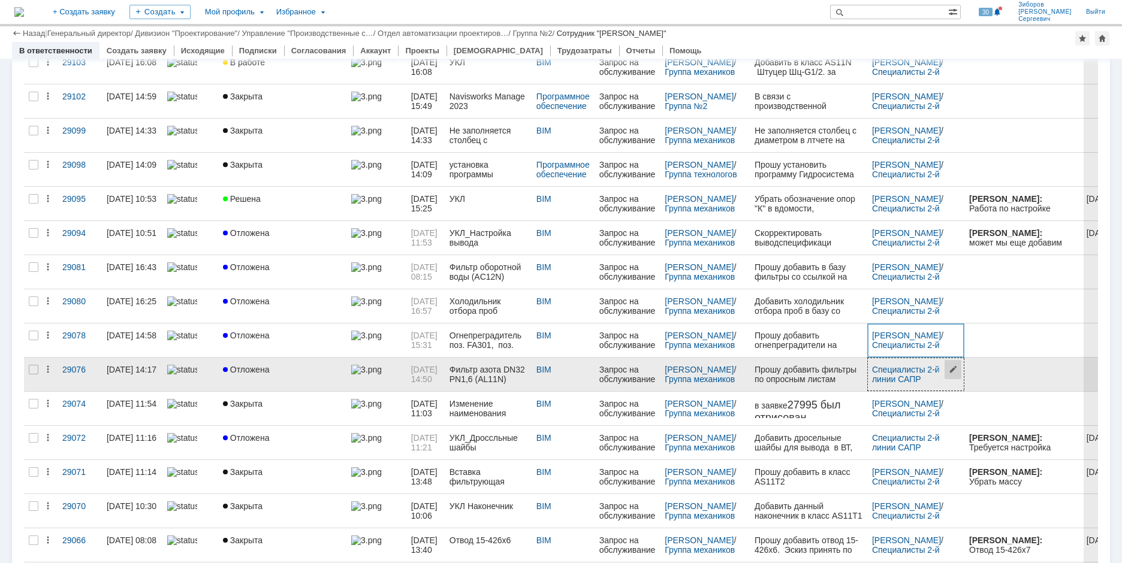
click at [964, 373] on span at bounding box center [954, 374] width 19 height 32
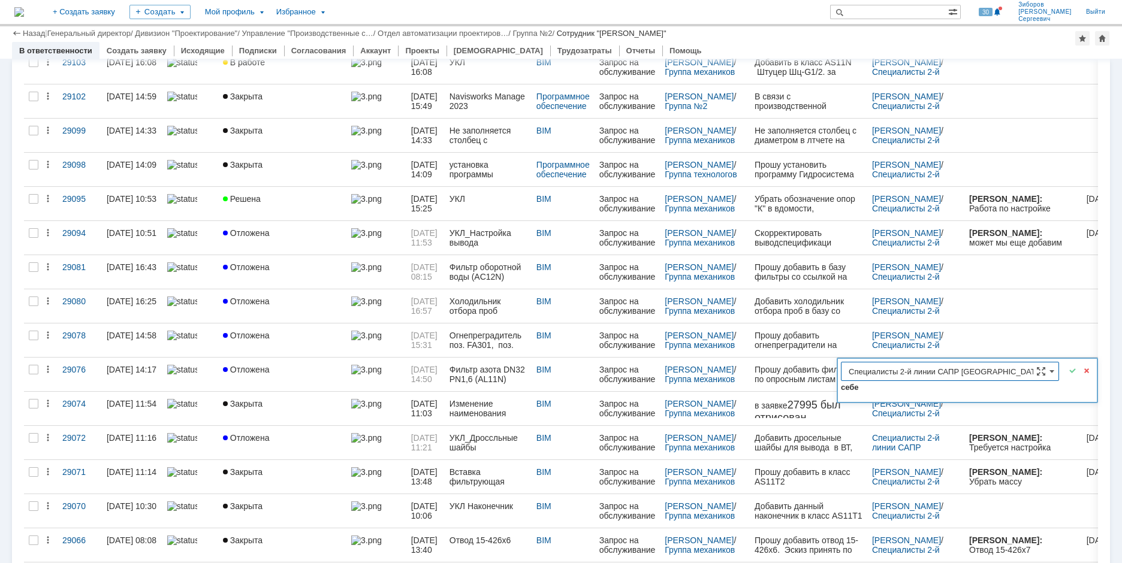
click at [853, 392] on link "себе" at bounding box center [850, 388] width 18 height 10
type input "[PERSON_NAME]"
click at [1077, 371] on span at bounding box center [1072, 371] width 14 height 14
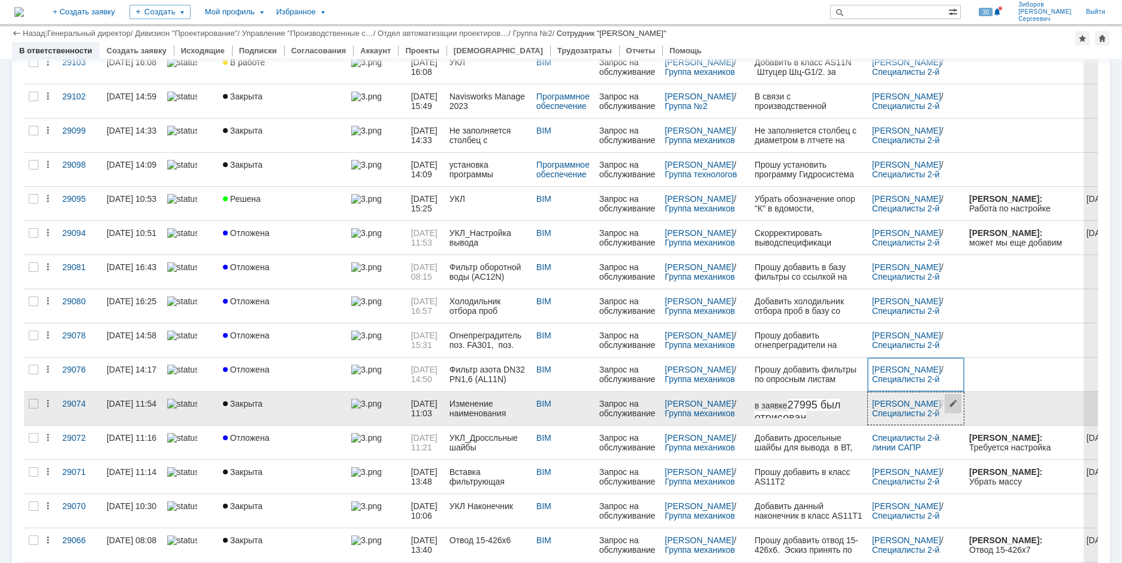
click at [964, 400] on span at bounding box center [954, 408] width 19 height 32
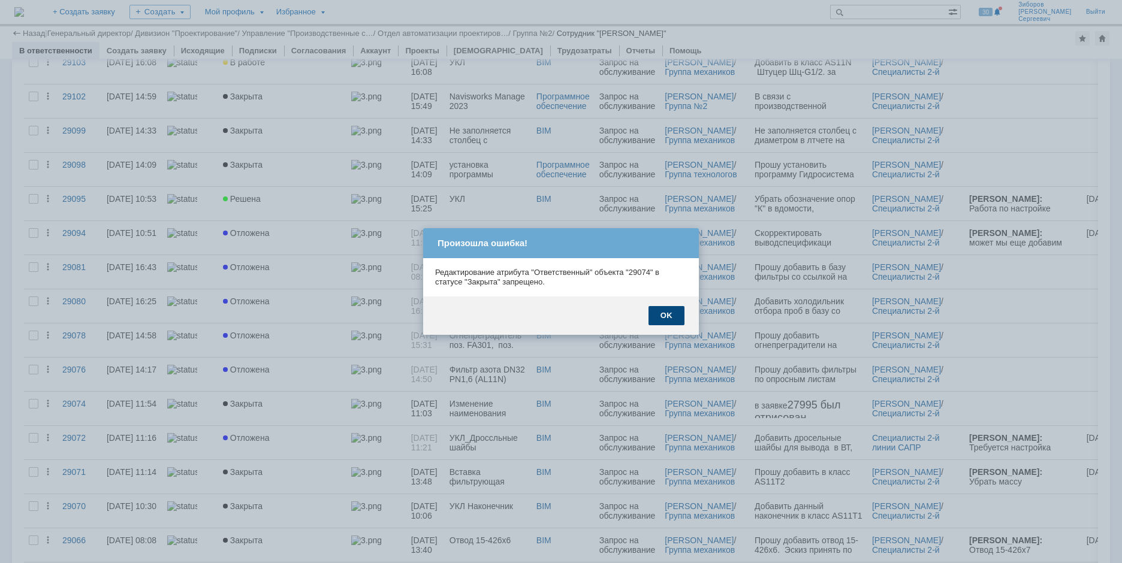
click at [663, 314] on div "OK" at bounding box center [666, 315] width 36 height 19
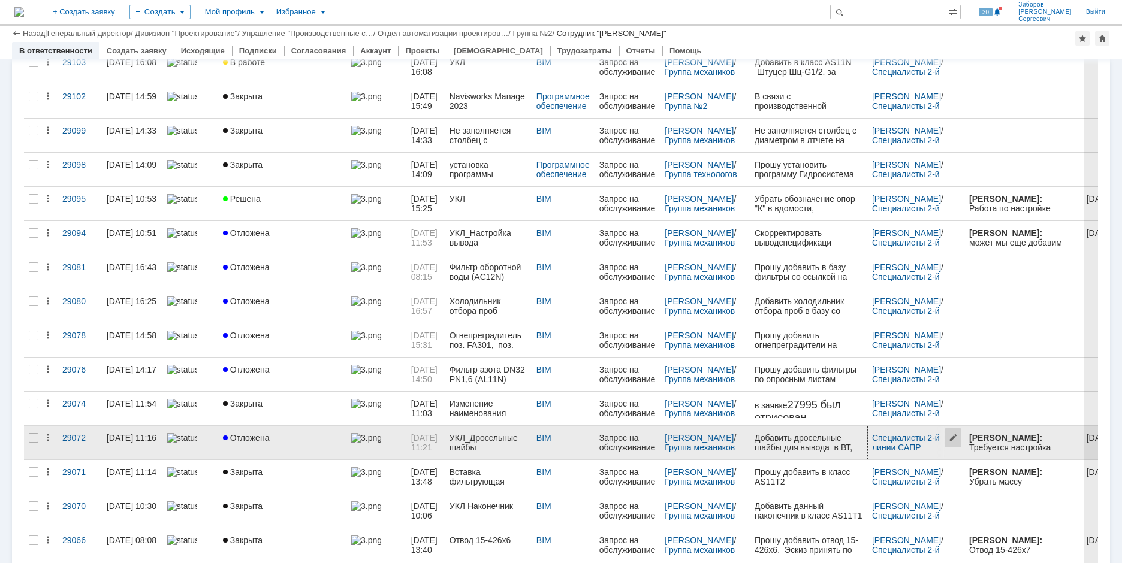
click at [963, 436] on span at bounding box center [954, 443] width 19 height 32
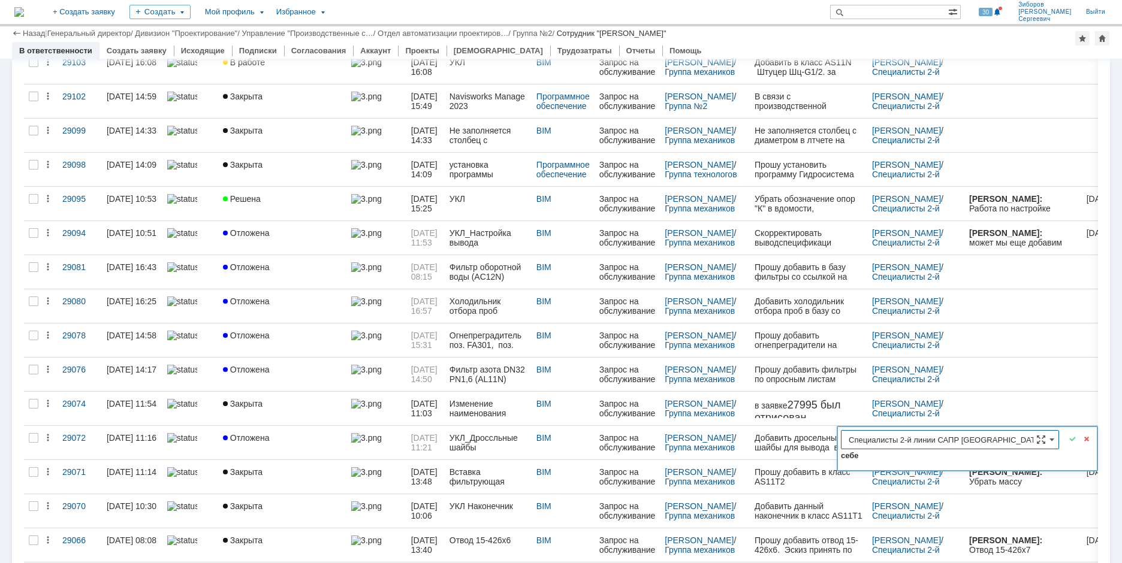
click at [846, 455] on link "себе" at bounding box center [850, 456] width 18 height 10
type input "[PERSON_NAME]"
click at [1074, 438] on span at bounding box center [1072, 439] width 14 height 14
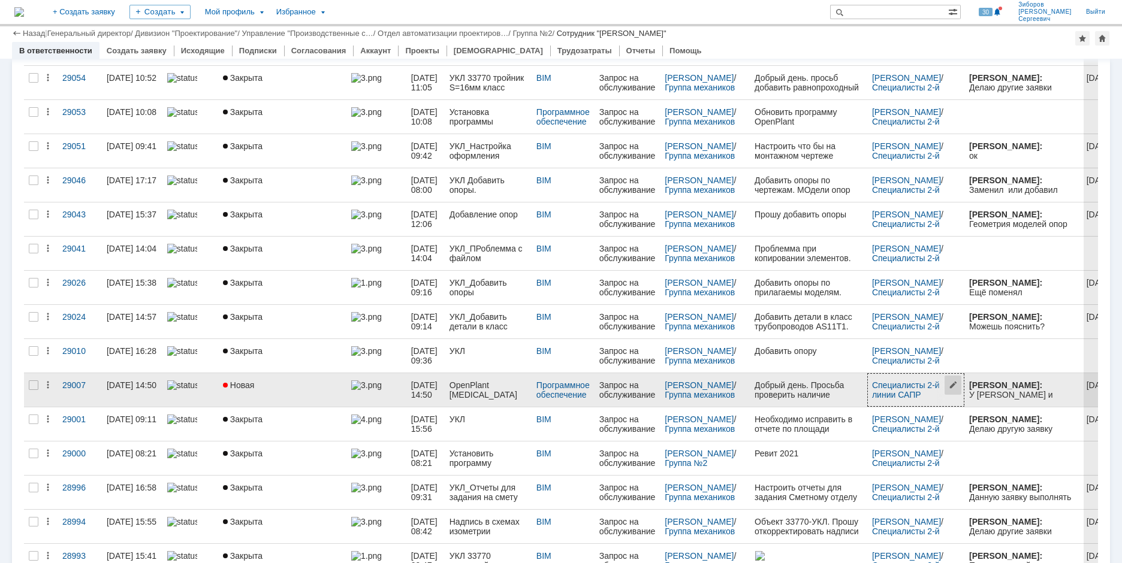
click at [962, 382] on span at bounding box center [954, 390] width 19 height 32
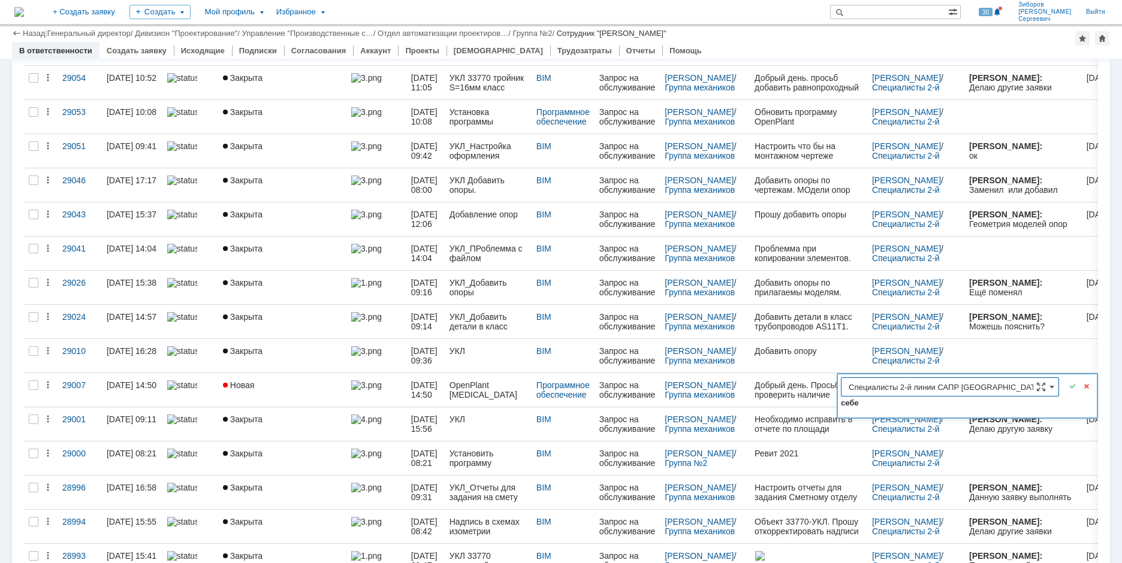
click at [854, 403] on link "себе" at bounding box center [850, 403] width 18 height 10
type input "[PERSON_NAME]"
click at [1068, 387] on span at bounding box center [1072, 386] width 14 height 14
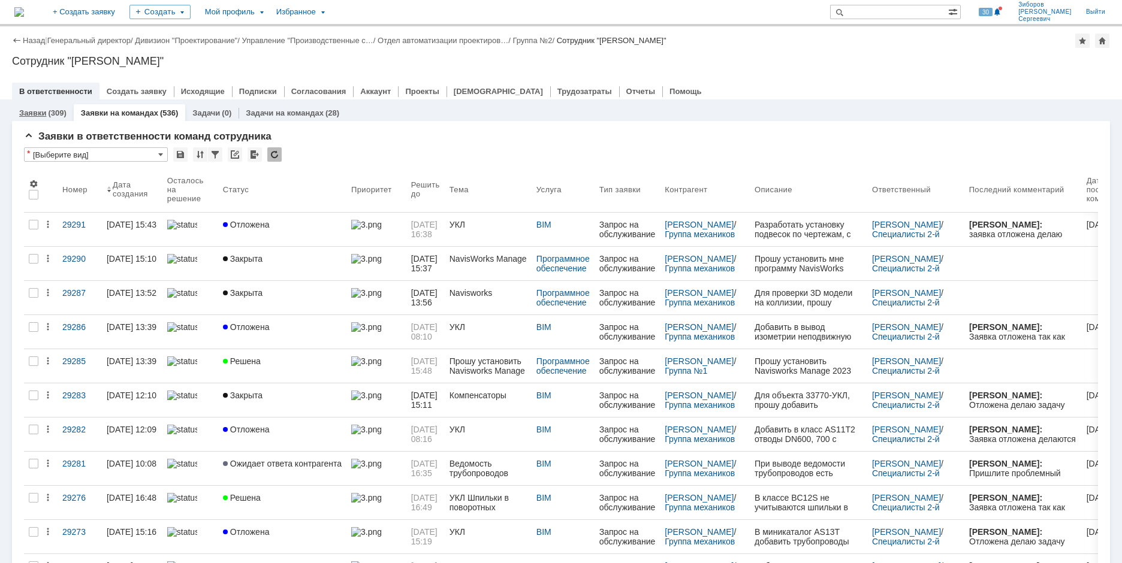
click at [31, 114] on link "Заявки" at bounding box center [32, 112] width 27 height 9
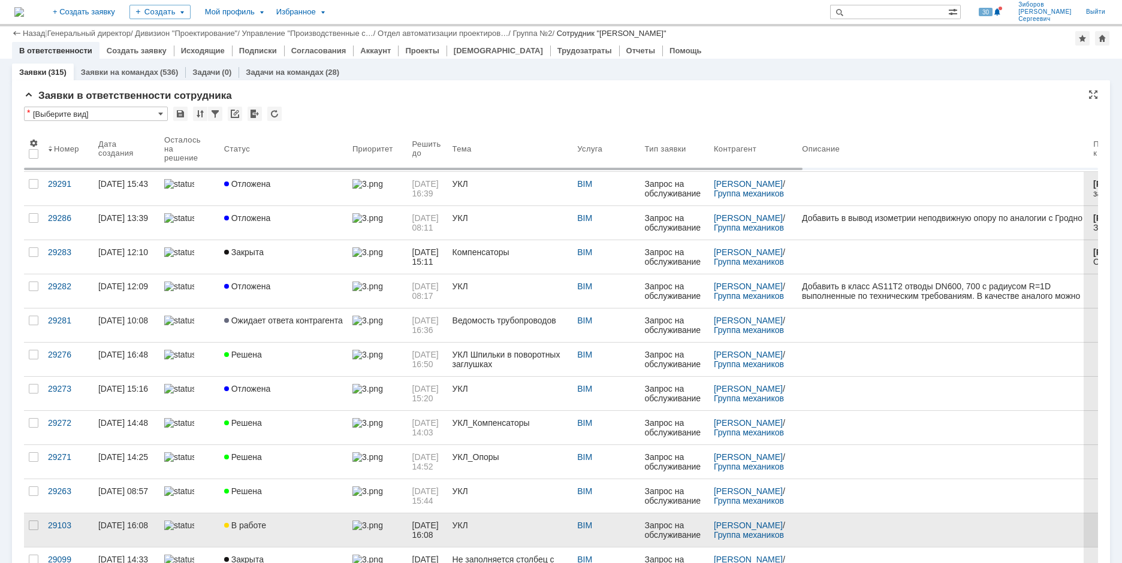
click at [264, 521] on div "В работе" at bounding box center [283, 526] width 119 height 10
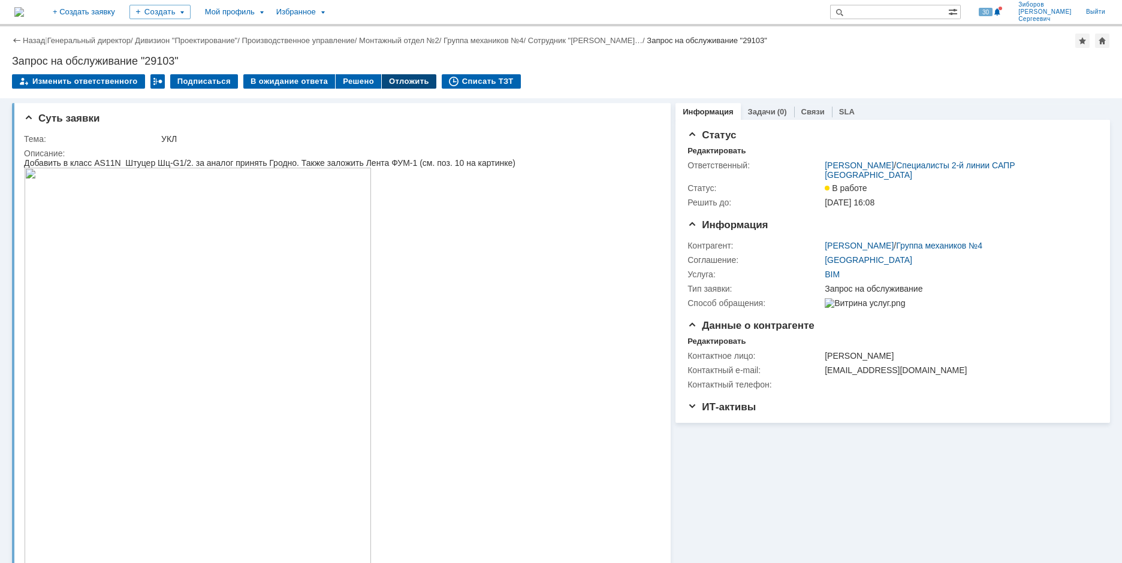
click at [393, 84] on div "Отложить" at bounding box center [409, 81] width 55 height 14
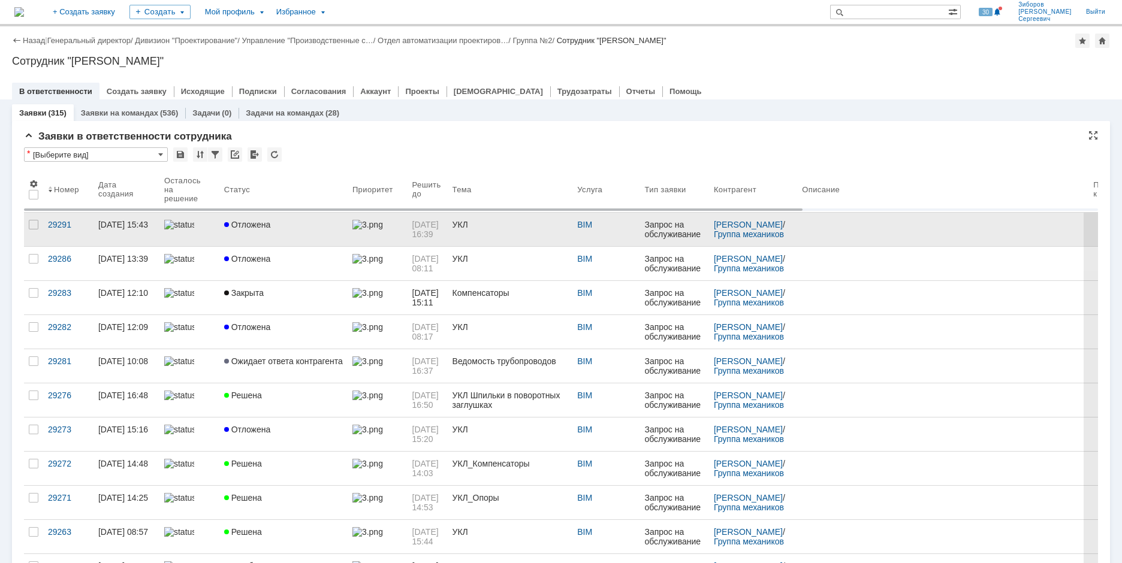
click at [243, 219] on link "Отложена" at bounding box center [283, 230] width 128 height 34
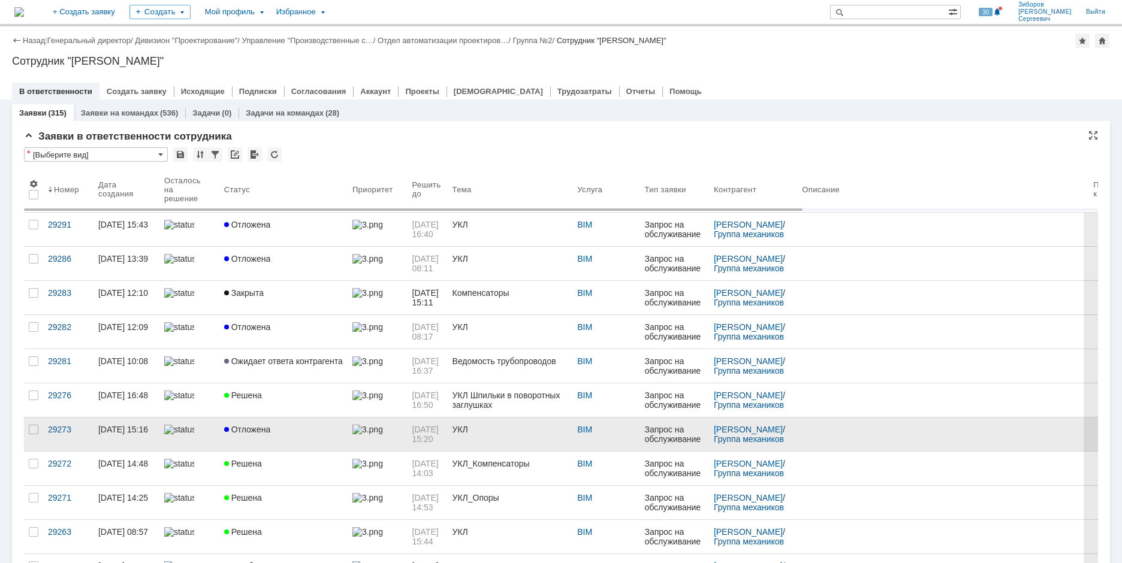
click at [235, 431] on span "Отложена" at bounding box center [247, 430] width 47 height 10
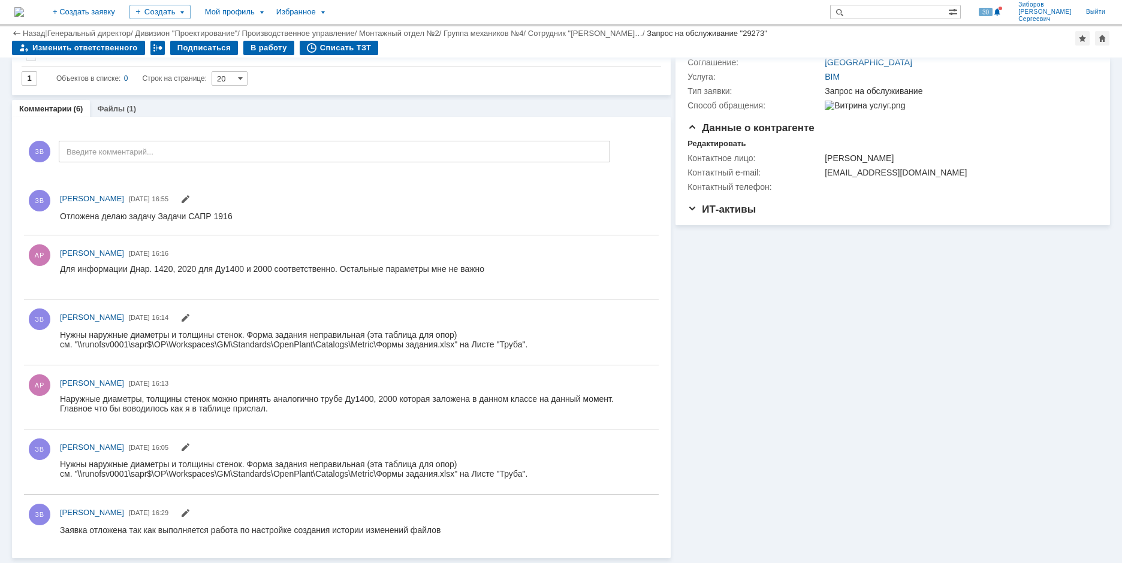
drag, startPoint x: 118, startPoint y: 428, endPoint x: 191, endPoint y: 216, distance: 224.4
drag, startPoint x: 62, startPoint y: 216, endPoint x: 256, endPoint y: 219, distance: 194.2
click at [256, 219] on html "Отложена делаю задачу Задачи САПР 1916" at bounding box center [354, 216] width 588 height 11
copy div "Отложена делаю задачу Задачи САПР 1916"
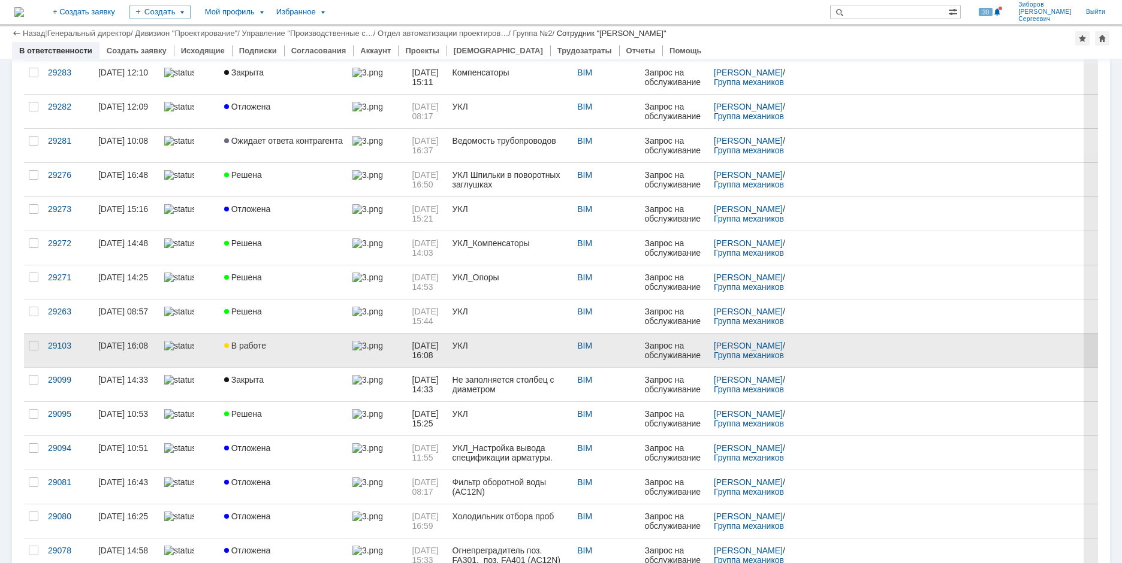
click at [253, 346] on span "В работе" at bounding box center [245, 346] width 42 height 10
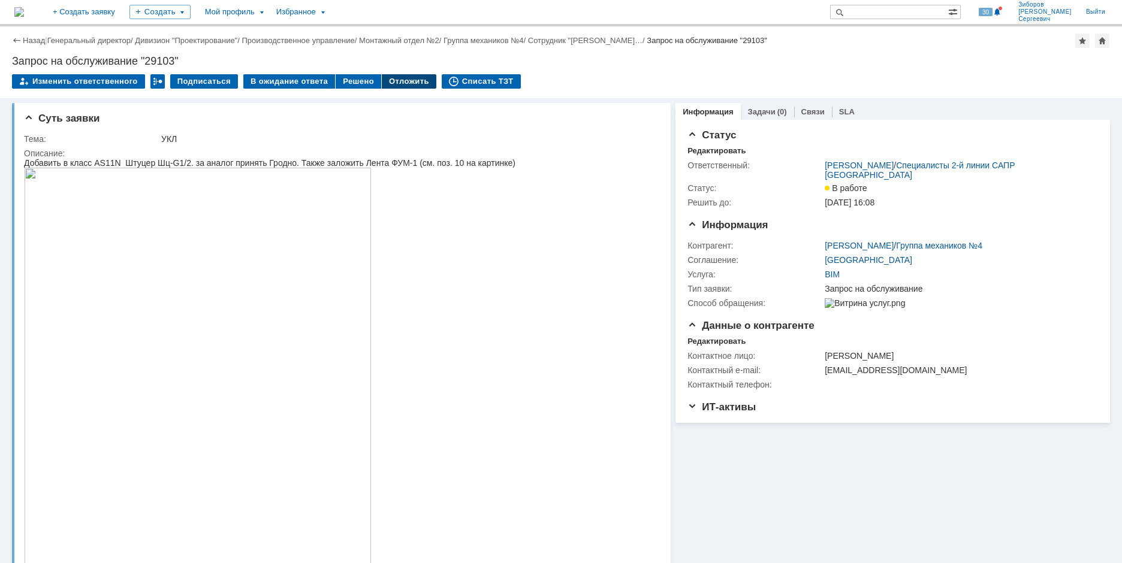
click at [400, 83] on div "Отложить" at bounding box center [409, 81] width 55 height 14
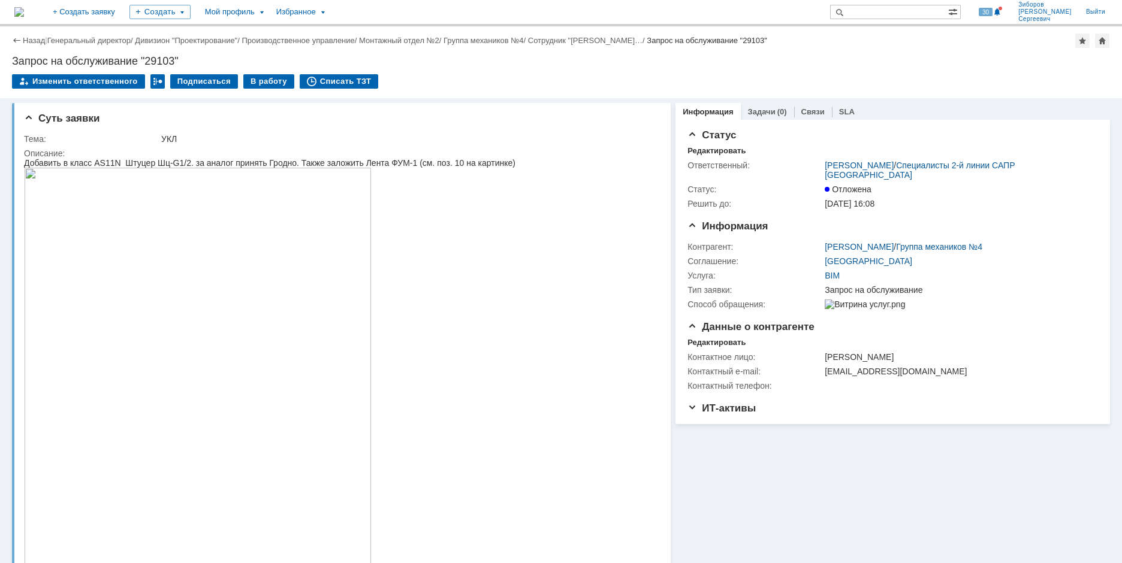
click at [24, 15] on img at bounding box center [19, 12] width 10 height 10
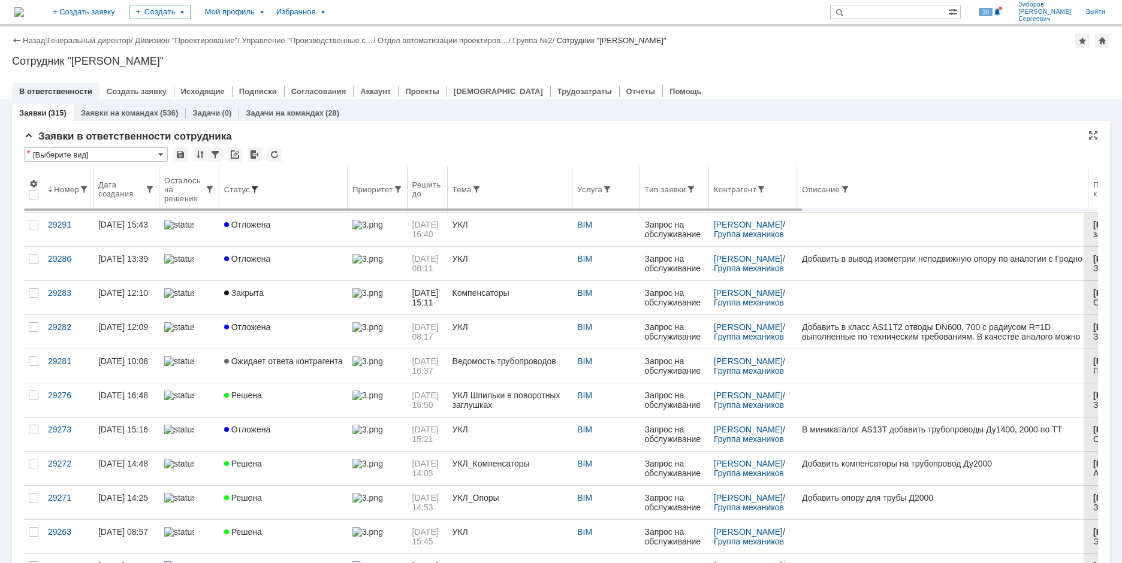
click at [257, 185] on span at bounding box center [255, 190] width 10 height 10
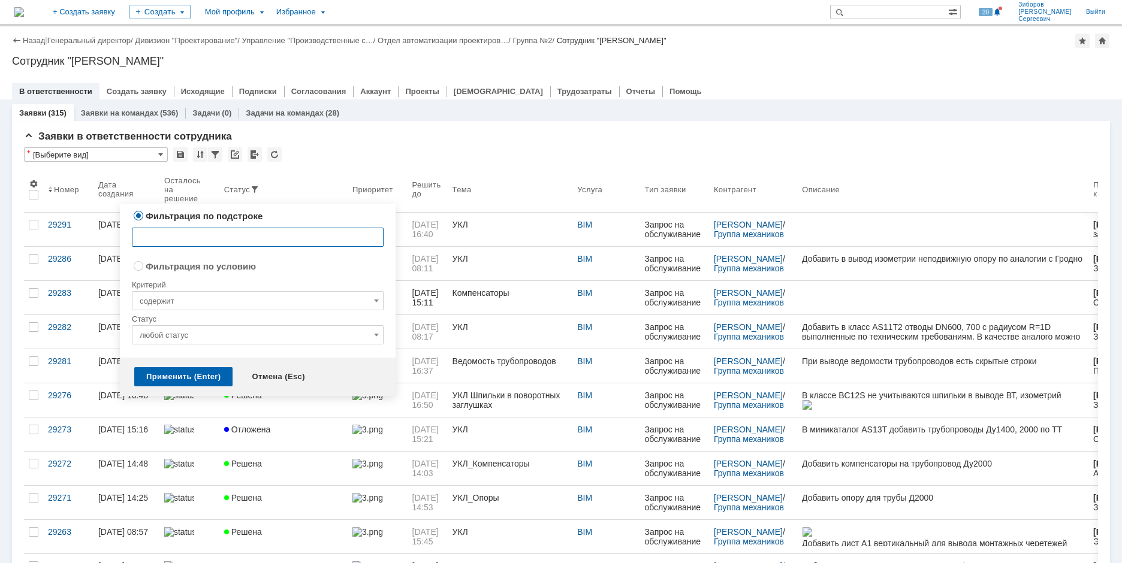
click at [380, 335] on input "любой статус" at bounding box center [258, 334] width 252 height 19
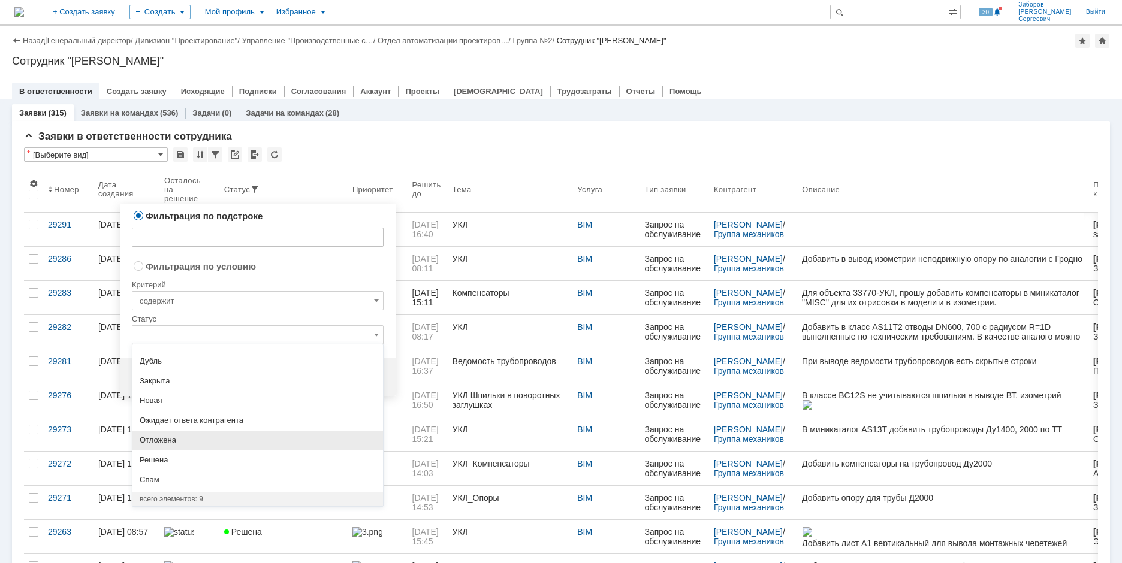
click at [161, 442] on span "Отложена" at bounding box center [258, 441] width 236 height 10
radio input "false"
radio input "true"
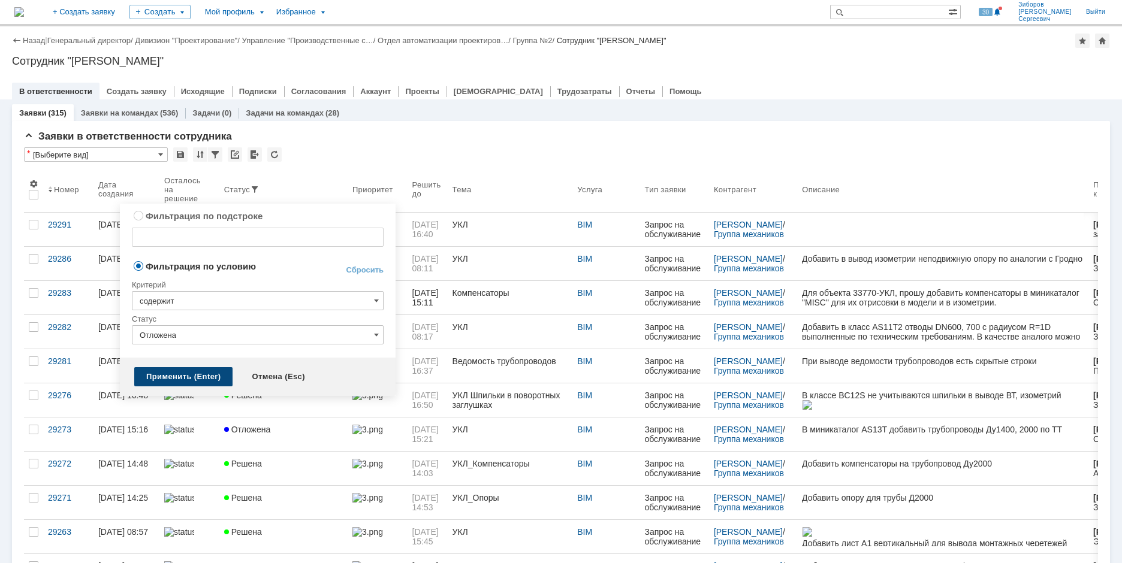
type input "Отложена"
click at [180, 374] on div "Применить (Enter)" at bounding box center [183, 376] width 98 height 19
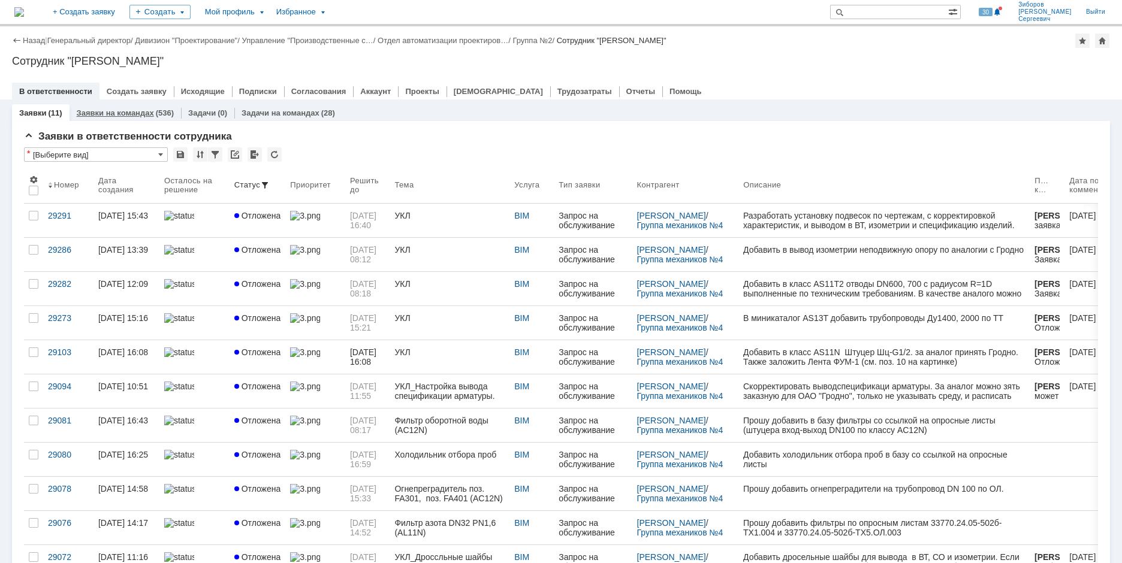
click at [144, 117] on link "Заявки на командах" at bounding box center [115, 112] width 77 height 9
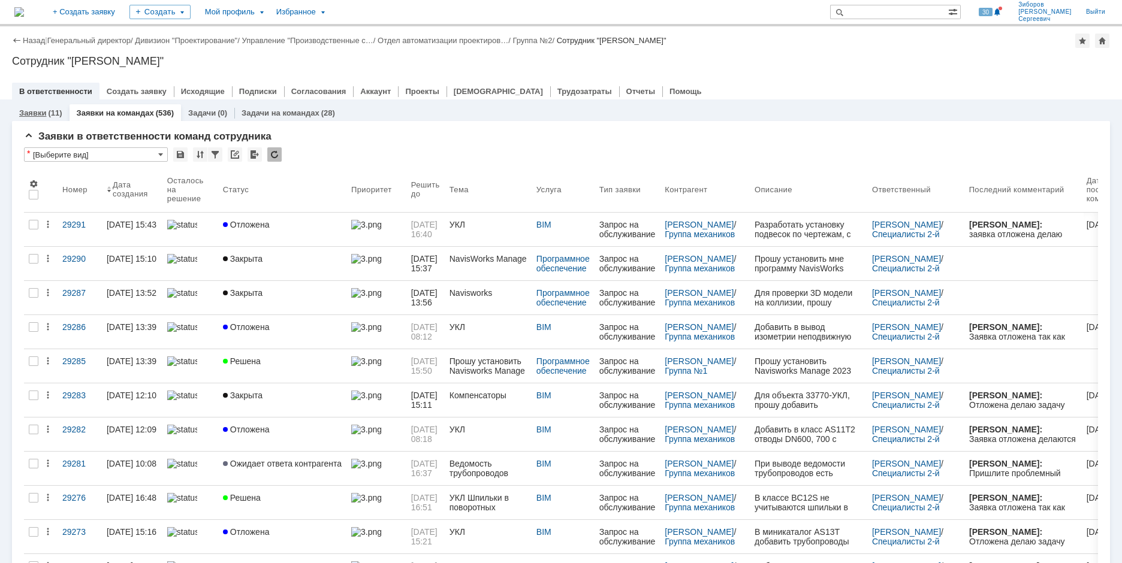
click at [41, 110] on link "Заявки" at bounding box center [32, 112] width 27 height 9
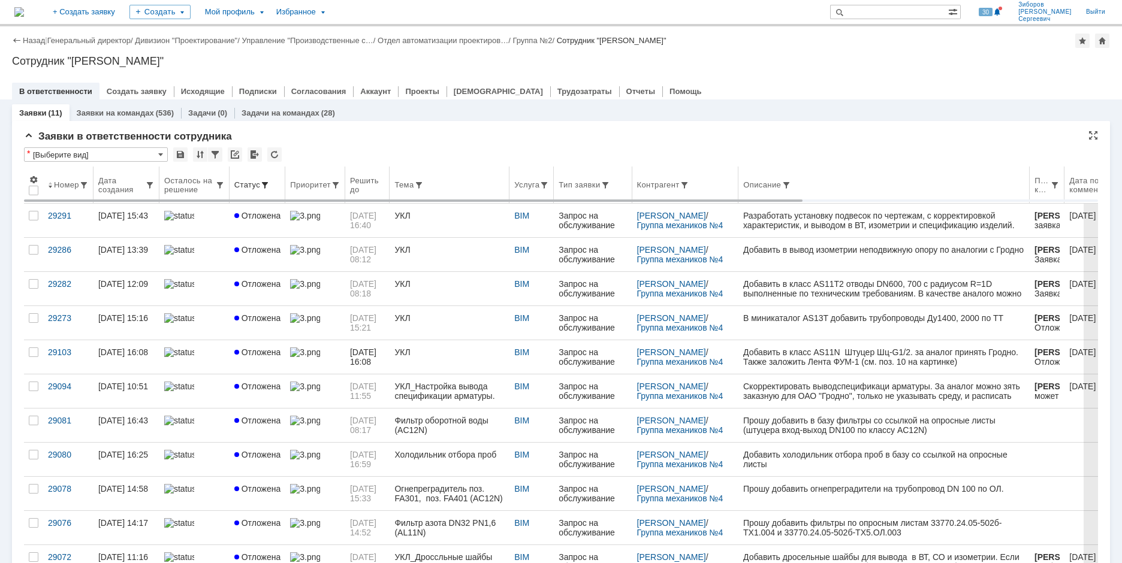
click at [260, 183] on span at bounding box center [265, 185] width 10 height 10
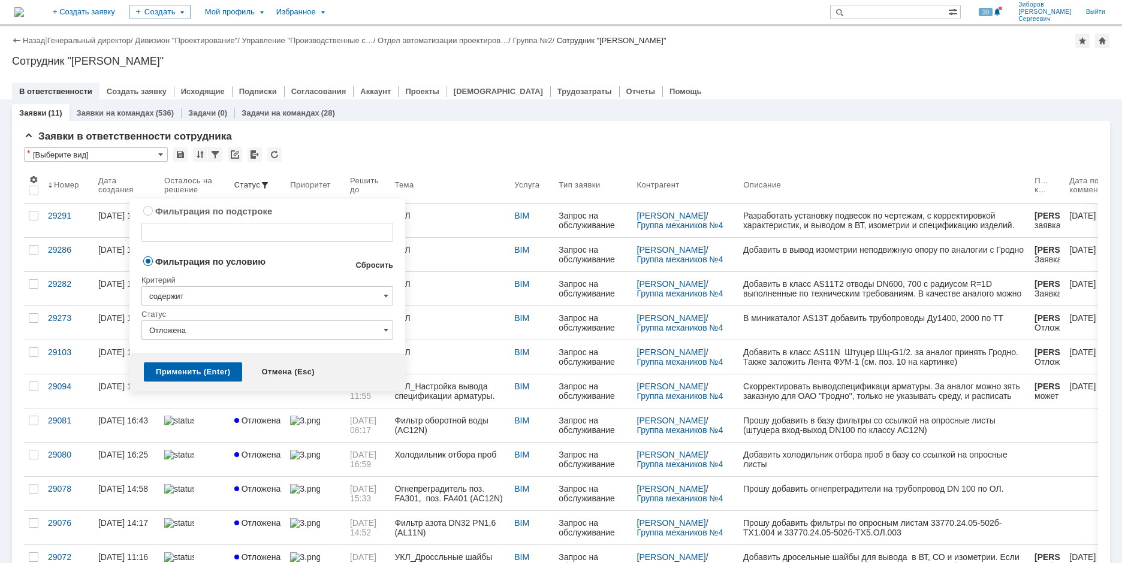
click at [366, 266] on link "Сбросить" at bounding box center [374, 266] width 38 height 10
type input "содержит"
click at [177, 377] on div "Применить (Enter)" at bounding box center [193, 372] width 98 height 19
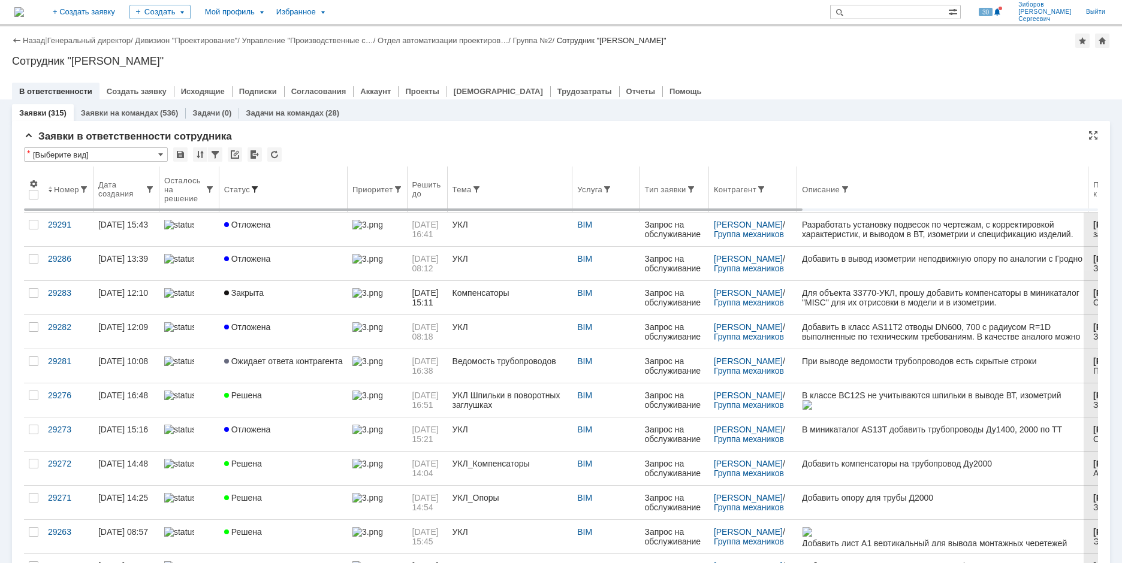
click at [255, 188] on span at bounding box center [255, 190] width 10 height 10
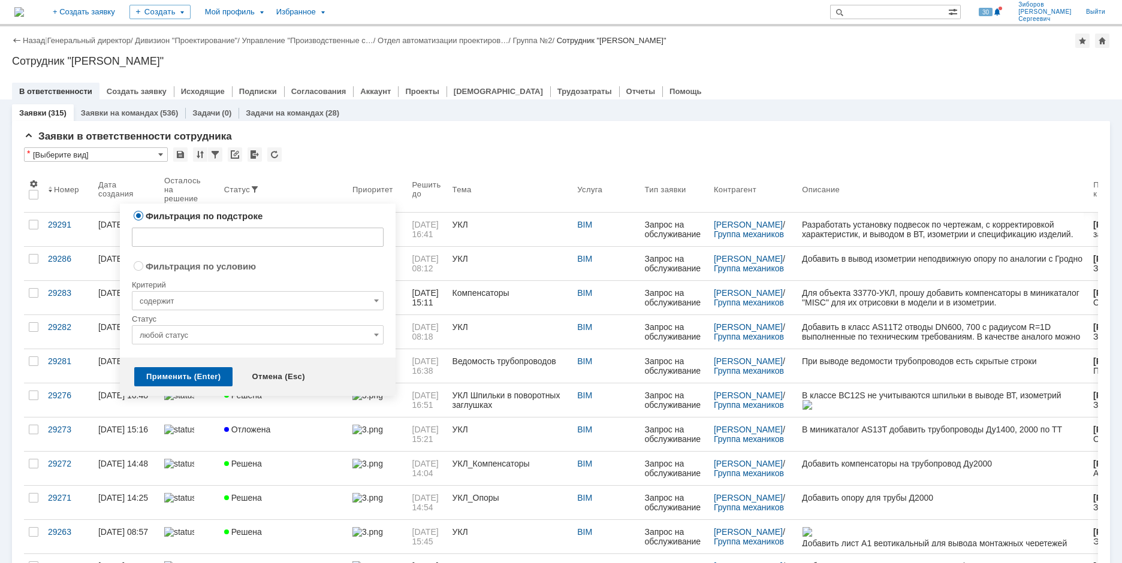
click at [267, 339] on input "любой статус" at bounding box center [258, 334] width 252 height 19
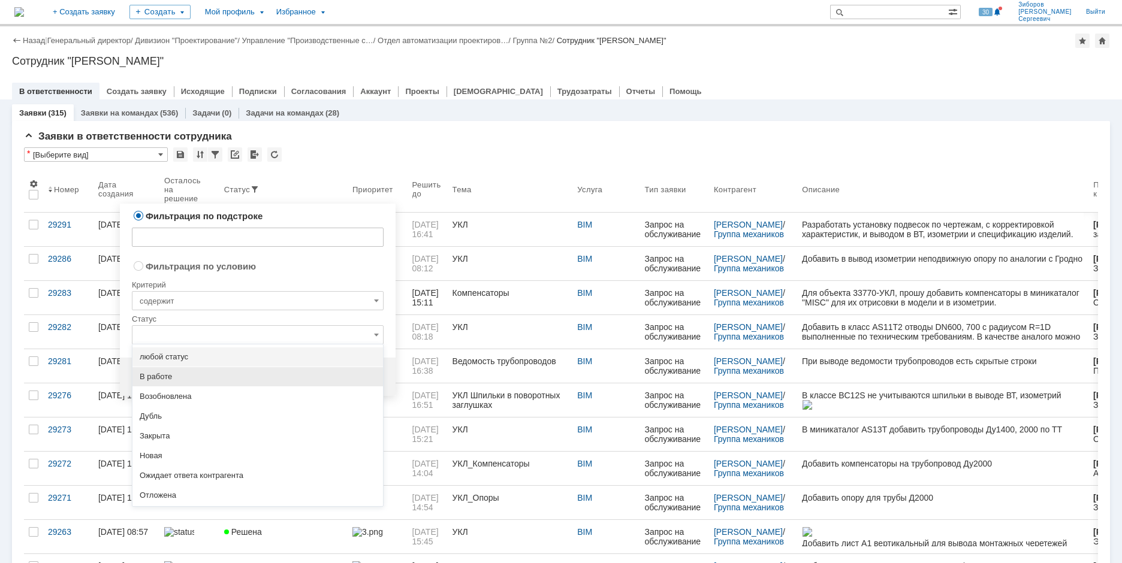
click at [182, 380] on span "В работе" at bounding box center [258, 377] width 236 height 10
radio input "false"
radio input "true"
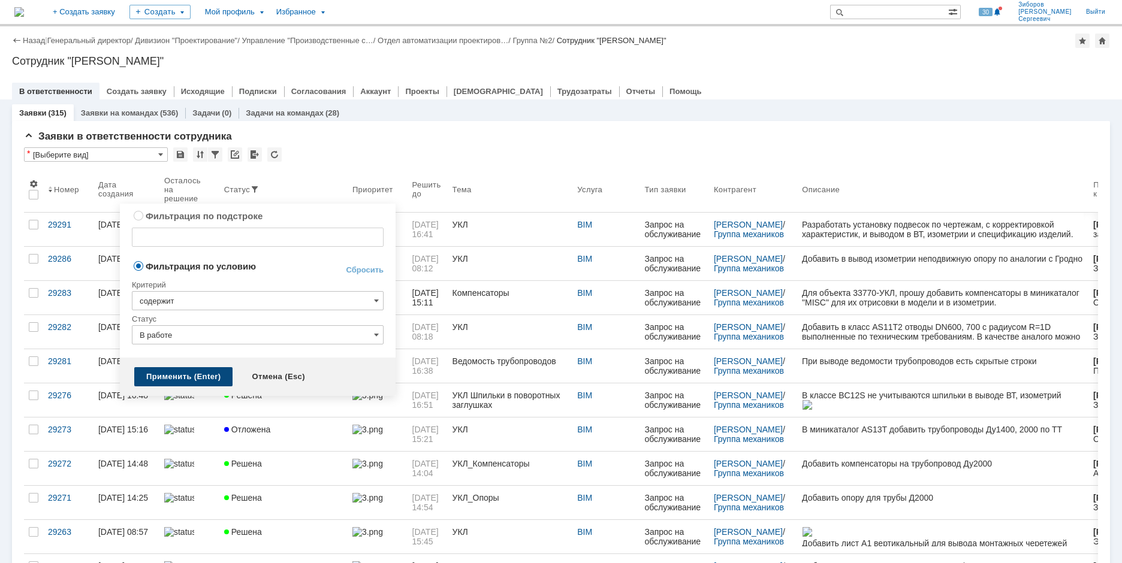
type input "В работе"
click at [176, 374] on div "Применить (Enter)" at bounding box center [183, 376] width 98 height 19
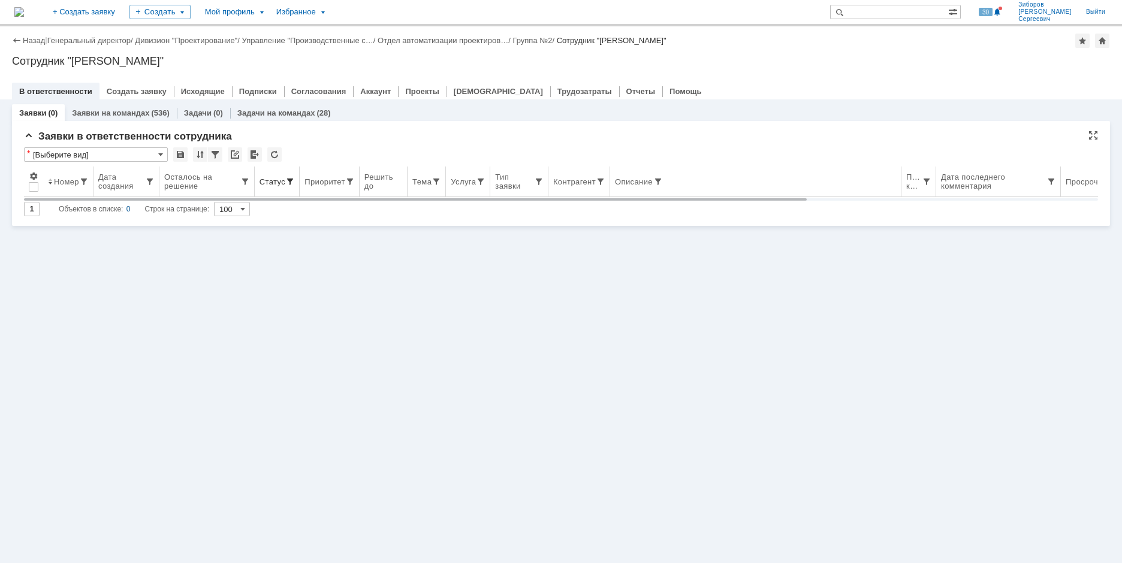
click at [286, 184] on span at bounding box center [290, 182] width 10 height 10
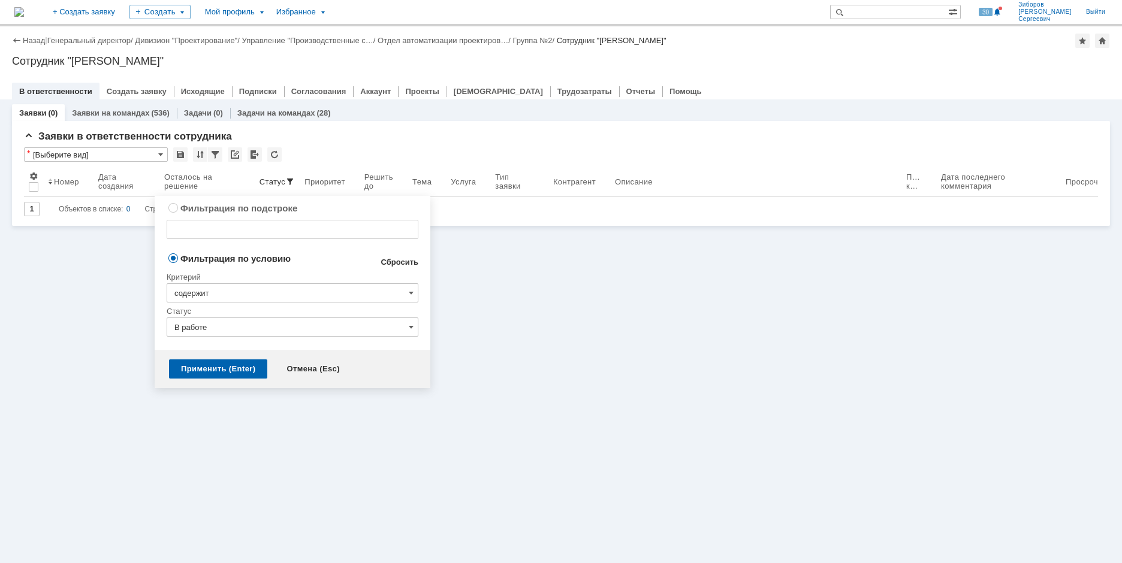
click at [407, 260] on link "Сбросить" at bounding box center [399, 263] width 38 height 10
type input "содержит"
click at [229, 374] on div "Применить (Enter)" at bounding box center [218, 369] width 98 height 19
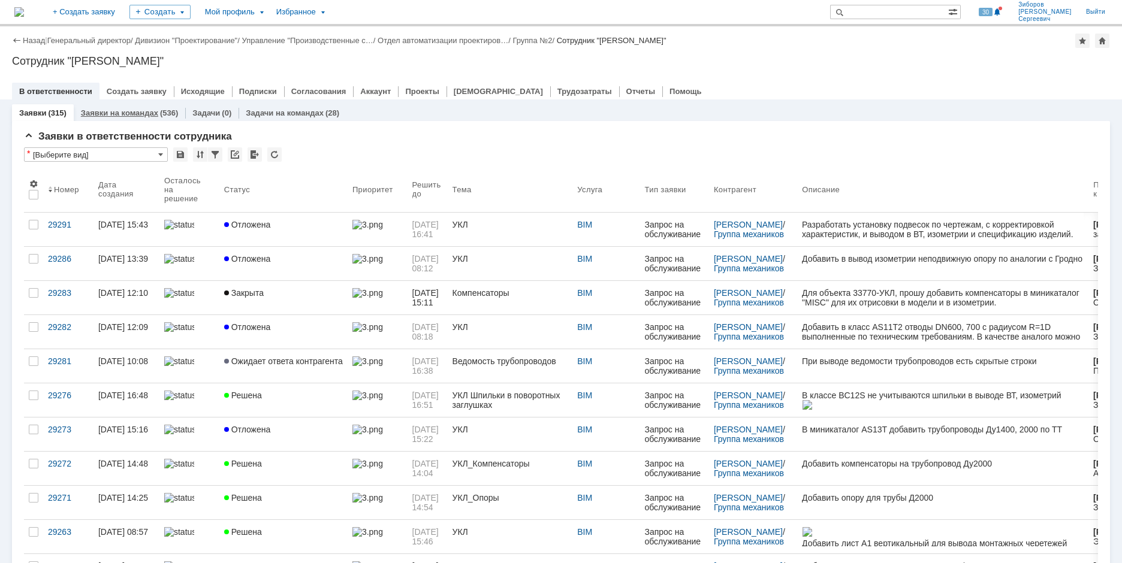
click at [129, 114] on link "Заявки на командах" at bounding box center [119, 112] width 77 height 9
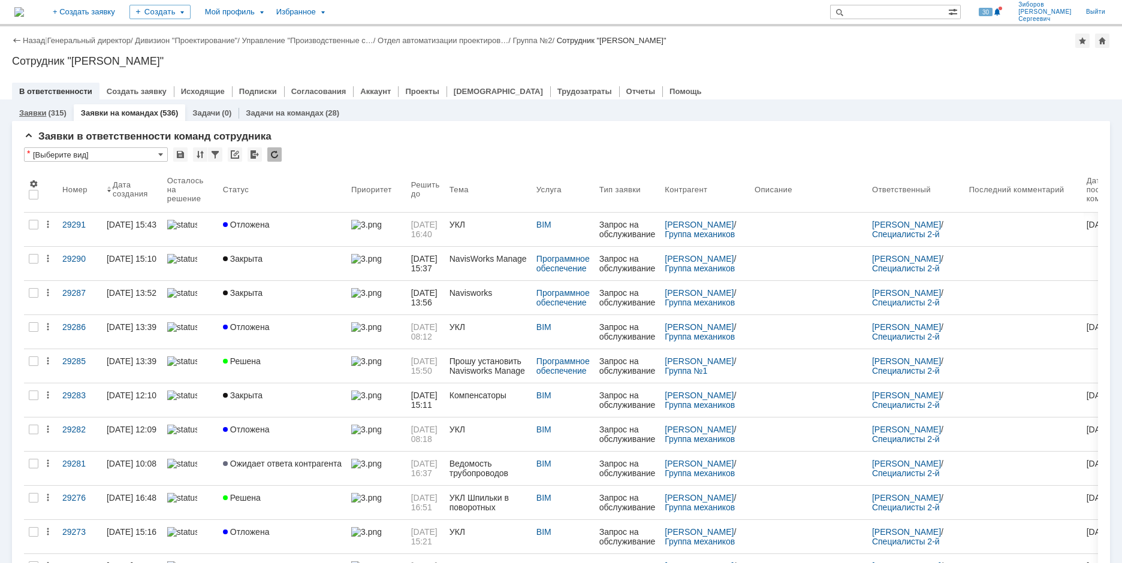
click at [56, 111] on div "(315)" at bounding box center [57, 112] width 18 height 9
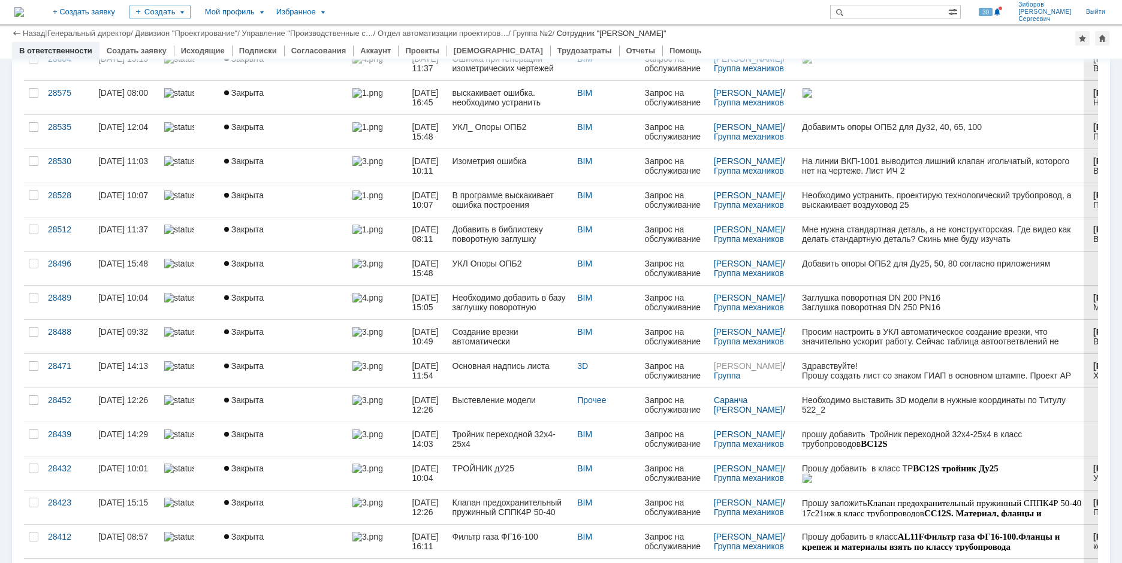
scroll to position [2636, 0]
